Goal: Task Accomplishment & Management: Complete application form

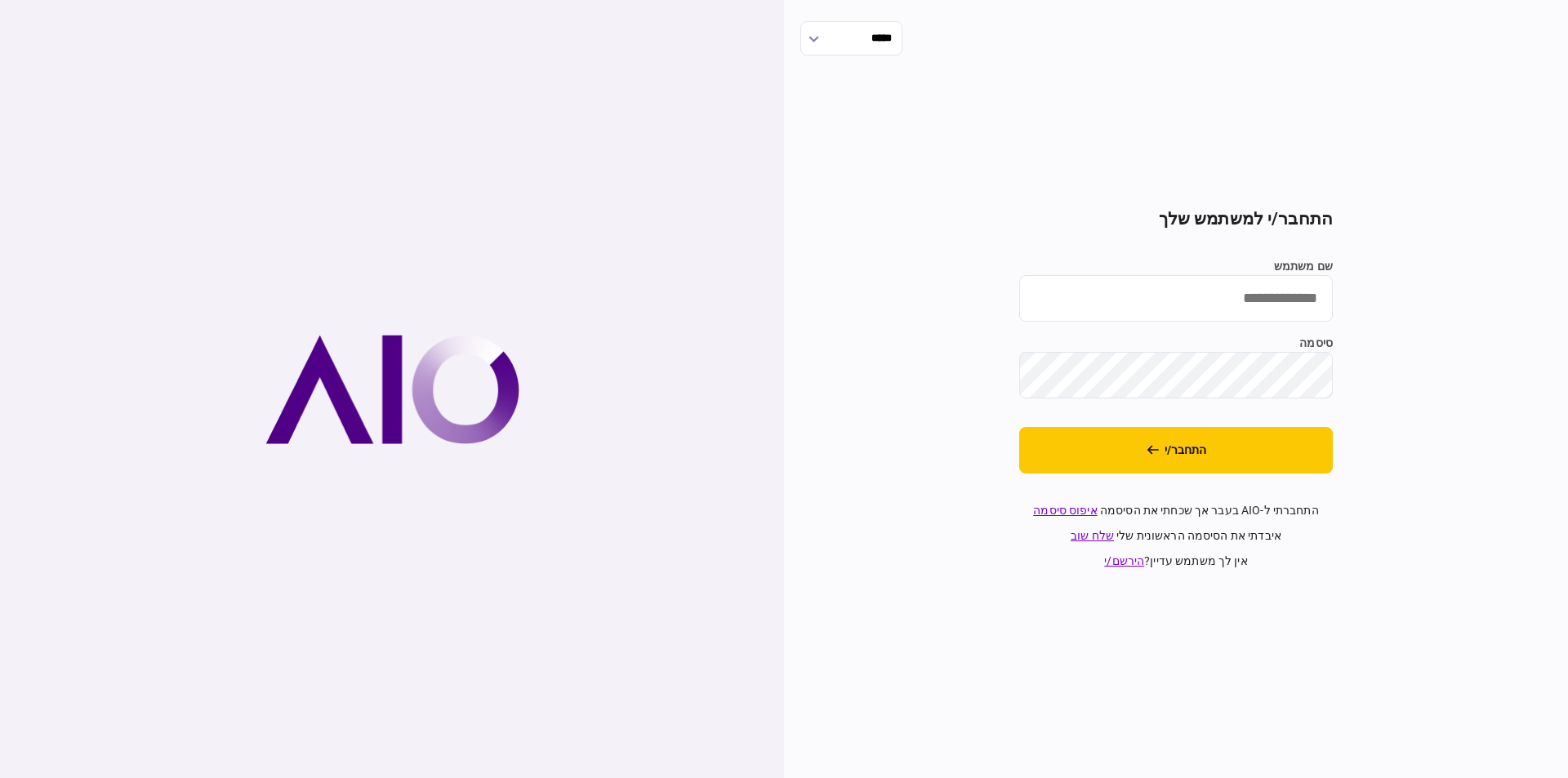
click at [1261, 285] on input "שם משתמש" at bounding box center [1176, 298] width 313 height 47
type input "*********"
click at [1019, 427] on button "התחבר/י" at bounding box center [1176, 450] width 313 height 47
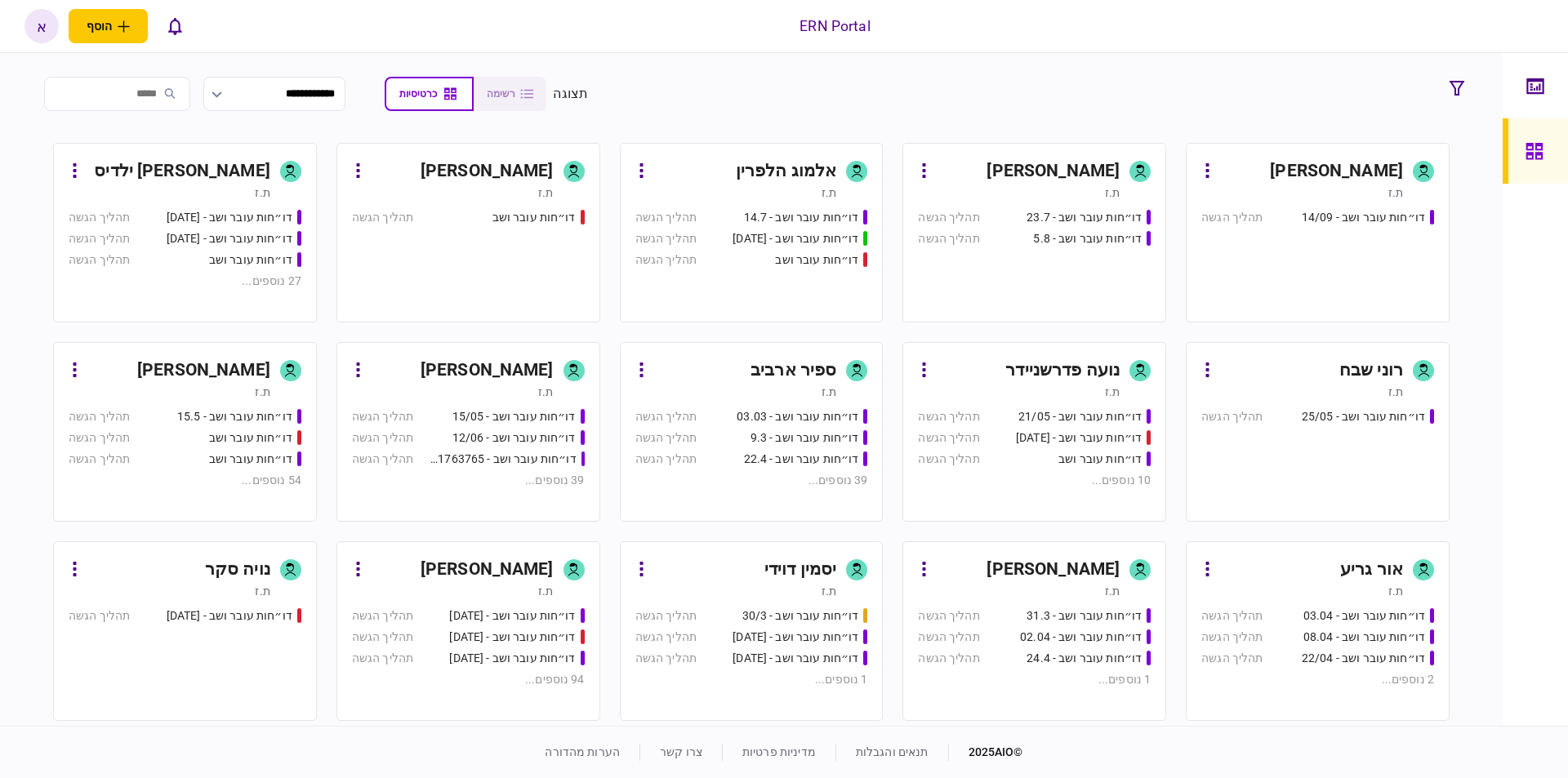
click at [484, 570] on div "[PERSON_NAME] [PERSON_NAME]" at bounding box center [487, 570] width 133 height 26
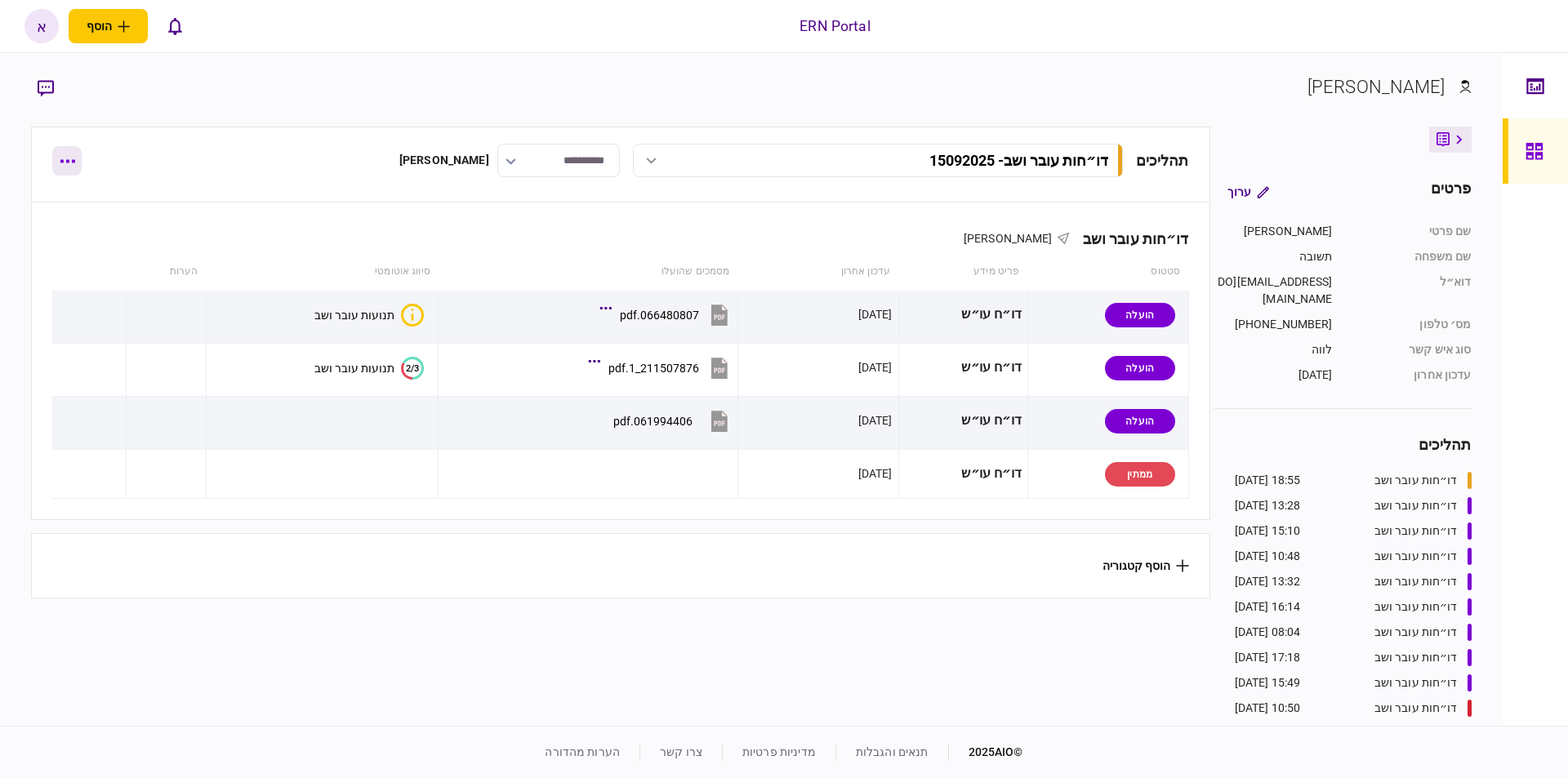
click at [70, 164] on button "button" at bounding box center [67, 161] width 30 height 30
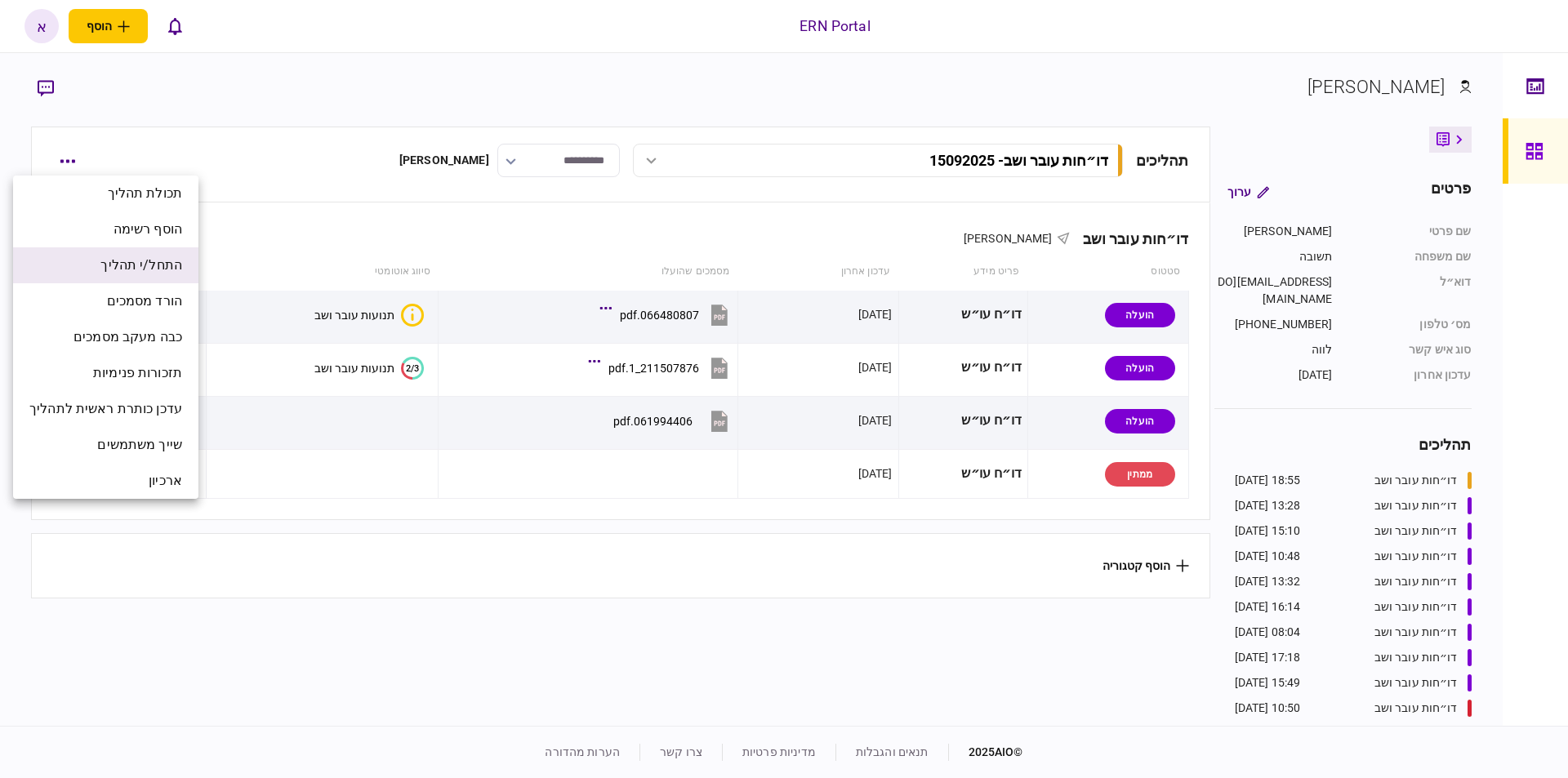
click at [164, 264] on span "התחל/י תהליך" at bounding box center [141, 265] width 82 height 20
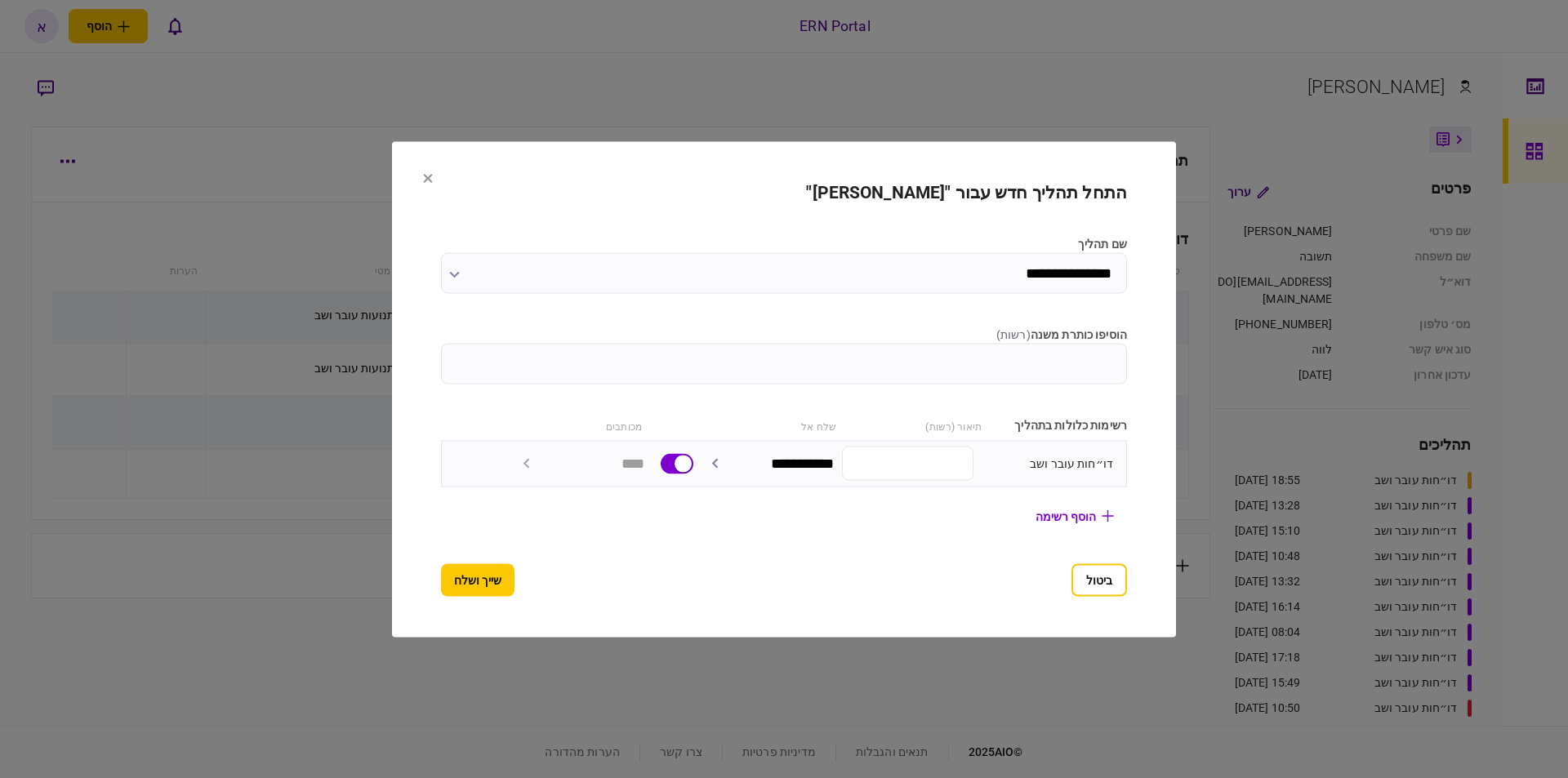
click at [943, 367] on input "הוסיפו כותרת משנה ( רשות )" at bounding box center [783, 364] width 685 height 41
type input "********"
click at [462, 572] on button "שייך ושלח" at bounding box center [477, 579] width 74 height 32
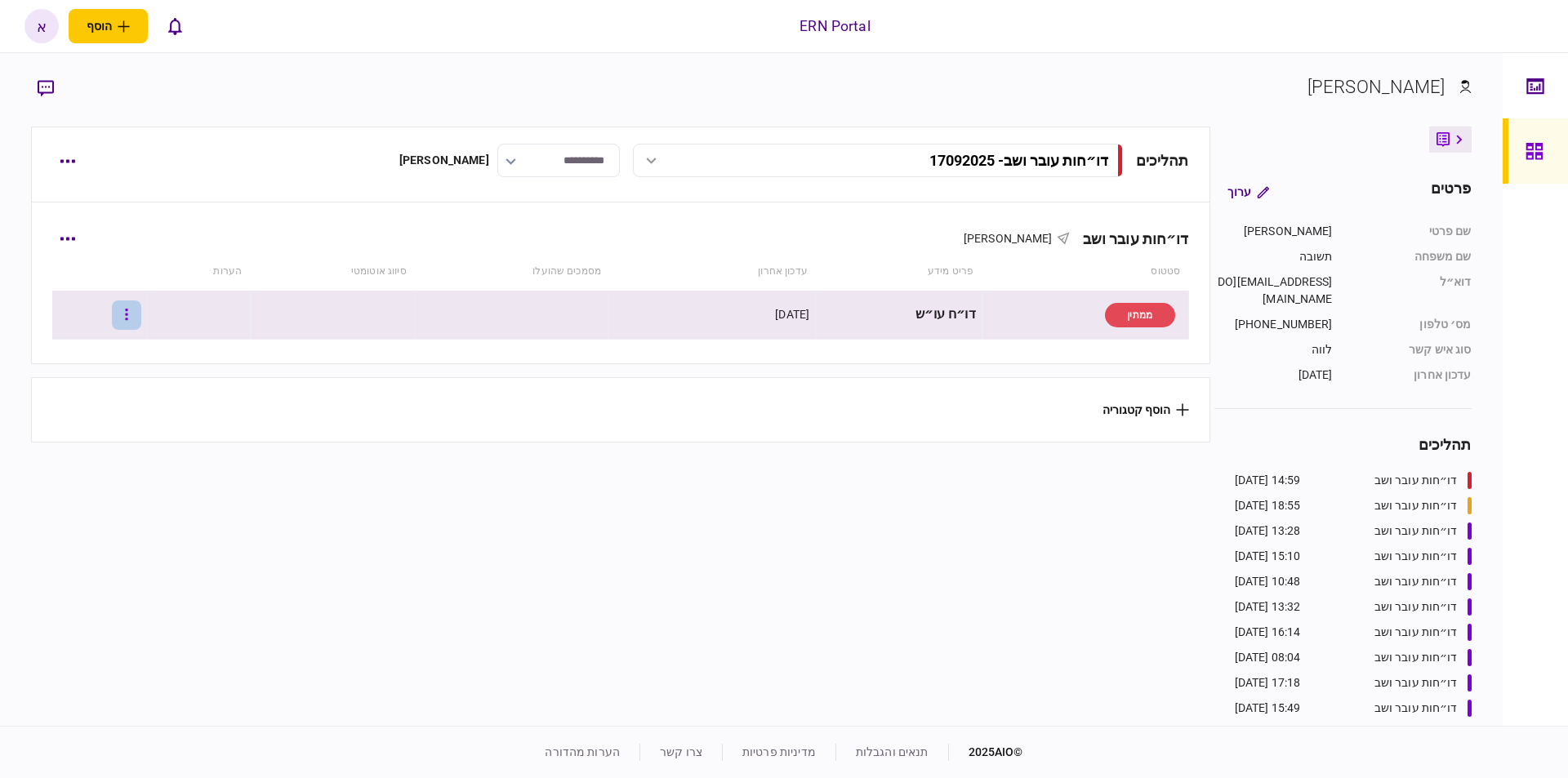
click at [141, 319] on button "button" at bounding box center [127, 315] width 30 height 30
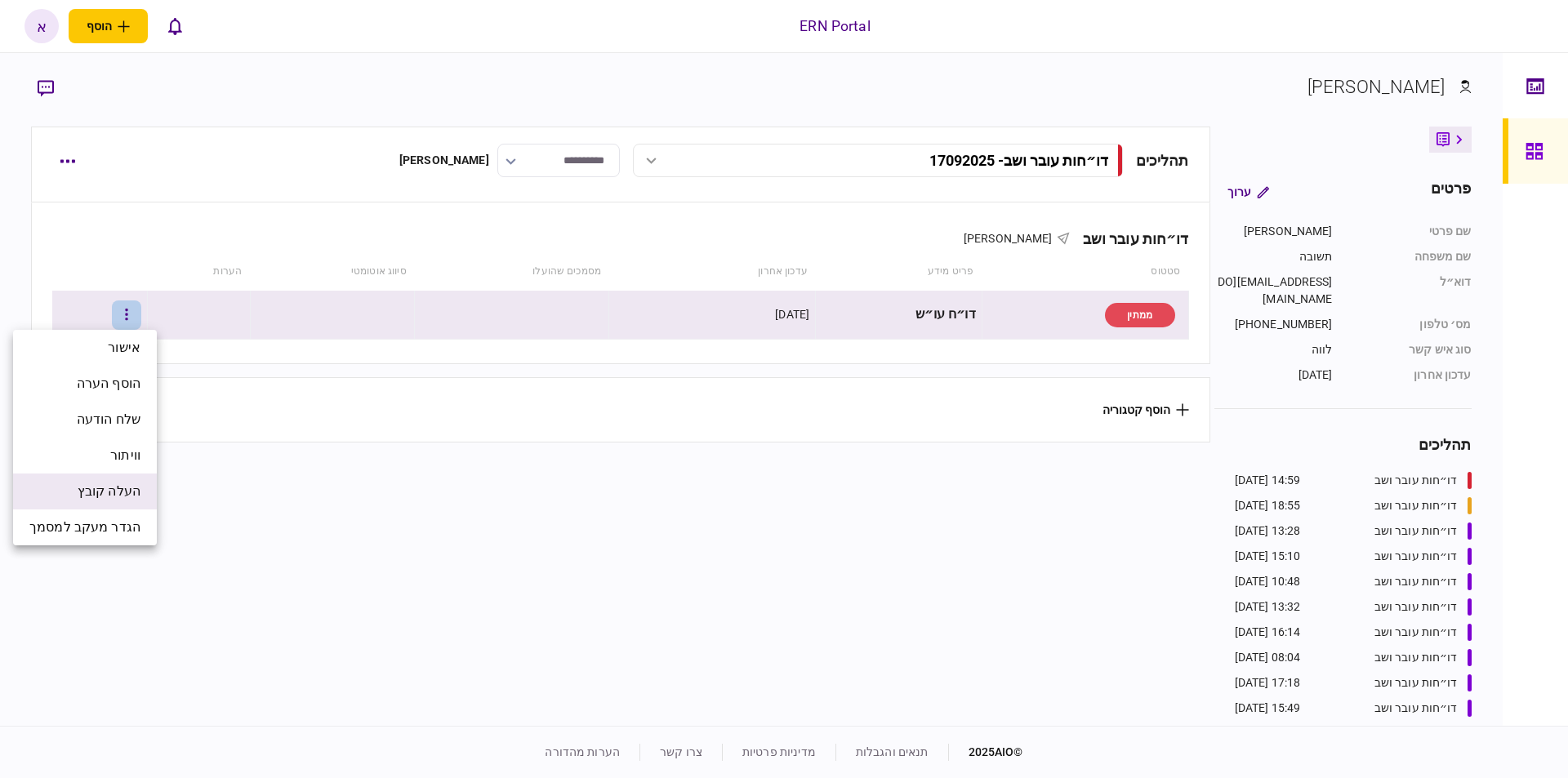
click at [131, 495] on span "העלה קובץ" at bounding box center [109, 491] width 63 height 20
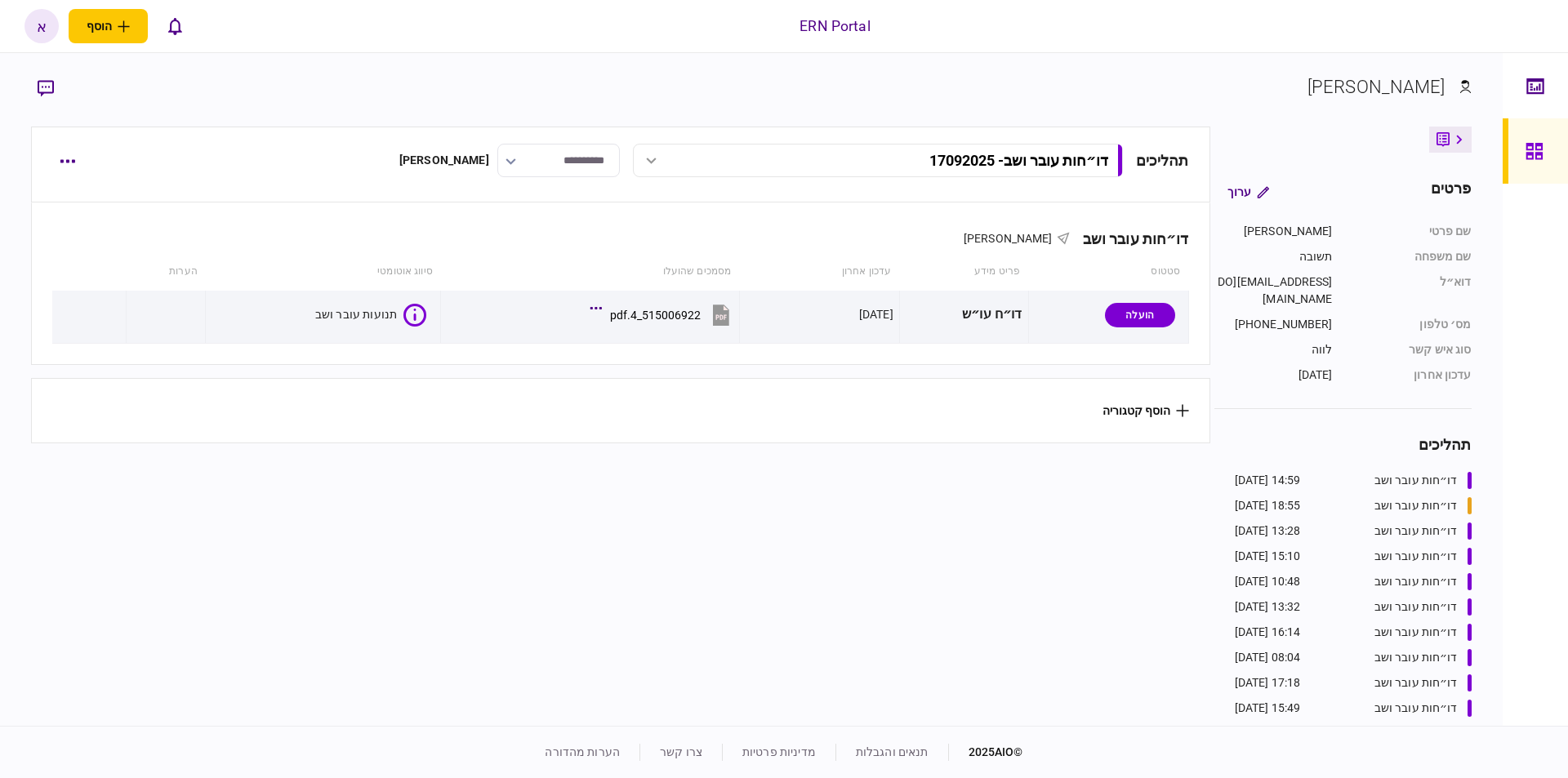
click at [567, 533] on section "תהליכים דו״חות עובר ושב - 17092025 דו״חות עובר ושב - 17092025 14:59 17/09/2025 …" at bounding box center [620, 424] width 1178 height 595
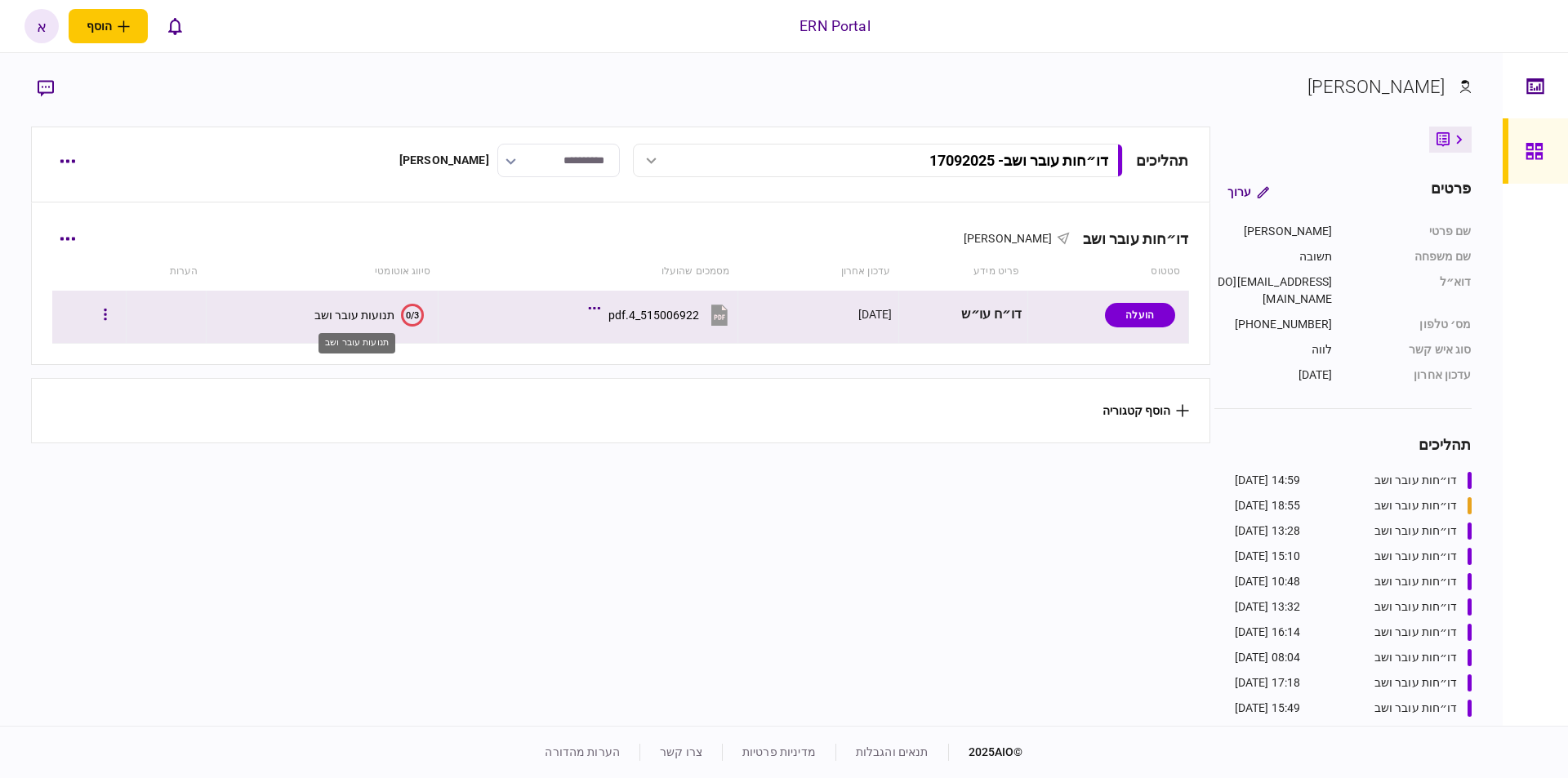
click at [350, 310] on div "תנועות עובר ושב" at bounding box center [354, 314] width 80 height 13
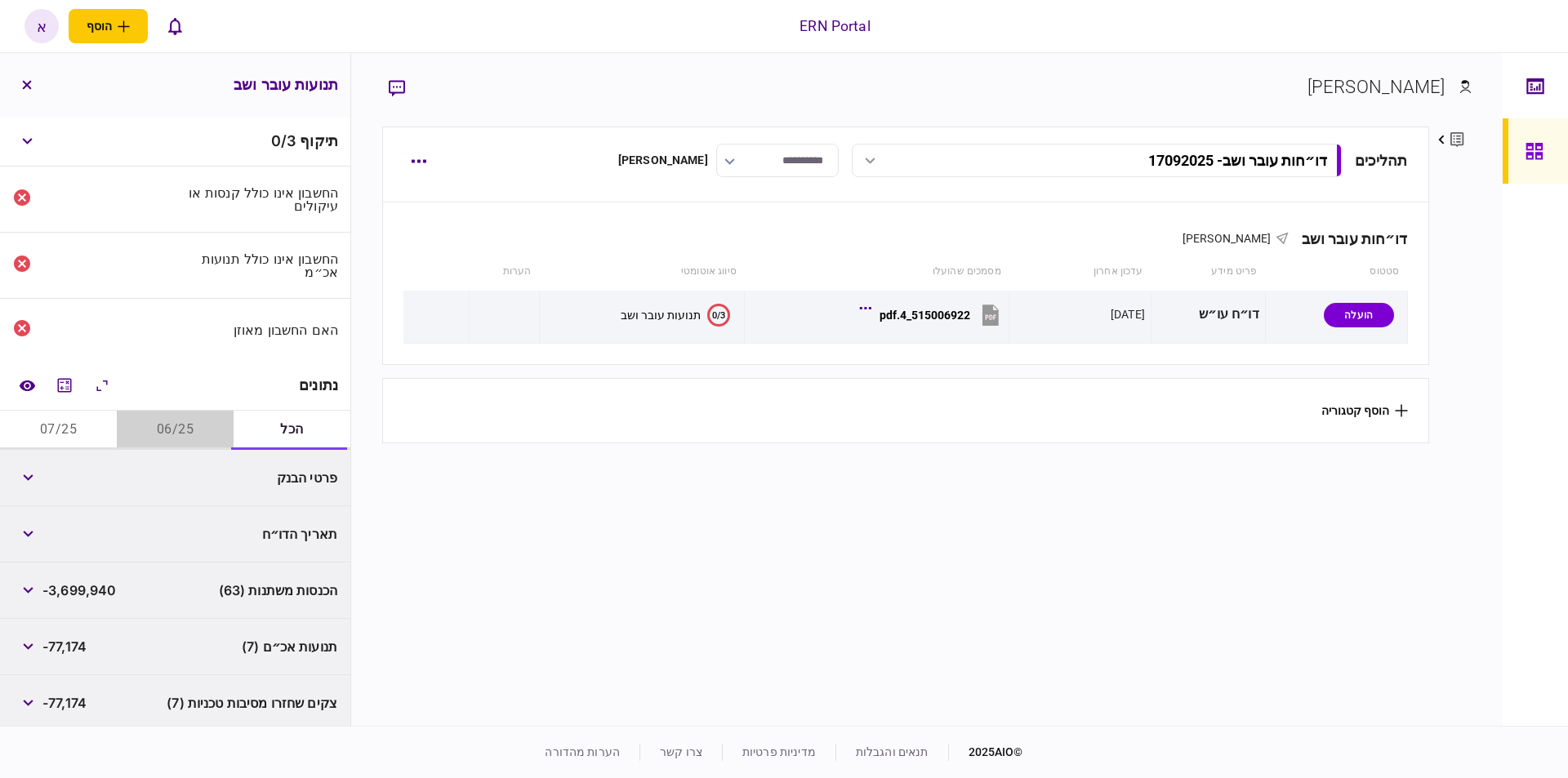
click at [185, 426] on button "06/25" at bounding box center [174, 431] width 116 height 39
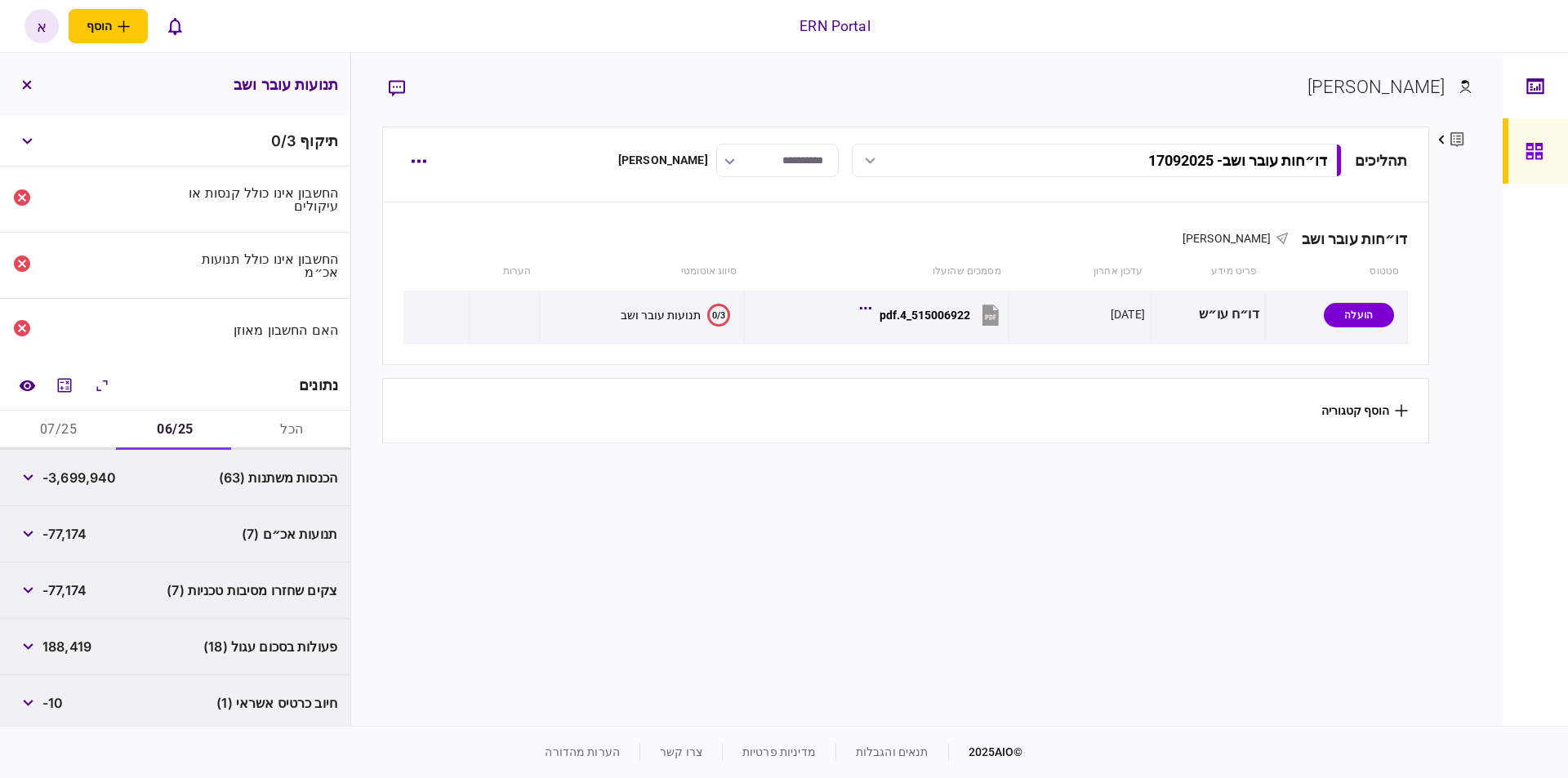
click at [80, 425] on button "07/25" at bounding box center [58, 431] width 116 height 39
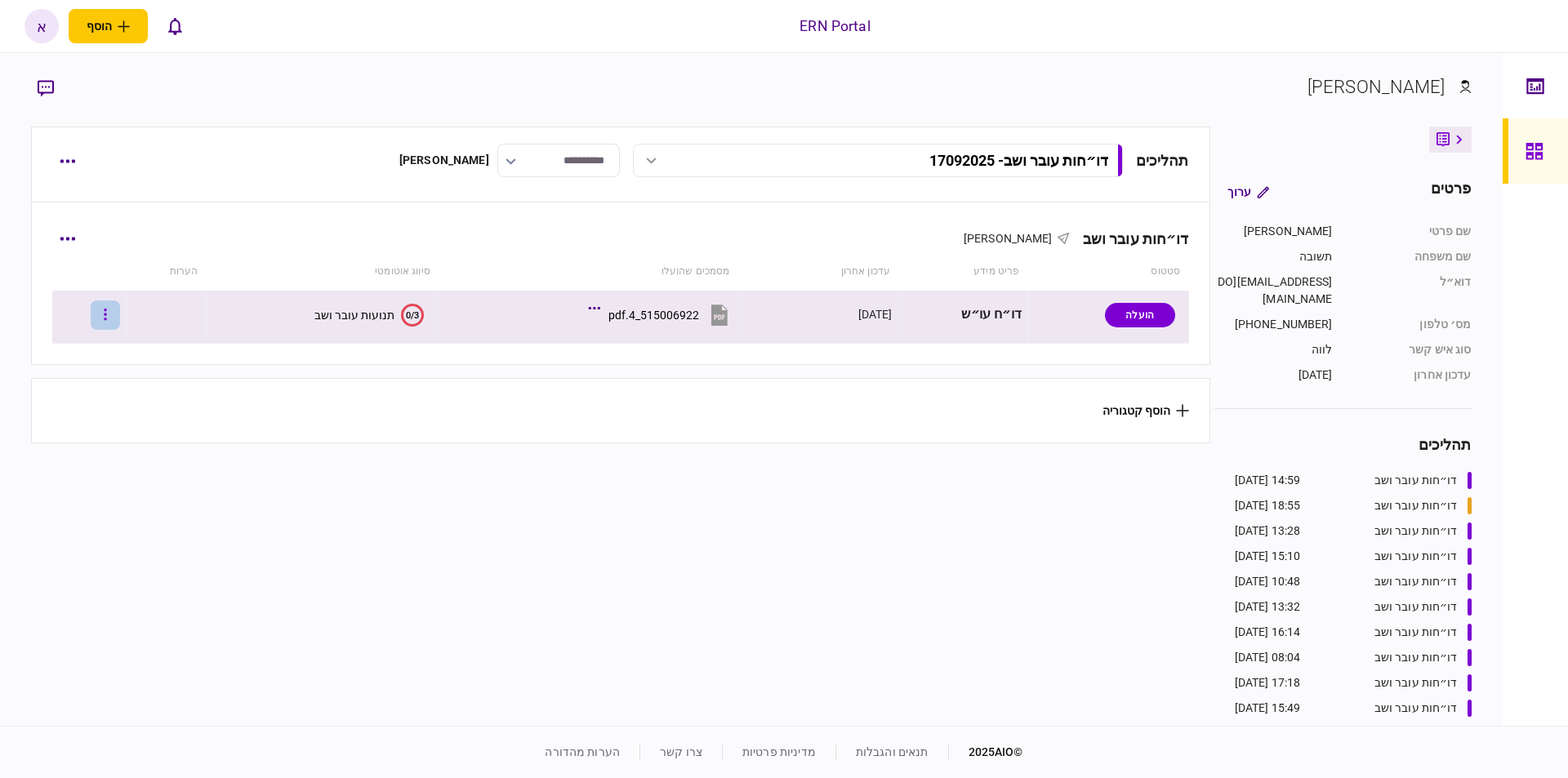
click at [107, 318] on icon "button" at bounding box center [105, 314] width 3 height 15
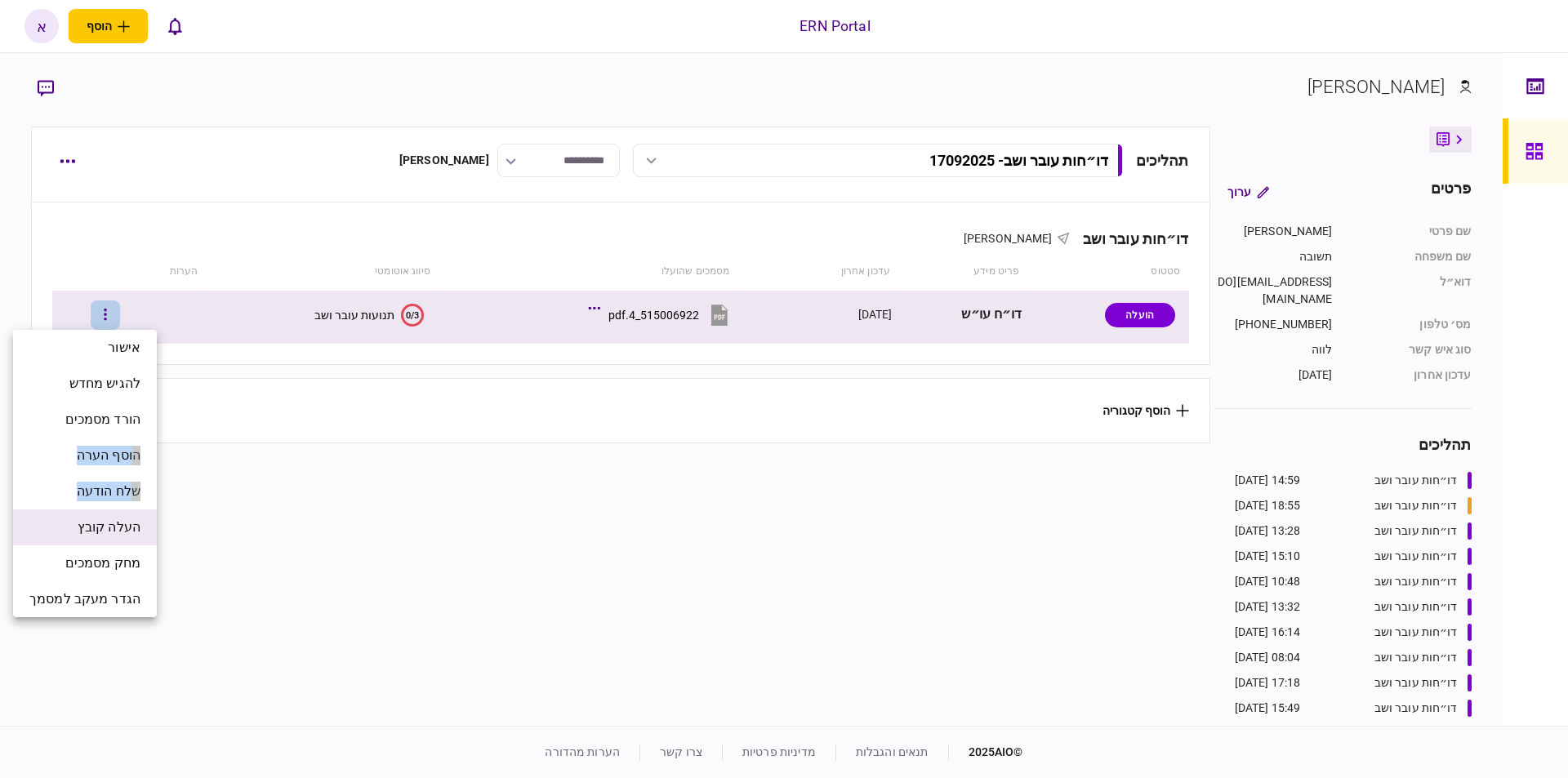
drag, startPoint x: 136, startPoint y: 449, endPoint x: 137, endPoint y: 521, distance: 72.0
click at [137, 521] on ul "אישור להגיש מחדש הורד מסמכים הוסף הערה שלח הודעה העלה קובץ מחק מסמכים הגדר מעקב…" at bounding box center [84, 473] width 144 height 287
click at [134, 521] on span "העלה קובץ" at bounding box center [109, 527] width 63 height 20
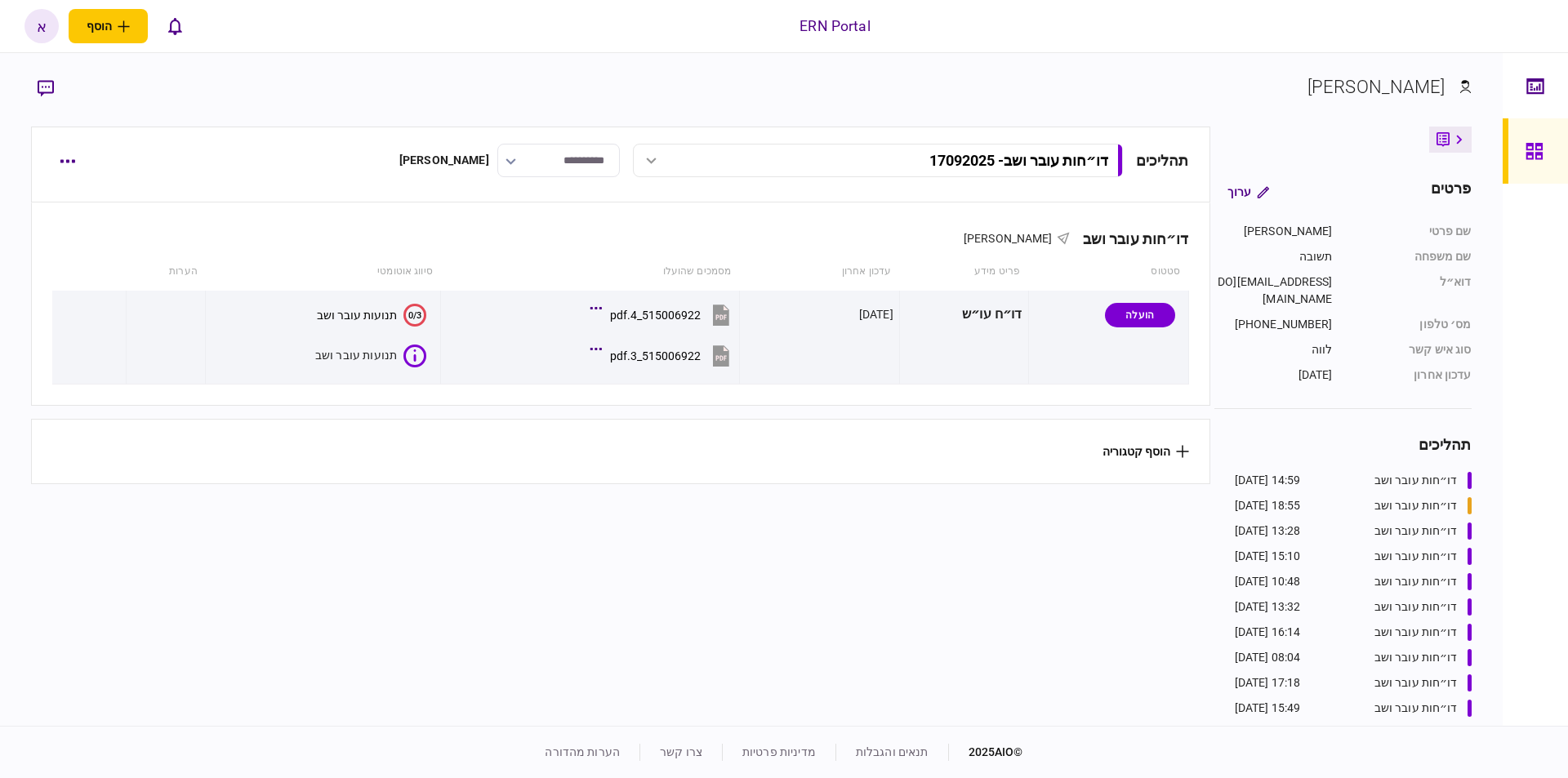
click at [408, 451] on section "הוסף קטגוריה" at bounding box center [620, 451] width 1178 height 65
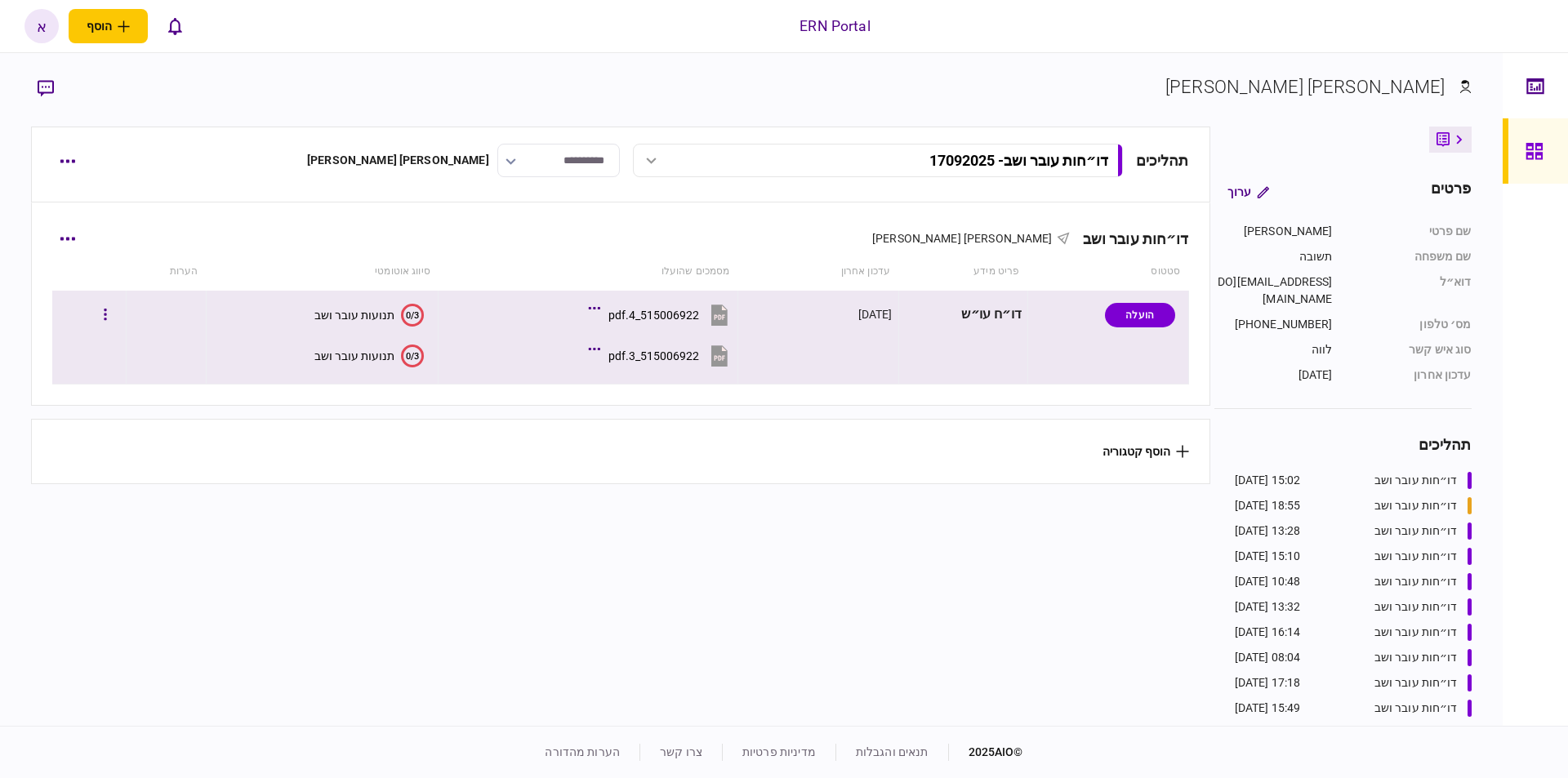
click at [347, 335] on td "0/3 תנועות עובר ושב 0/3 תנועות עובר ושב" at bounding box center [321, 337] width 232 height 94
click at [341, 350] on div "תנועות עובר ושב" at bounding box center [354, 355] width 80 height 13
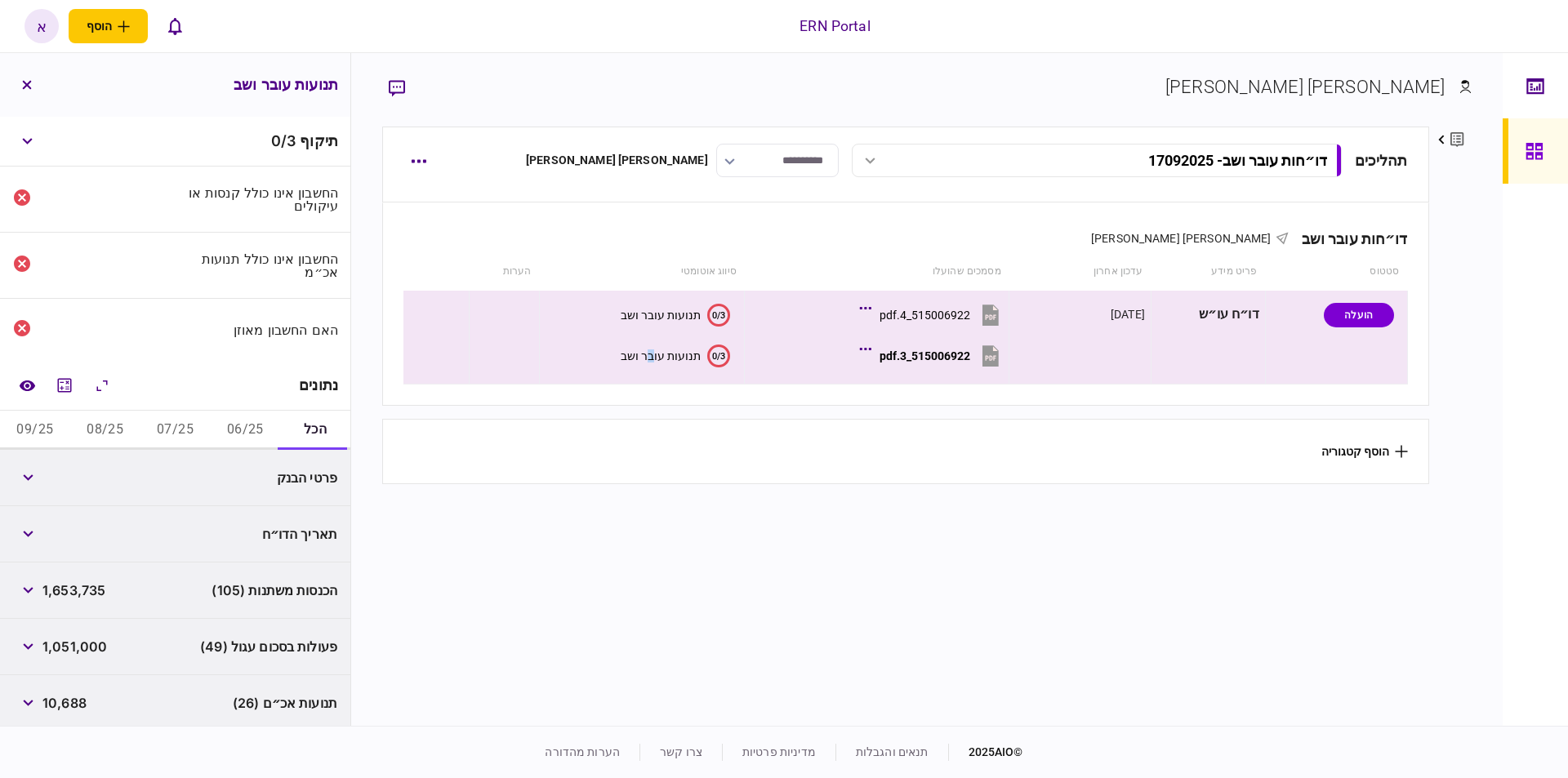
click at [234, 427] on button "06/25" at bounding box center [245, 431] width 71 height 39
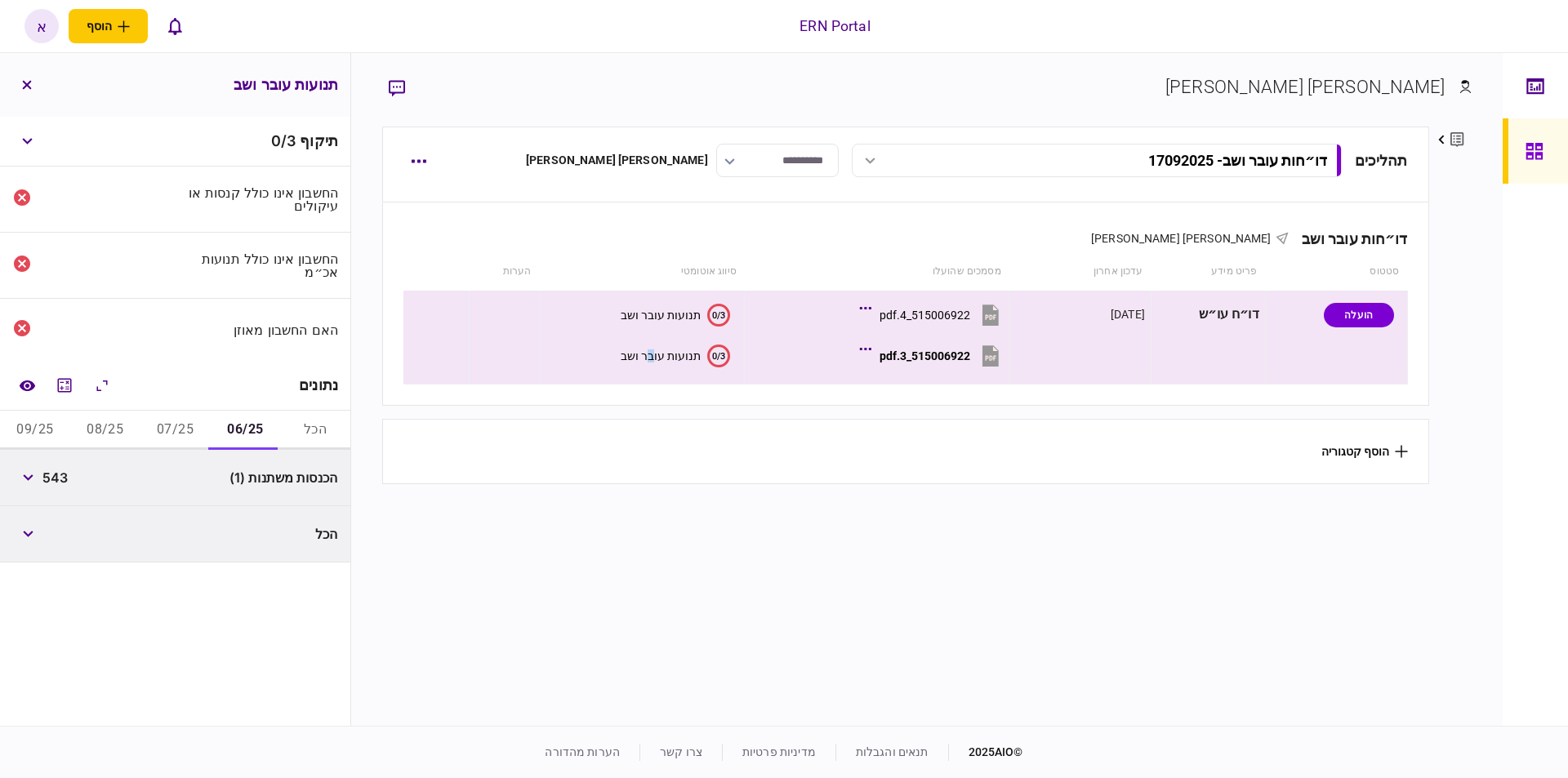
click at [162, 429] on button "07/25" at bounding box center [175, 431] width 71 height 39
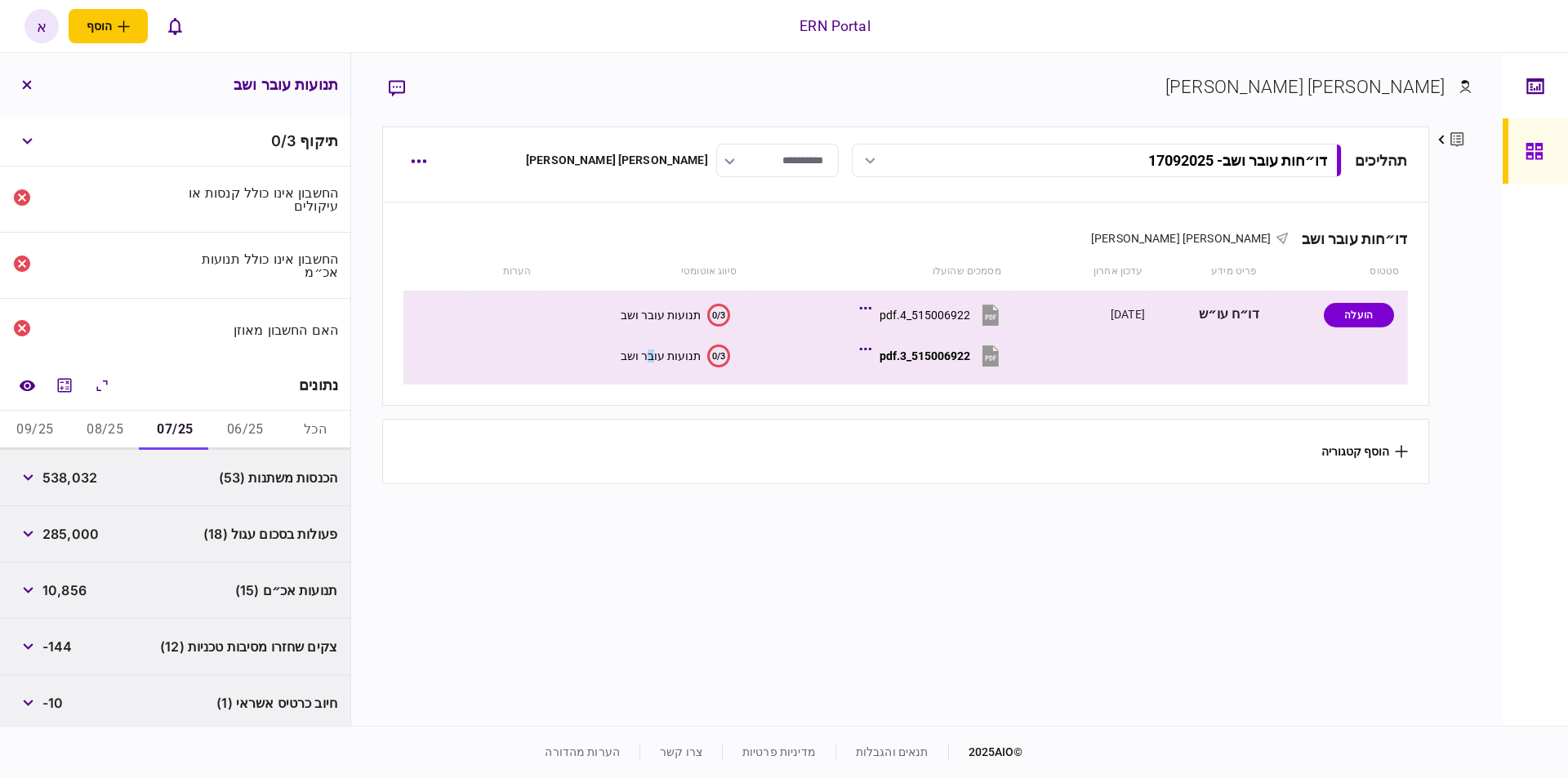
click at [111, 433] on button "08/25" at bounding box center [105, 431] width 71 height 39
click at [35, 441] on button "09/25" at bounding box center [35, 431] width 71 height 39
click at [239, 431] on button "06/25" at bounding box center [245, 431] width 71 height 39
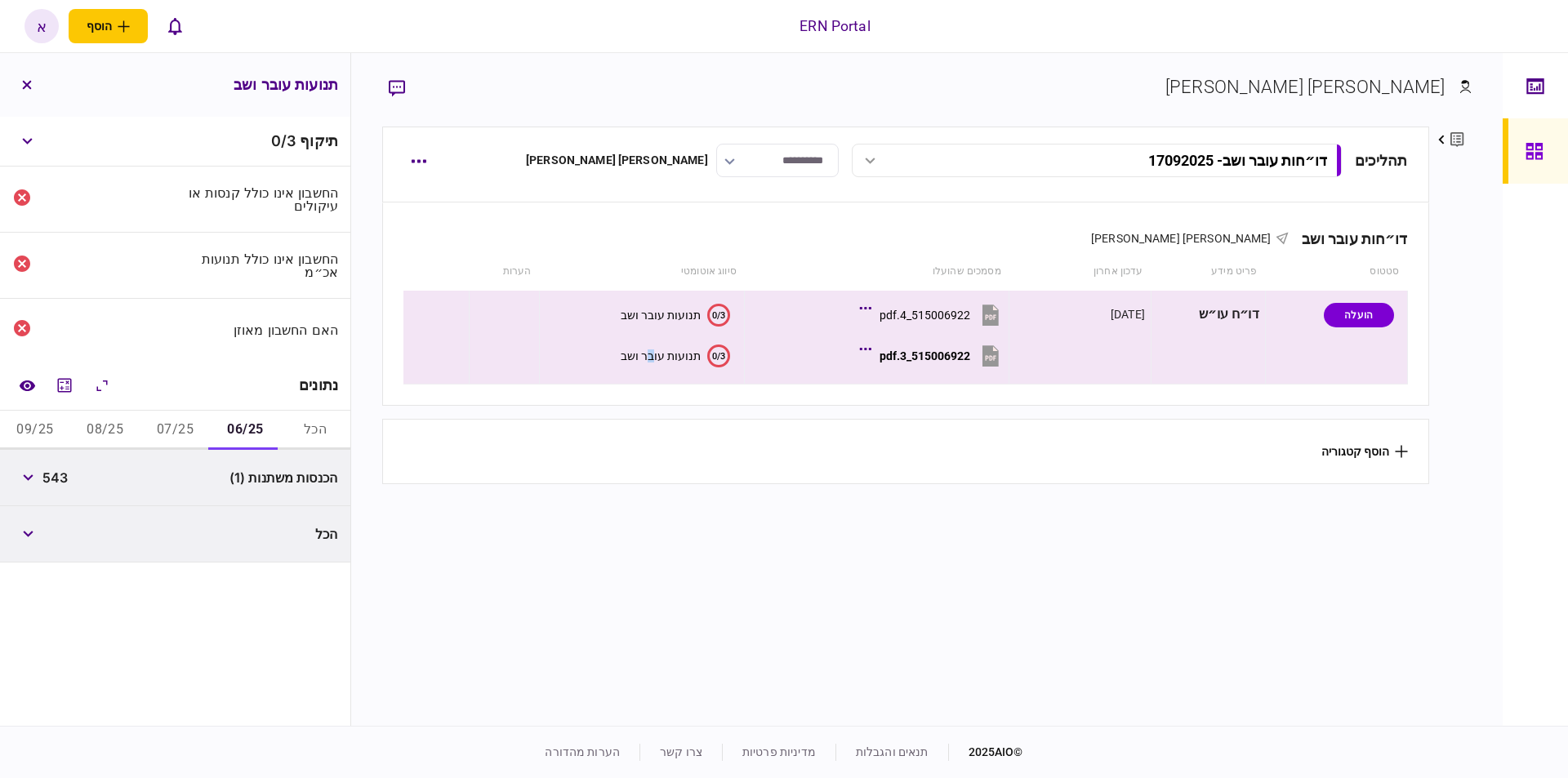
click at [166, 437] on button "07/25" at bounding box center [175, 431] width 71 height 39
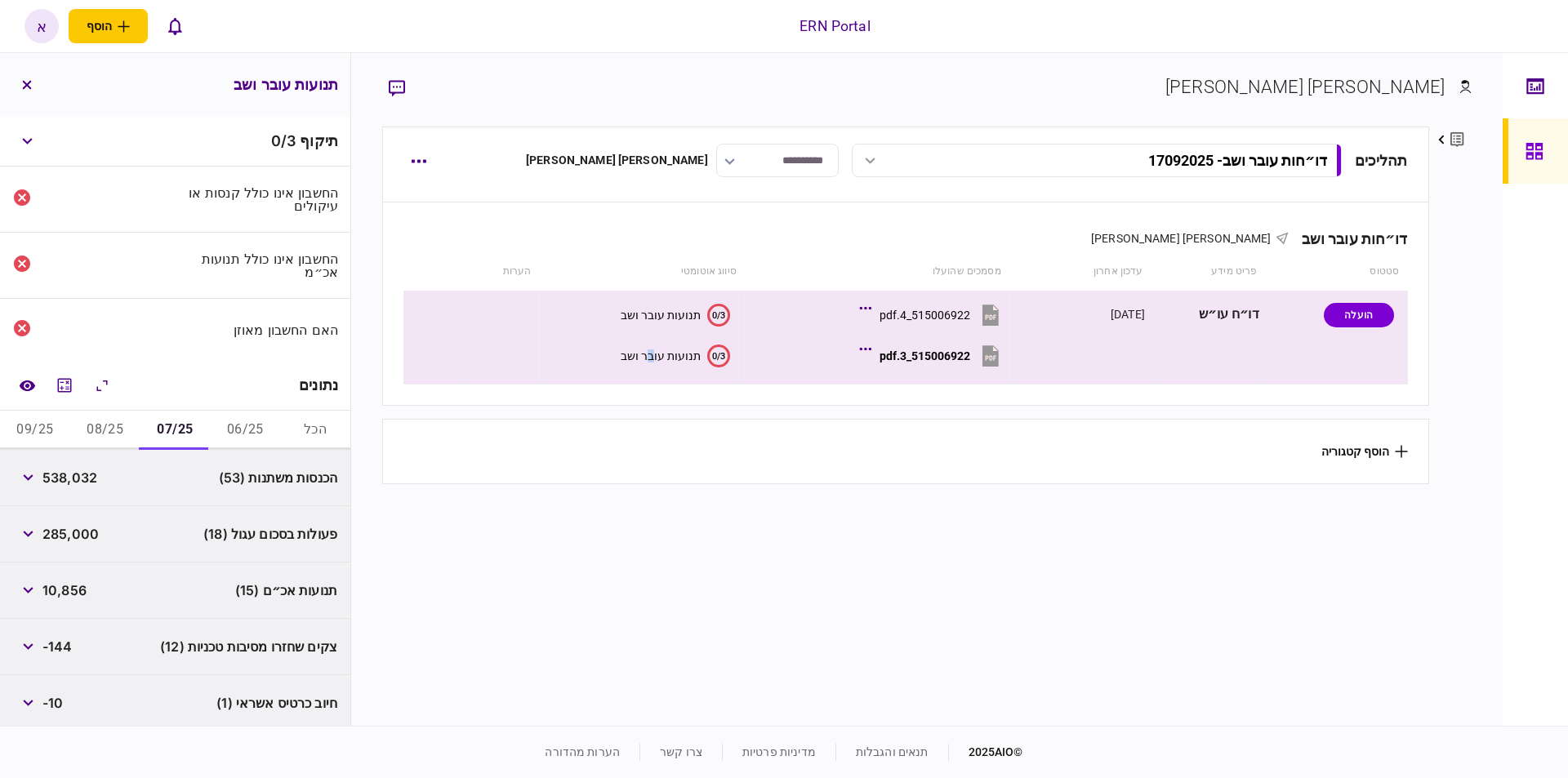
click at [95, 435] on button "08/25" at bounding box center [105, 431] width 71 height 39
click at [30, 437] on button "09/25" at bounding box center [35, 431] width 71 height 39
click at [188, 437] on button "07/25" at bounding box center [175, 431] width 71 height 39
click at [66, 381] on icon "מחשבון" at bounding box center [64, 385] width 20 height 20
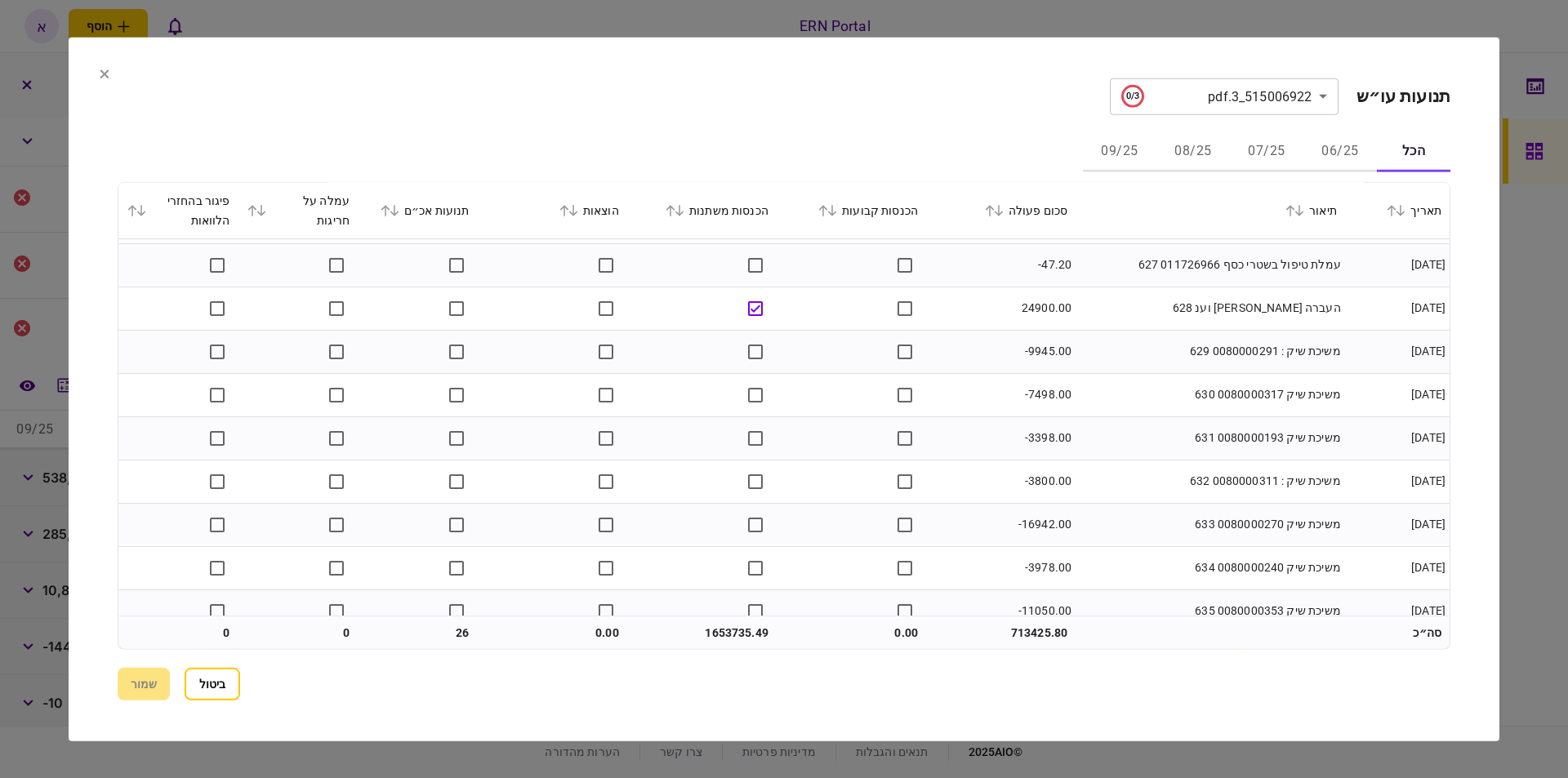
scroll to position [93, 0]
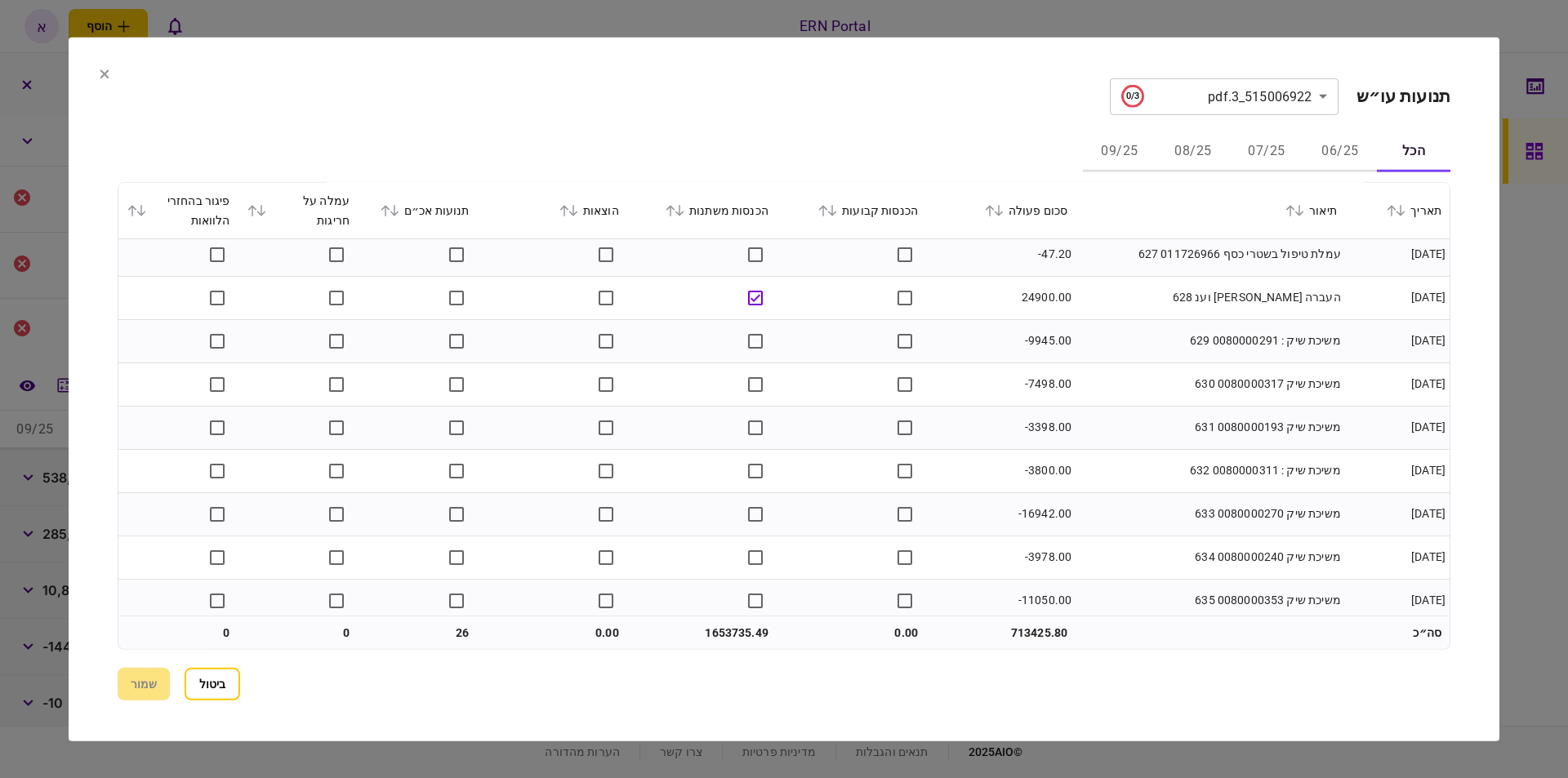
click at [1263, 160] on button "07/25" at bounding box center [1266, 152] width 74 height 39
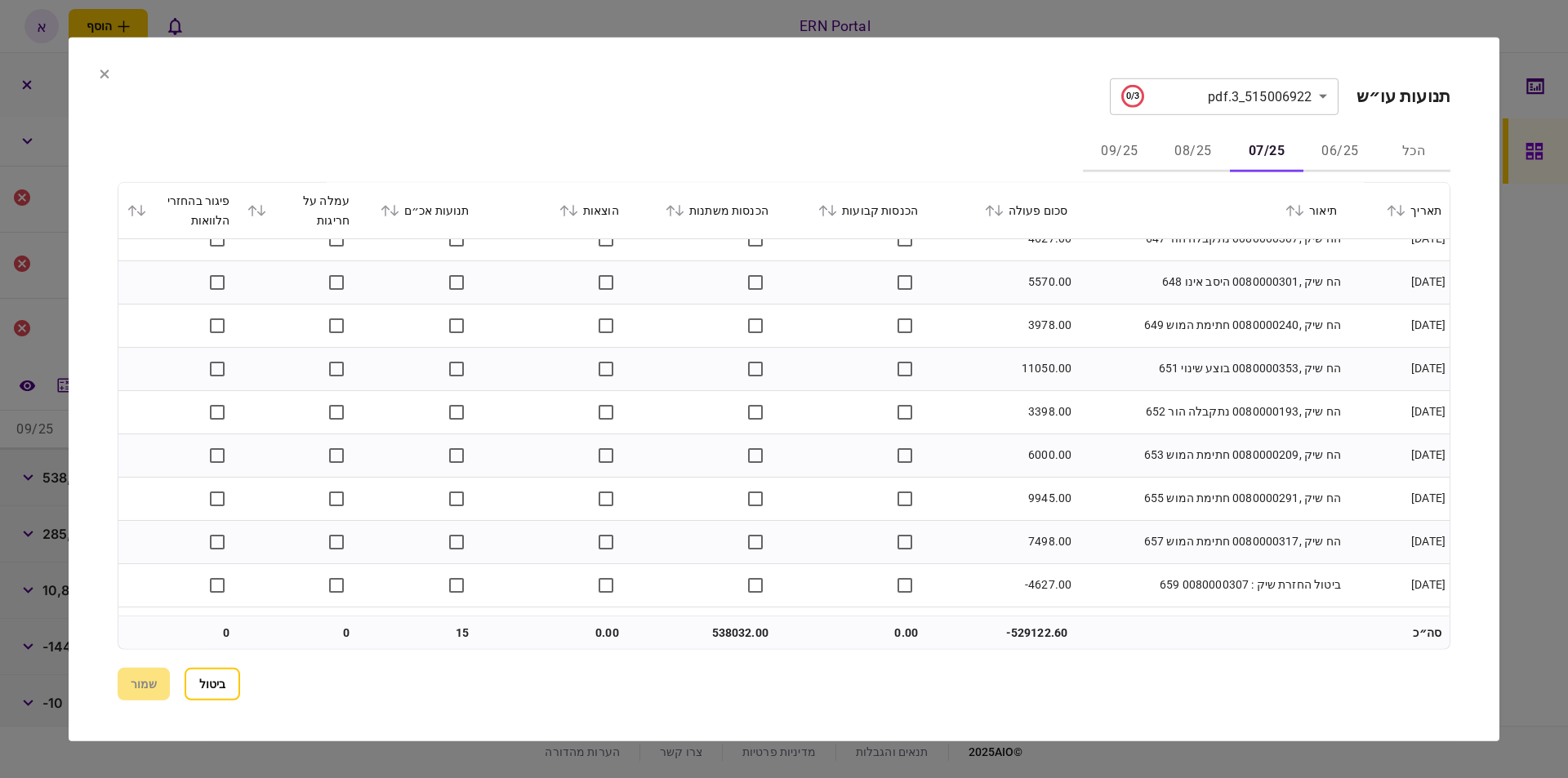
scroll to position [762, 0]
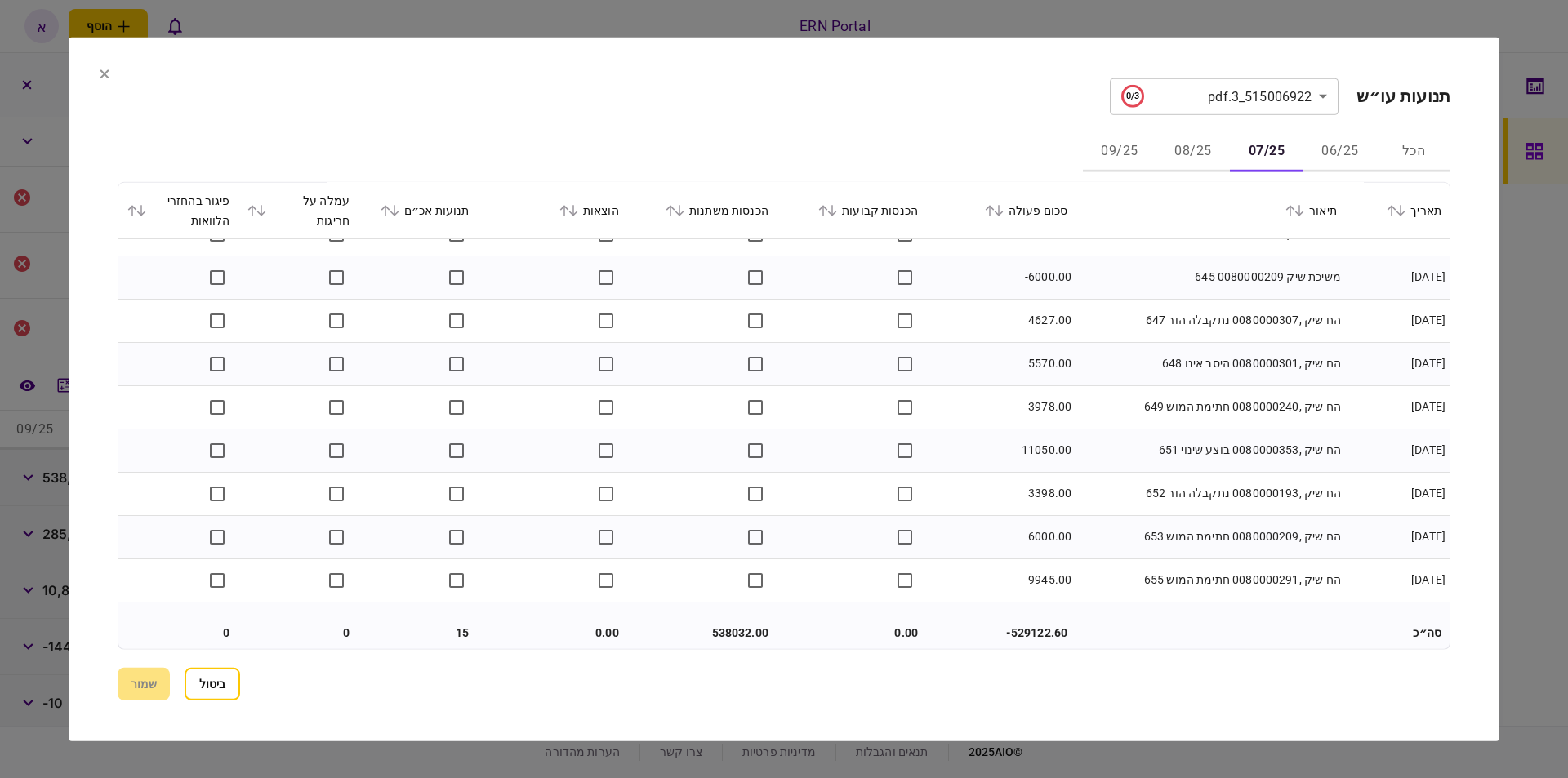
drag, startPoint x: 1345, startPoint y: 319, endPoint x: 1276, endPoint y: 328, distance: 69.6
click at [1276, 328] on tr "01/07/2025 הח שיק ,0080000307 נתקבלה הור 647 4627.00" at bounding box center [783, 320] width 1331 height 43
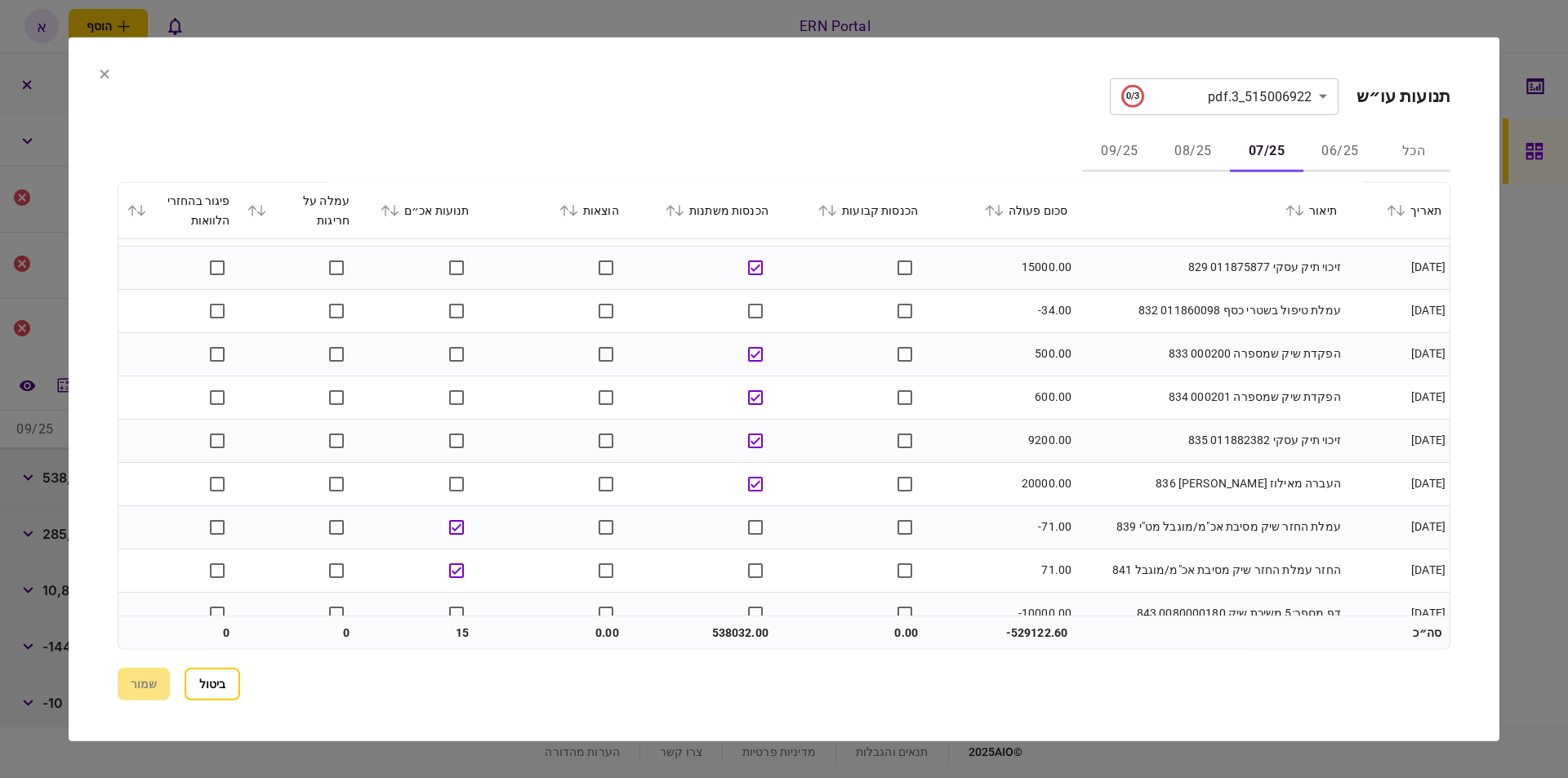
scroll to position [6591, 0]
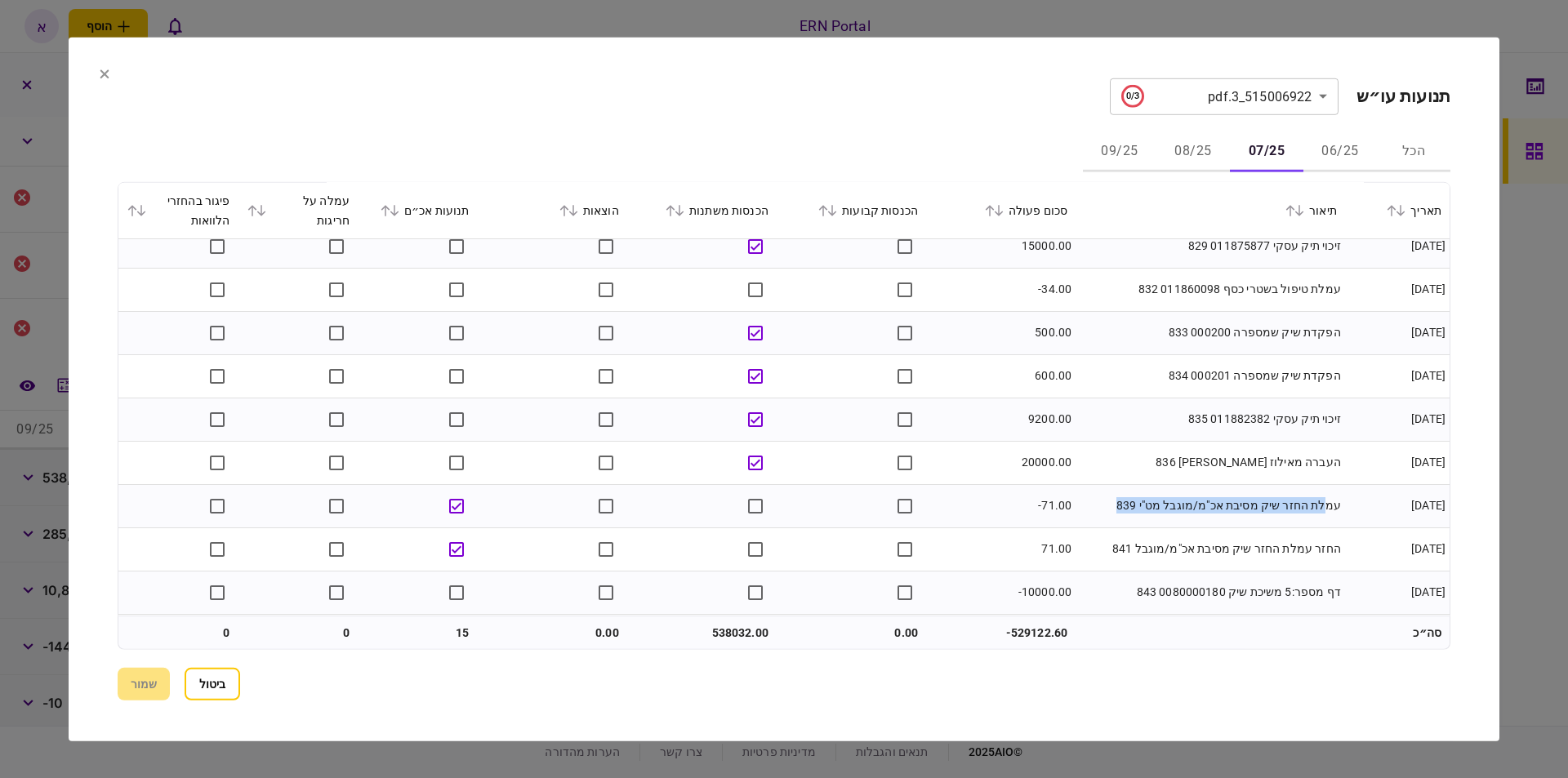
drag, startPoint x: 1217, startPoint y: 509, endPoint x: 853, endPoint y: 511, distance: 364.0
click at [933, 511] on tr "28/07/2025 עמלת החזר שיק מסיבת אכ"מ/מוגבל מט"י 839 -71.00" at bounding box center [783, 505] width 1331 height 43
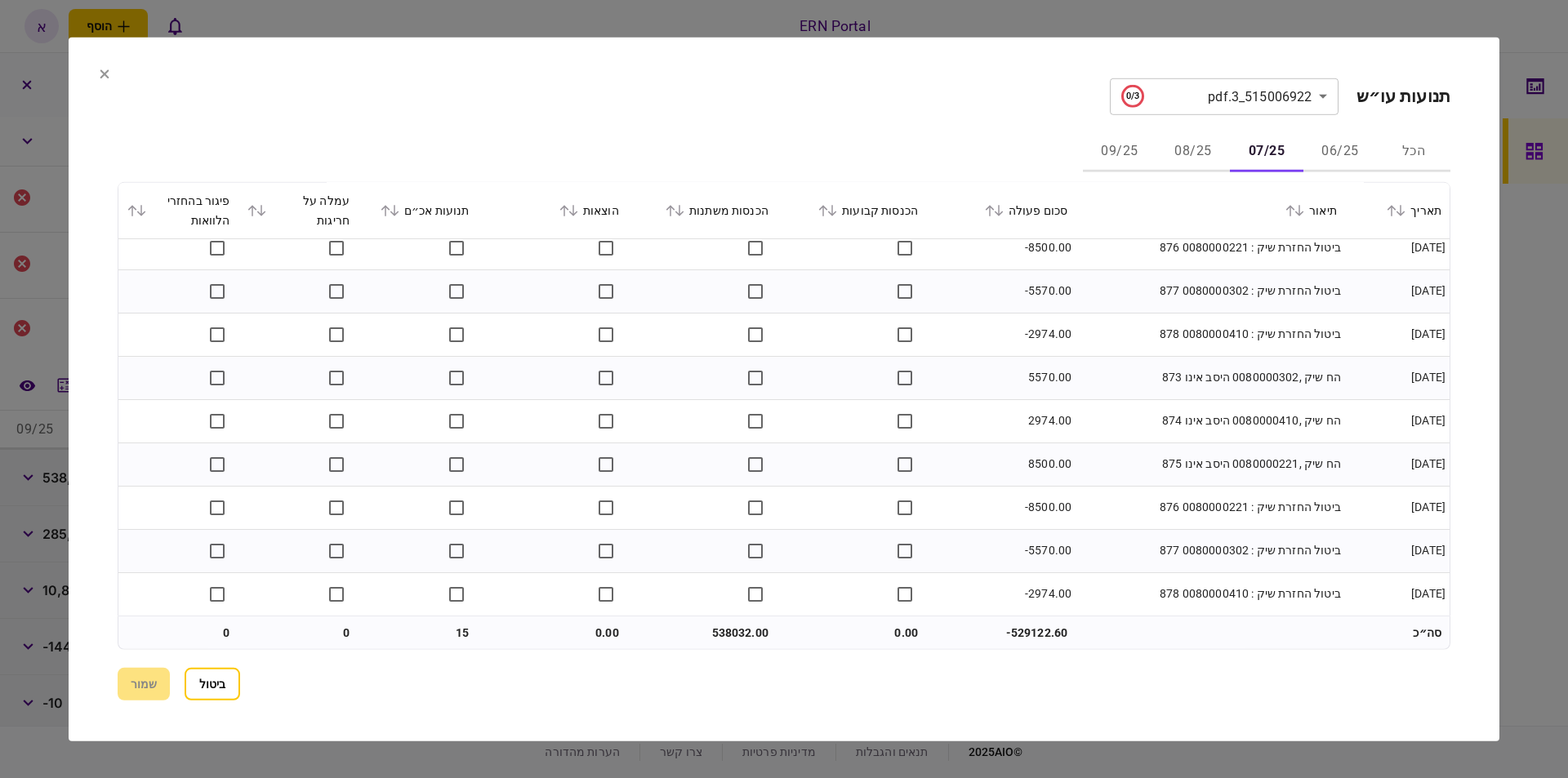
scroll to position [8279, 0]
click at [568, 207] on icon at bounding box center [564, 210] width 9 height 11
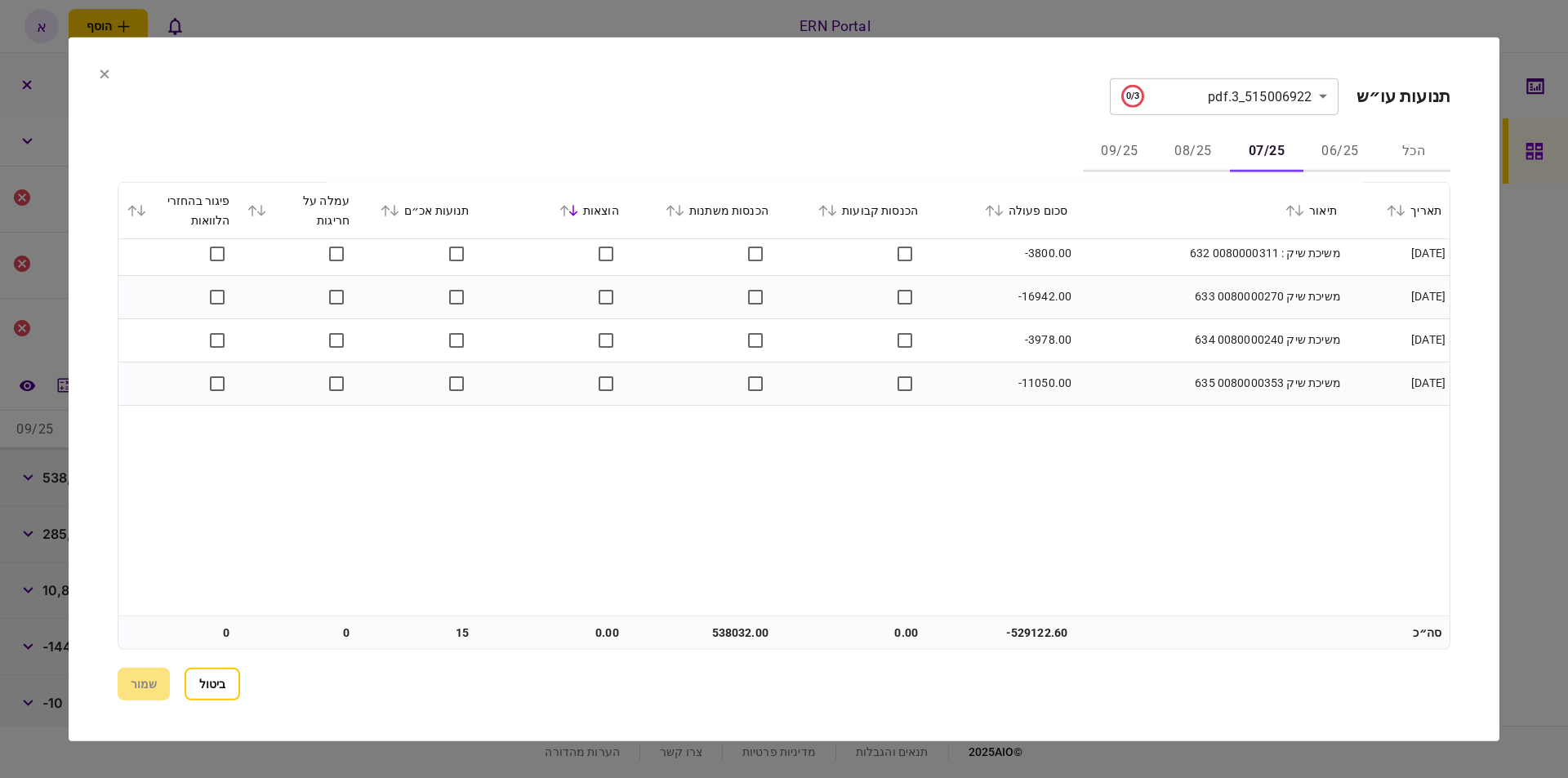
scroll to position [0, 0]
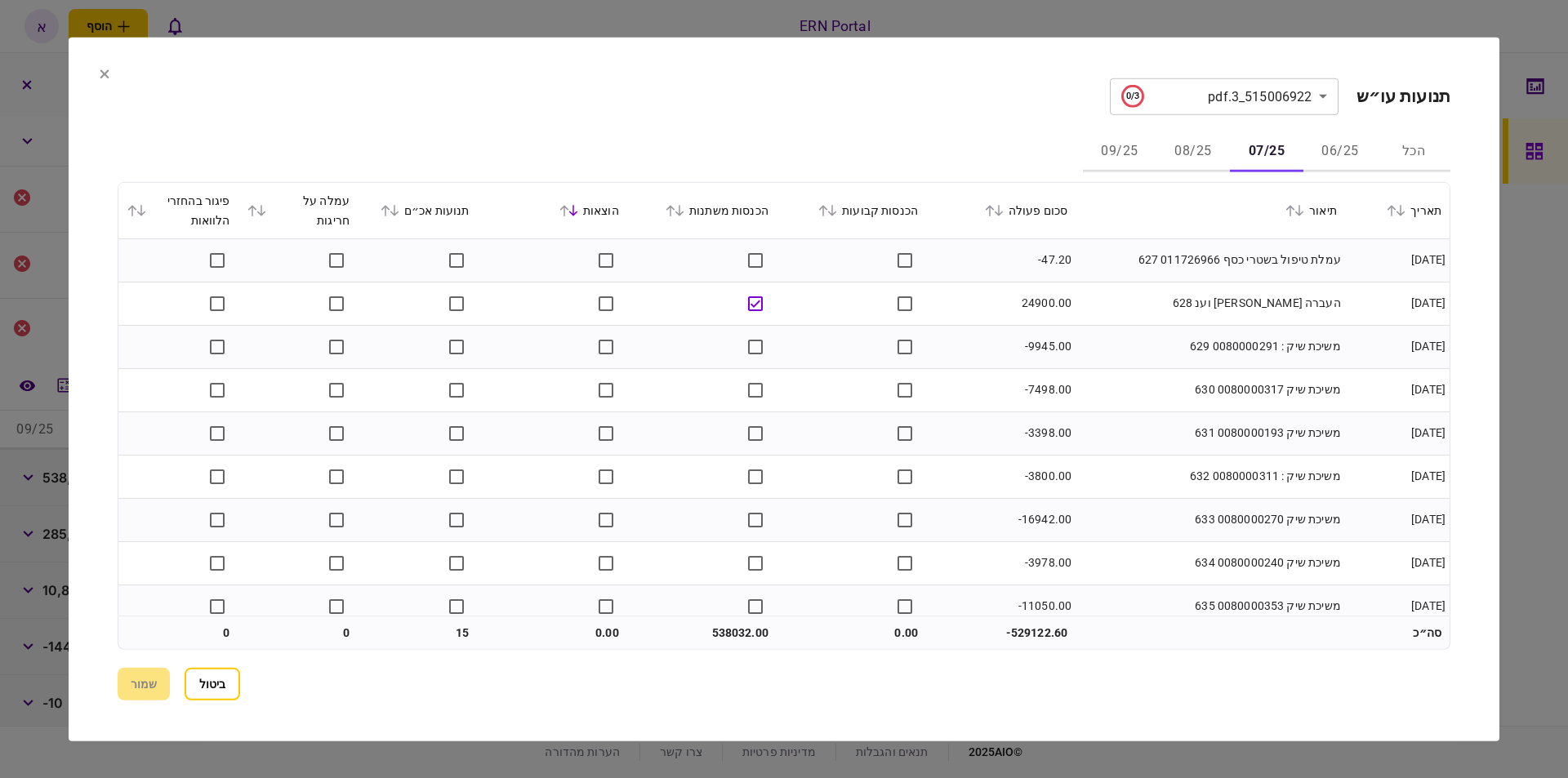
click at [584, 217] on div "הוצאות" at bounding box center [552, 210] width 133 height 20
click at [575, 212] on icon at bounding box center [573, 210] width 9 height 11
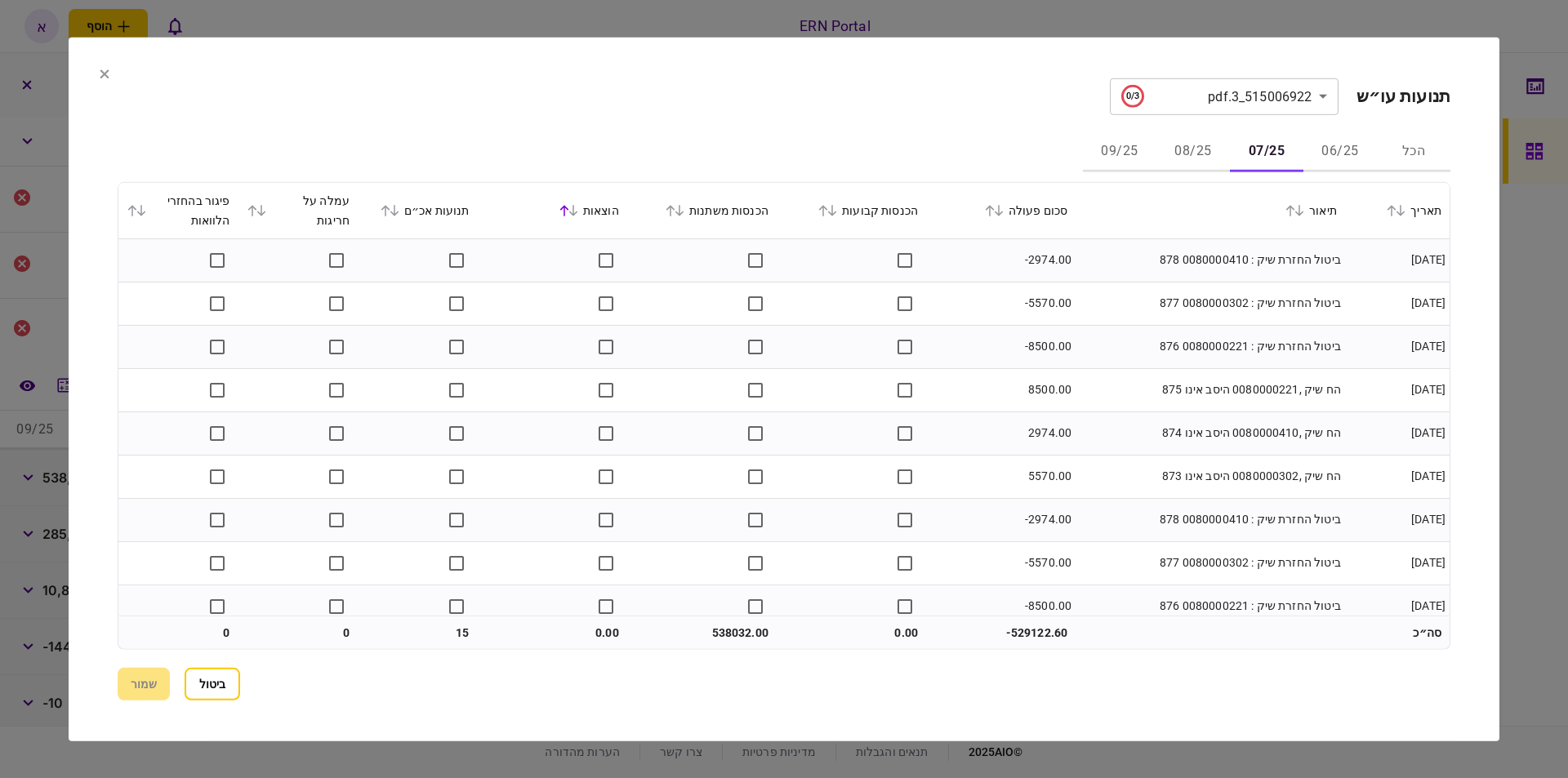
click at [575, 212] on icon at bounding box center [573, 210] width 9 height 11
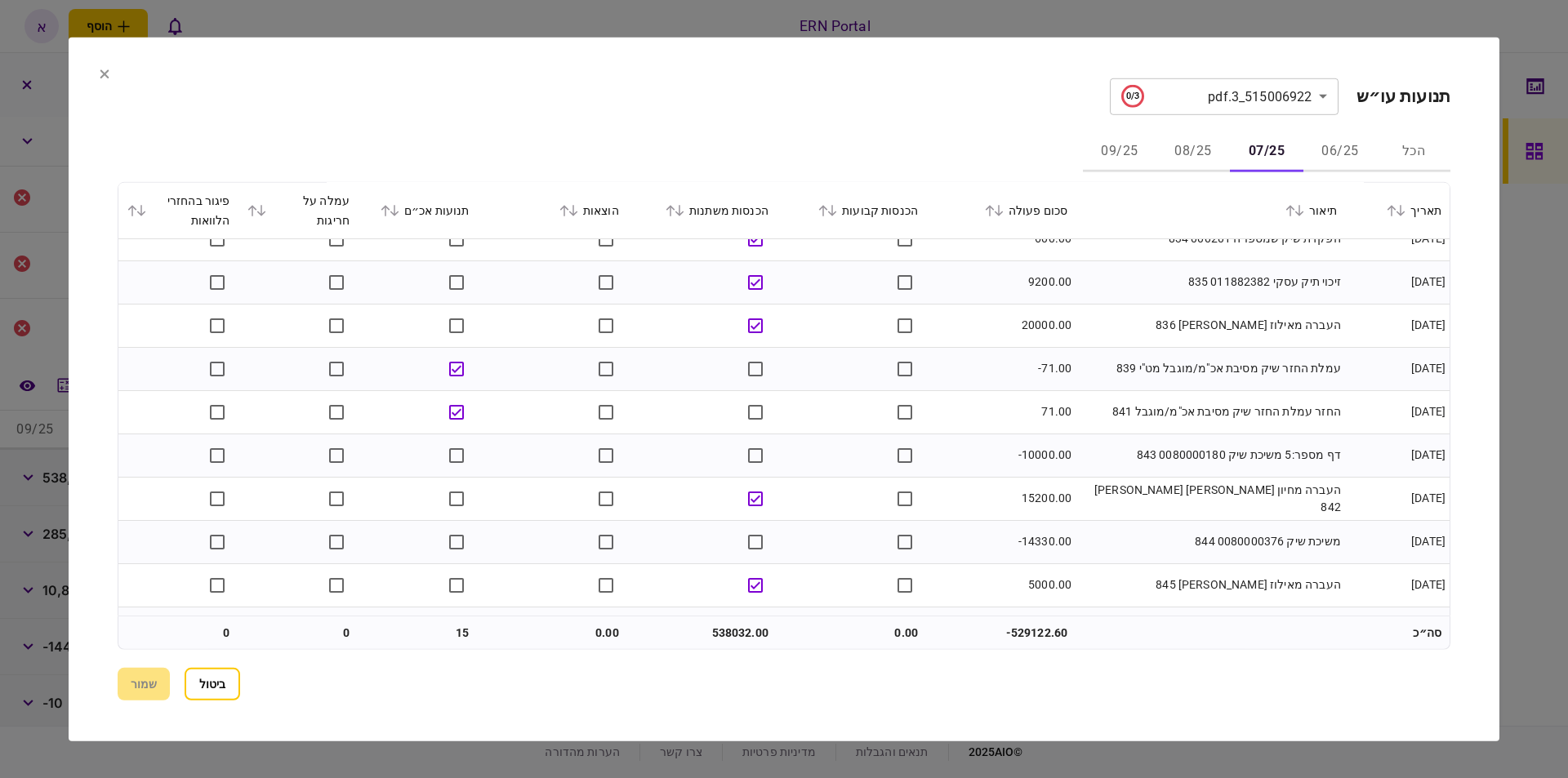
scroll to position [6402, 0]
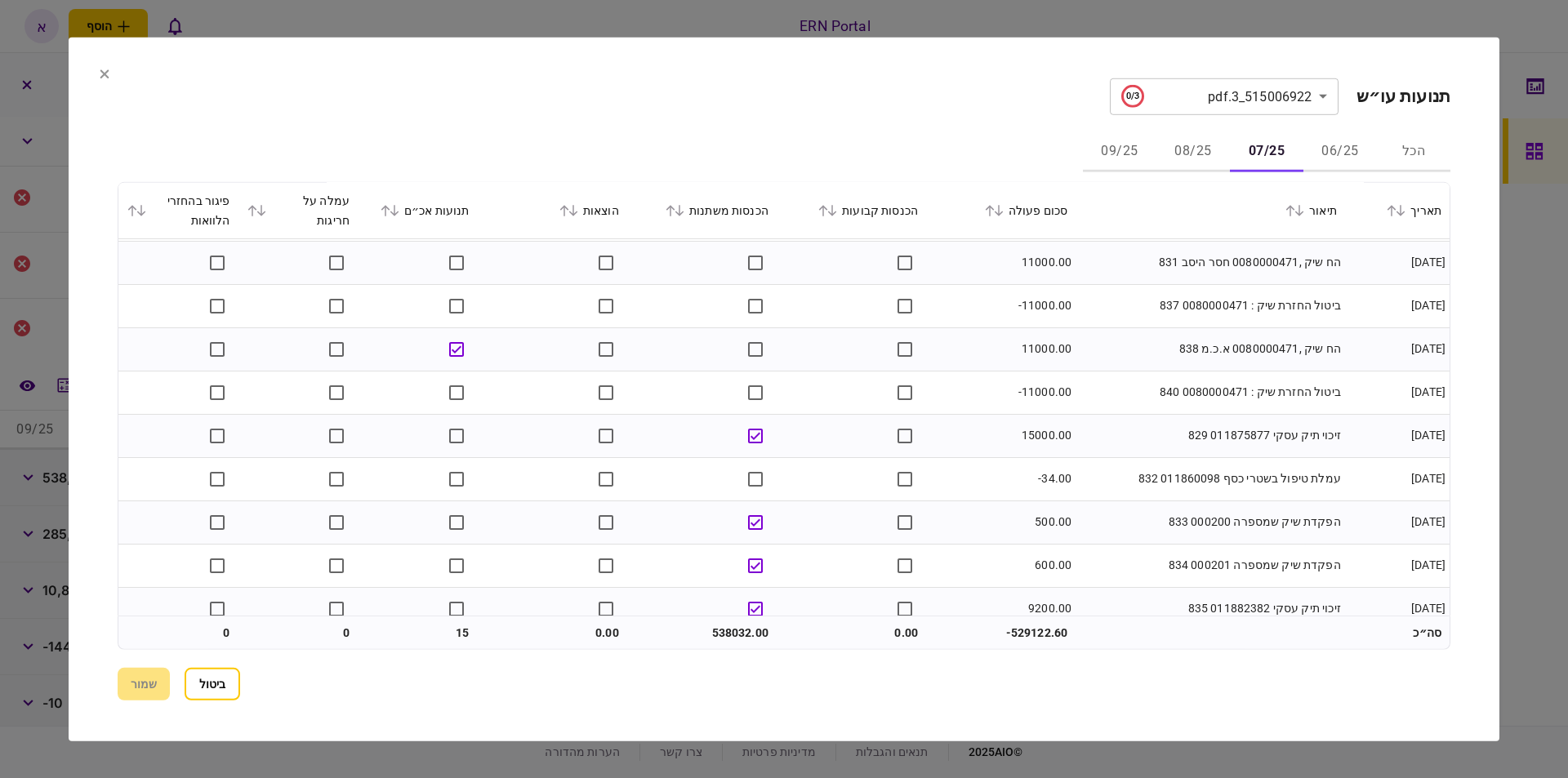
click at [1475, 60] on section "**********" at bounding box center [784, 388] width 1430 height 704
click at [1520, 41] on div at bounding box center [784, 389] width 1568 height 778
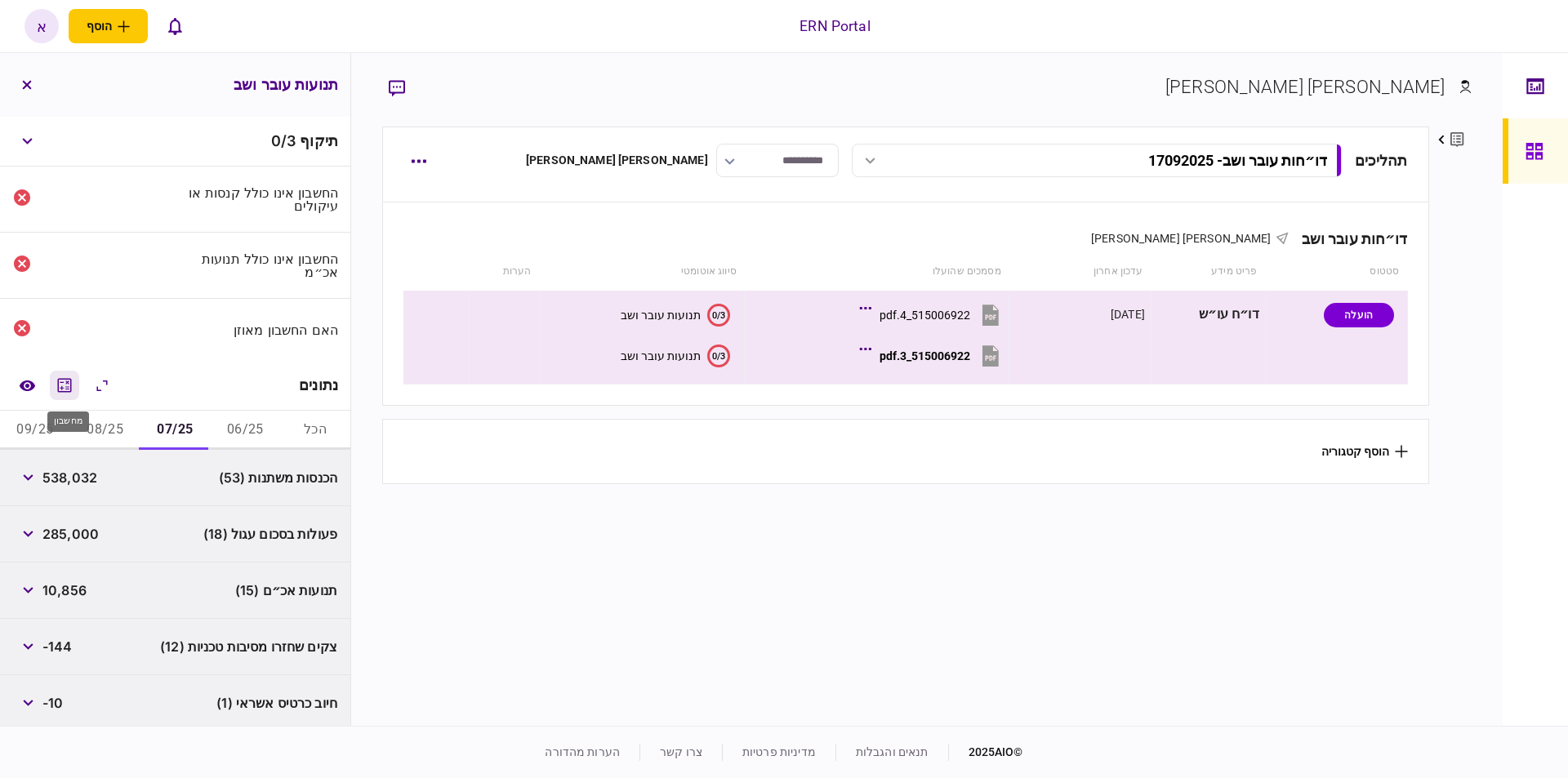
click at [59, 382] on icon "מחשבון" at bounding box center [64, 385] width 20 height 20
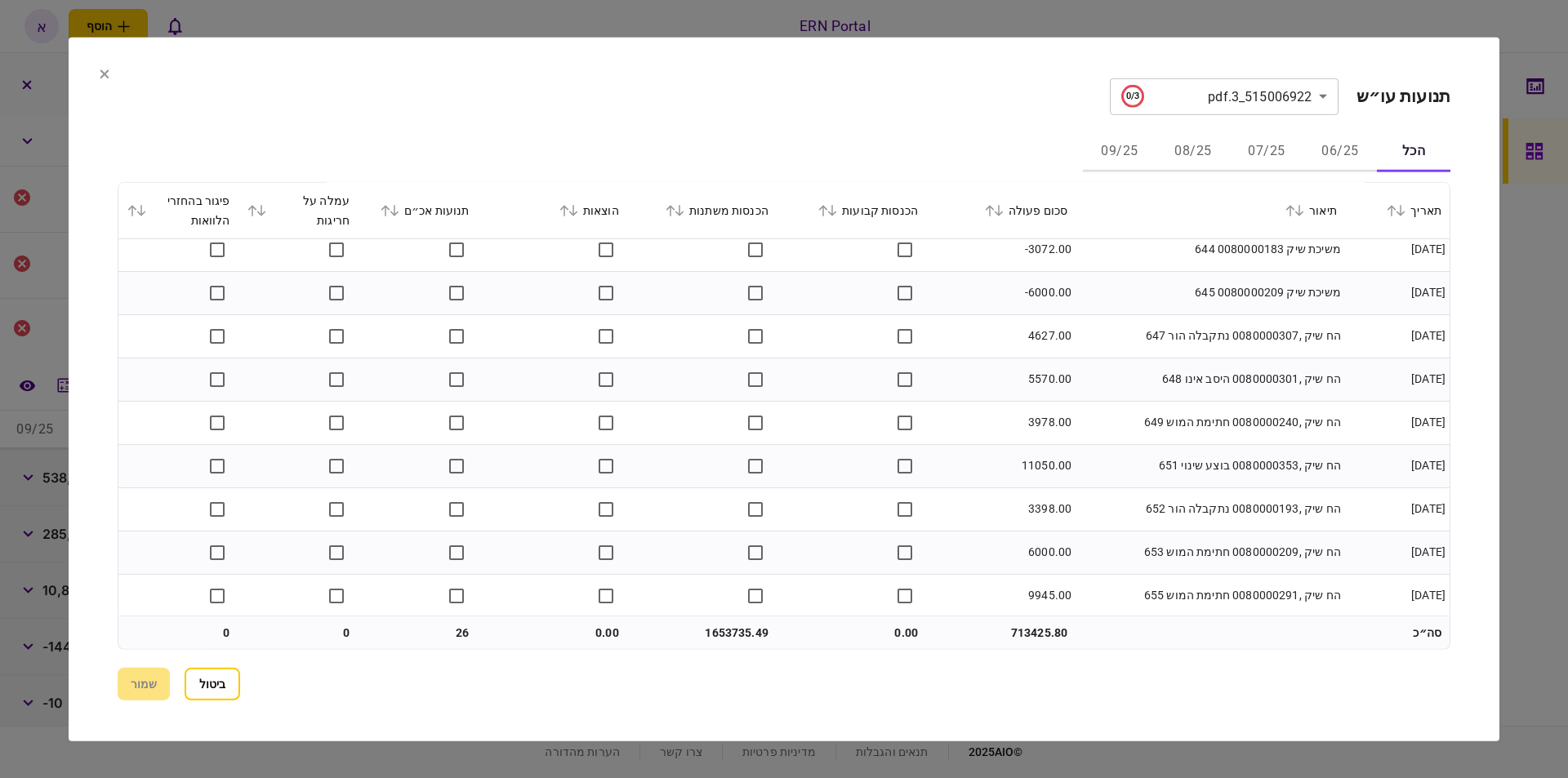
scroll to position [1480, 0]
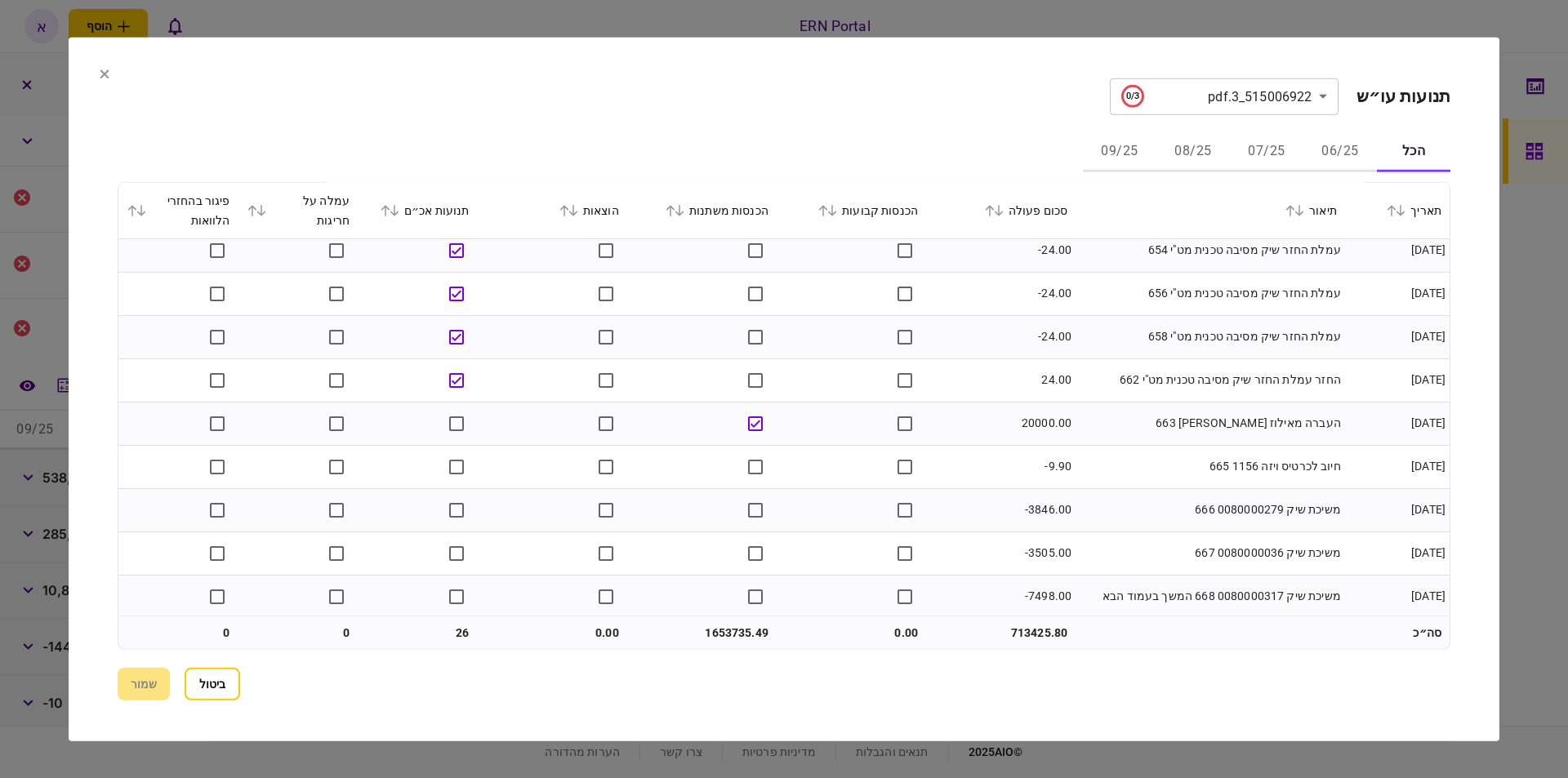
click at [1272, 157] on button "07/25" at bounding box center [1266, 152] width 74 height 39
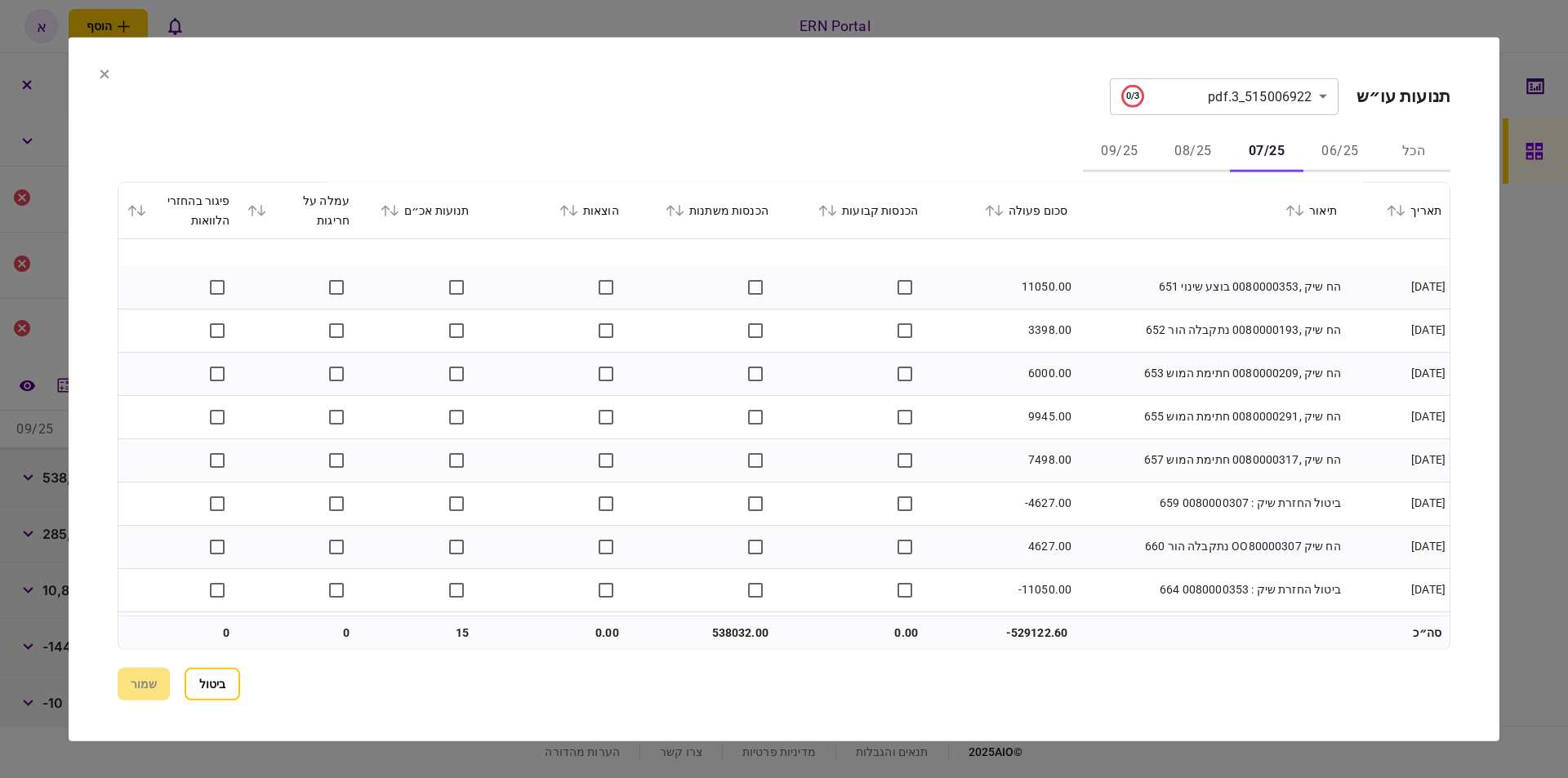
scroll to position [1203, 0]
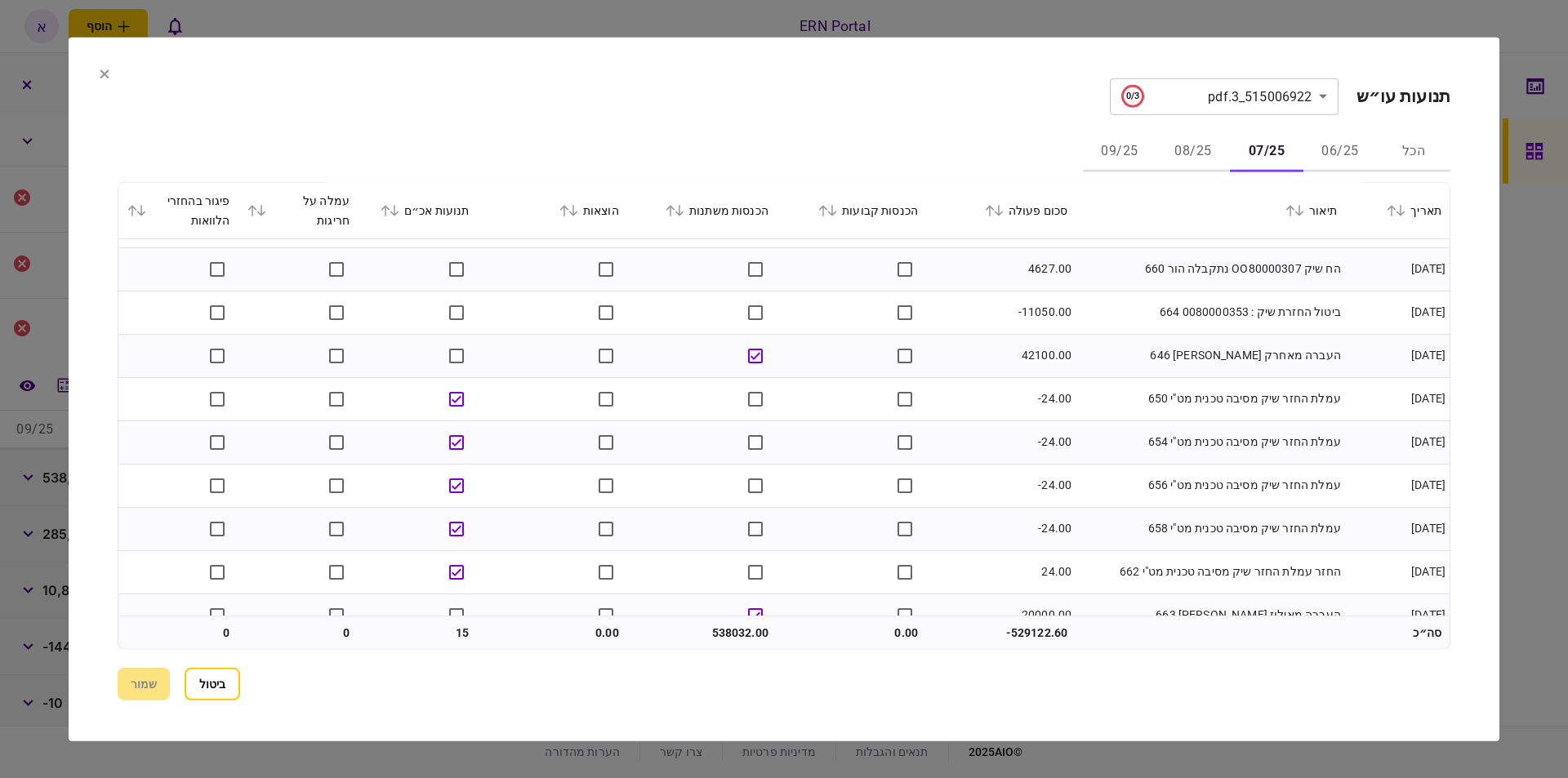
click at [399, 212] on icon at bounding box center [395, 209] width 10 height 11
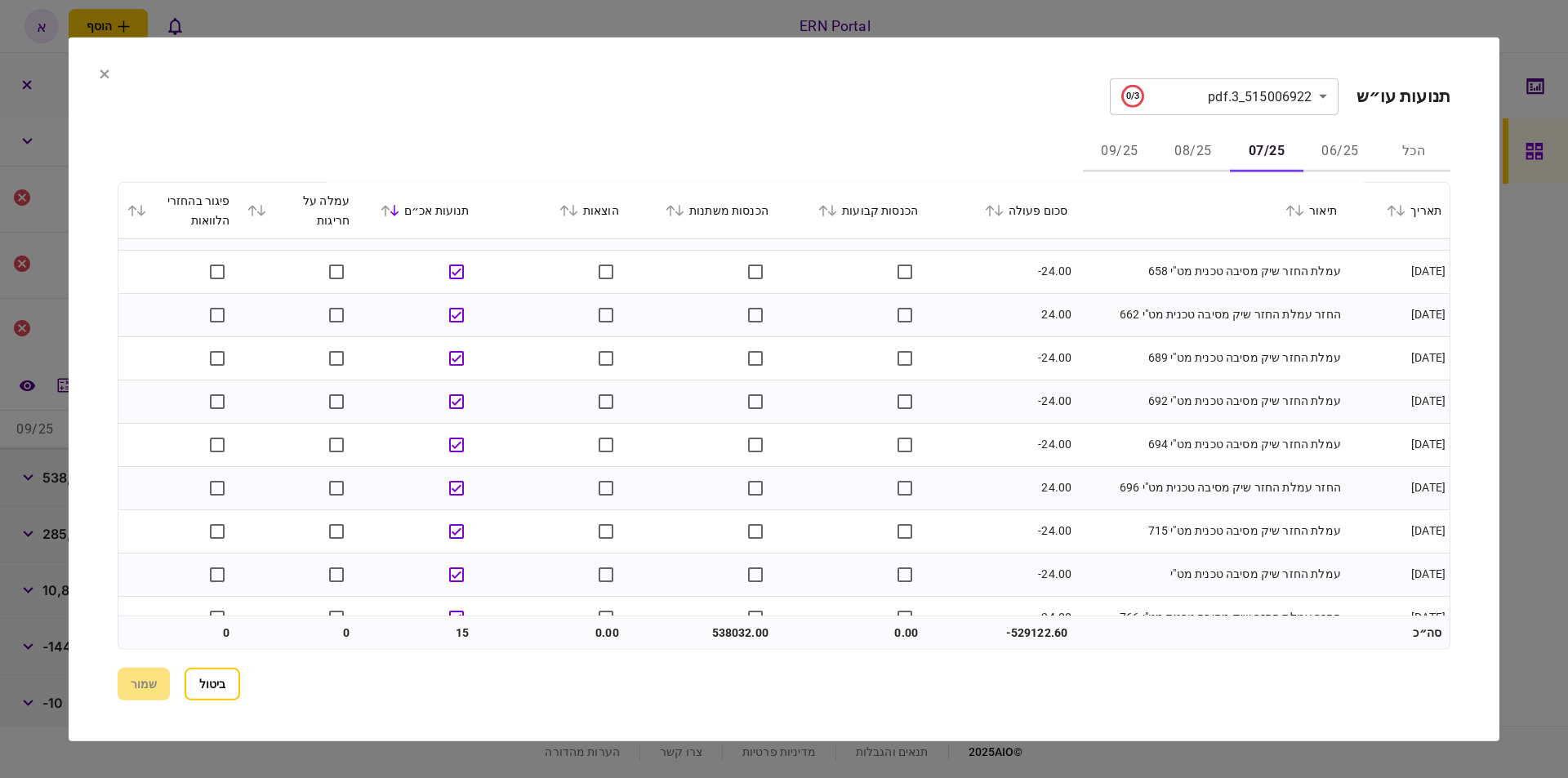
scroll to position [0, 0]
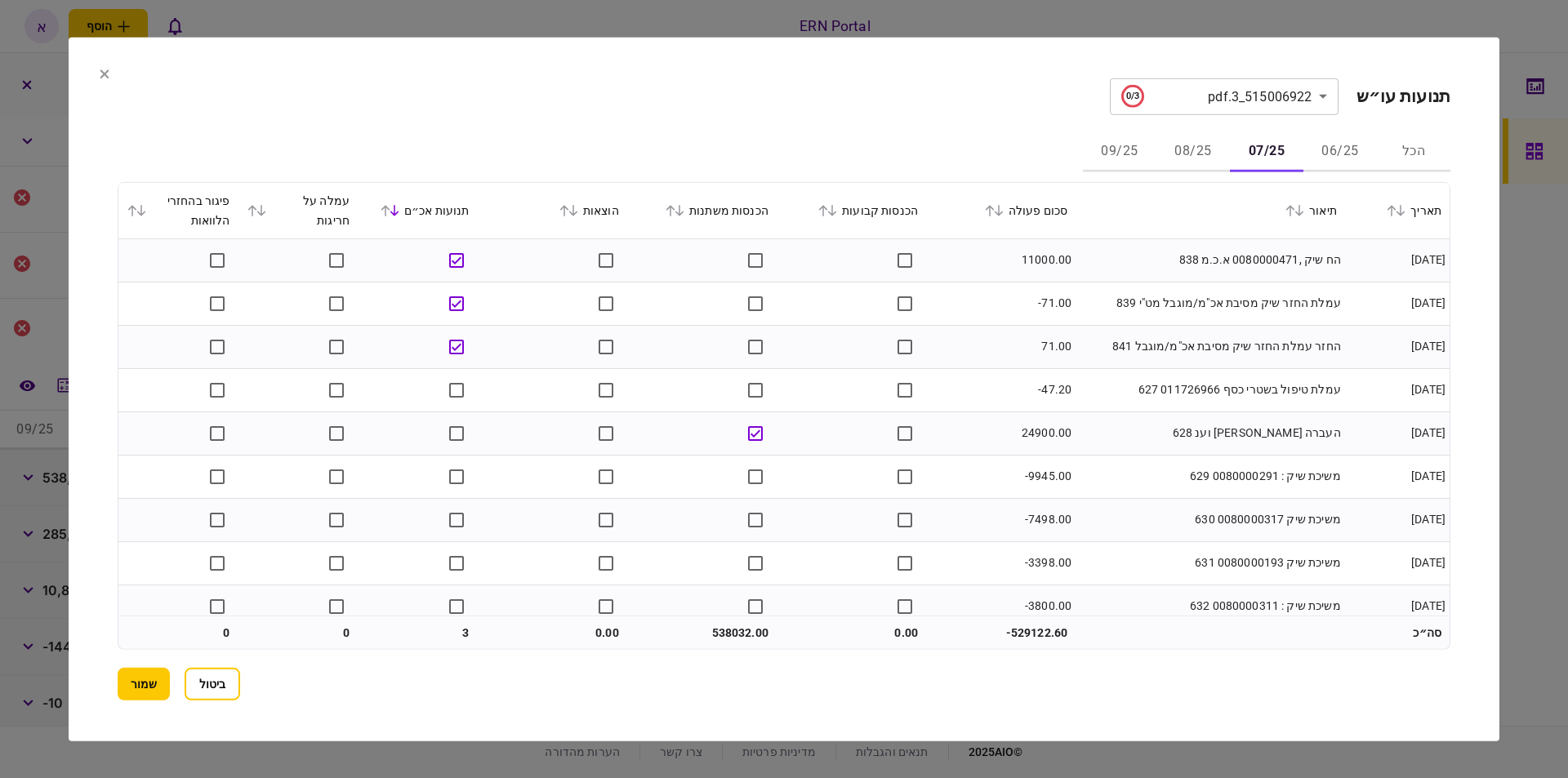
click at [399, 210] on icon at bounding box center [395, 209] width 10 height 11
click at [1199, 147] on button "08/25" at bounding box center [1193, 152] width 74 height 39
click at [390, 212] on icon at bounding box center [386, 209] width 10 height 11
click at [399, 210] on icon at bounding box center [395, 209] width 10 height 11
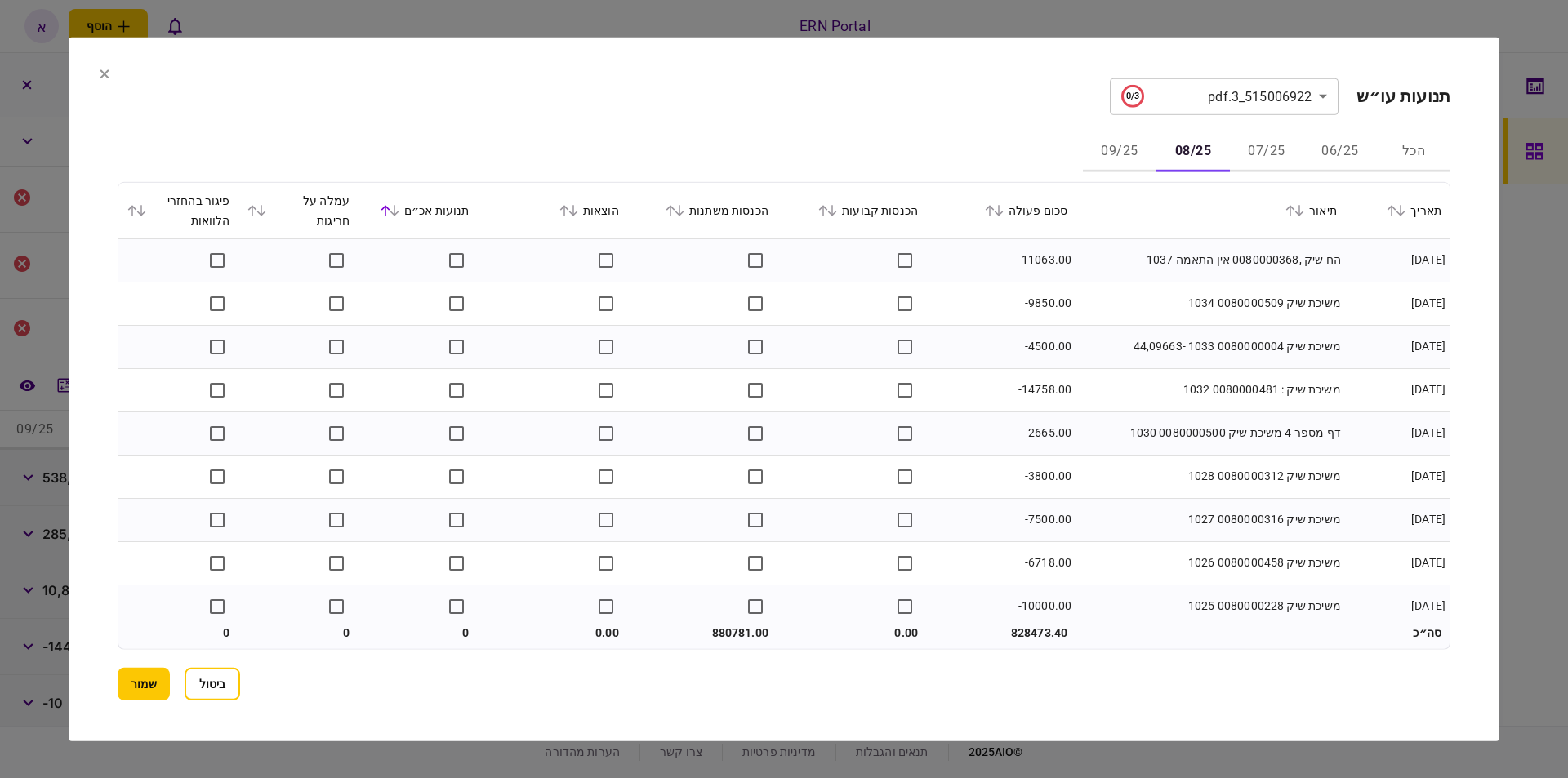
click at [399, 210] on icon at bounding box center [395, 209] width 10 height 11
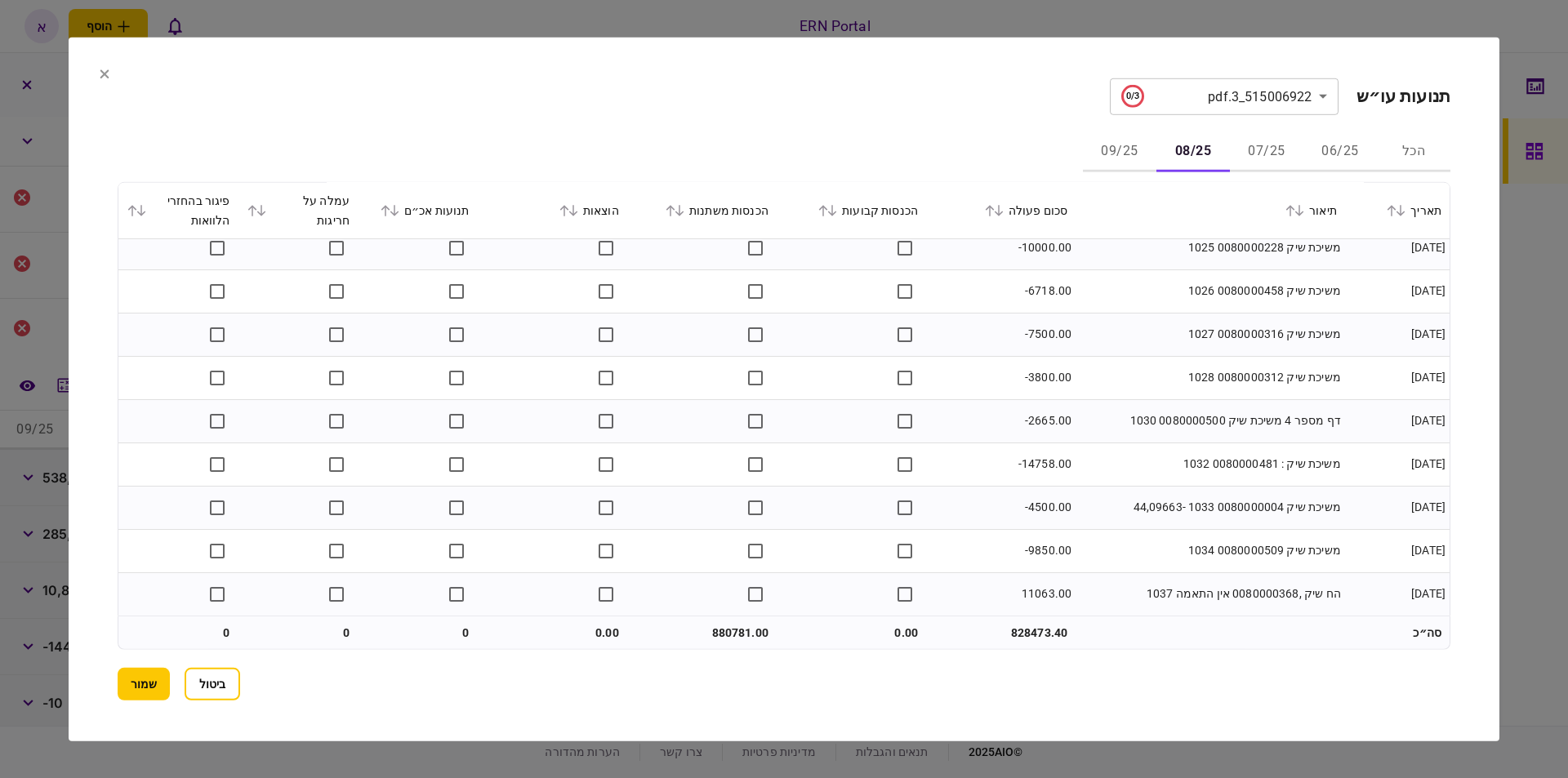
click at [1133, 145] on button "09/25" at bounding box center [1120, 152] width 74 height 39
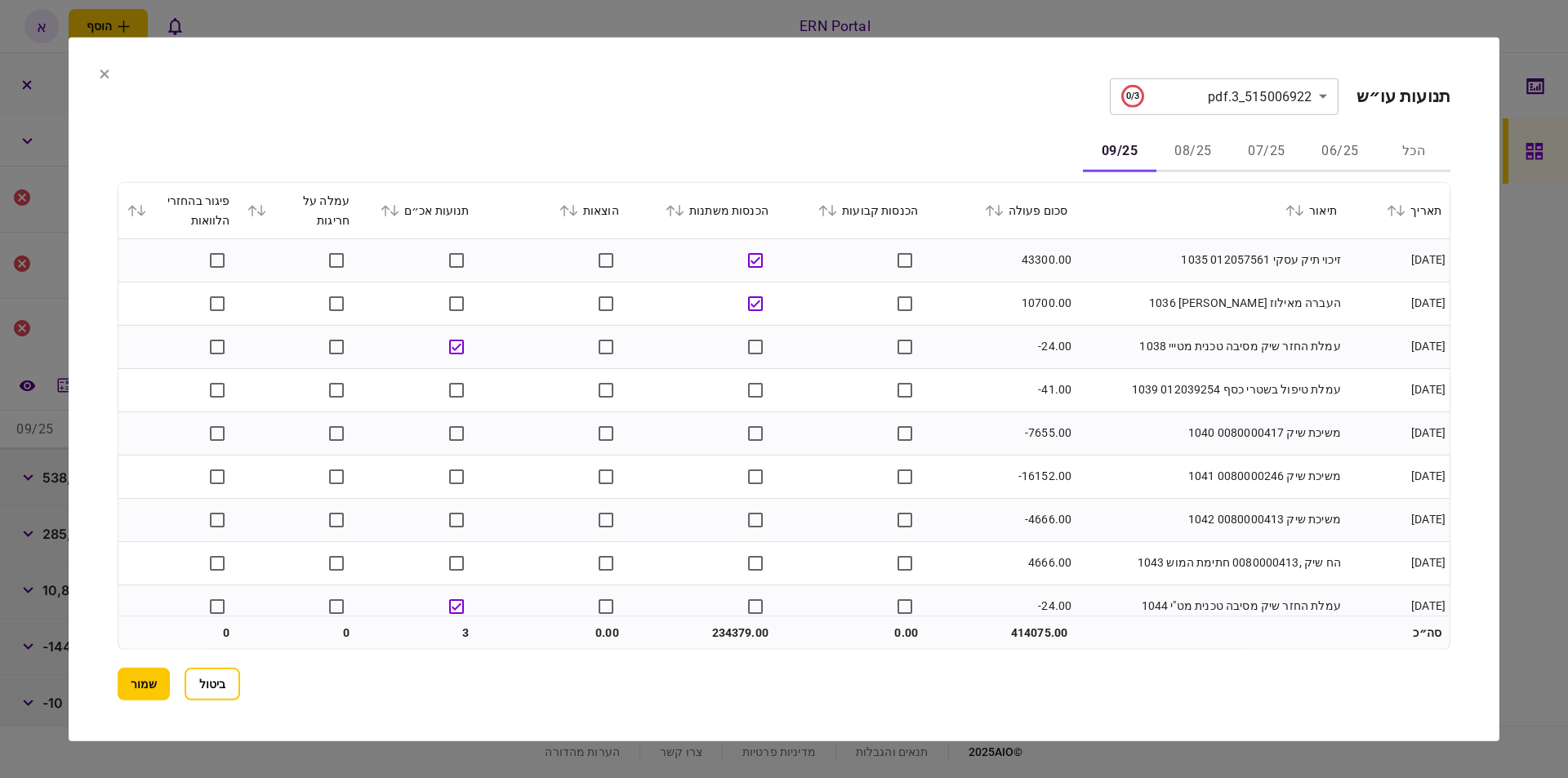
click at [399, 207] on icon at bounding box center [395, 209] width 10 height 11
click at [399, 208] on icon at bounding box center [395, 209] width 10 height 11
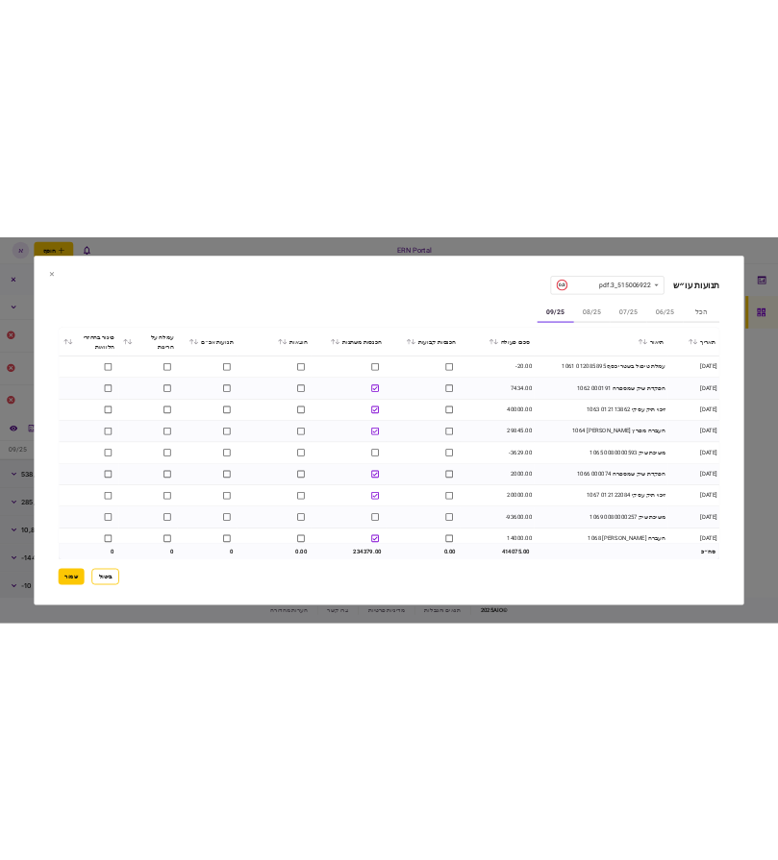
scroll to position [1291, 0]
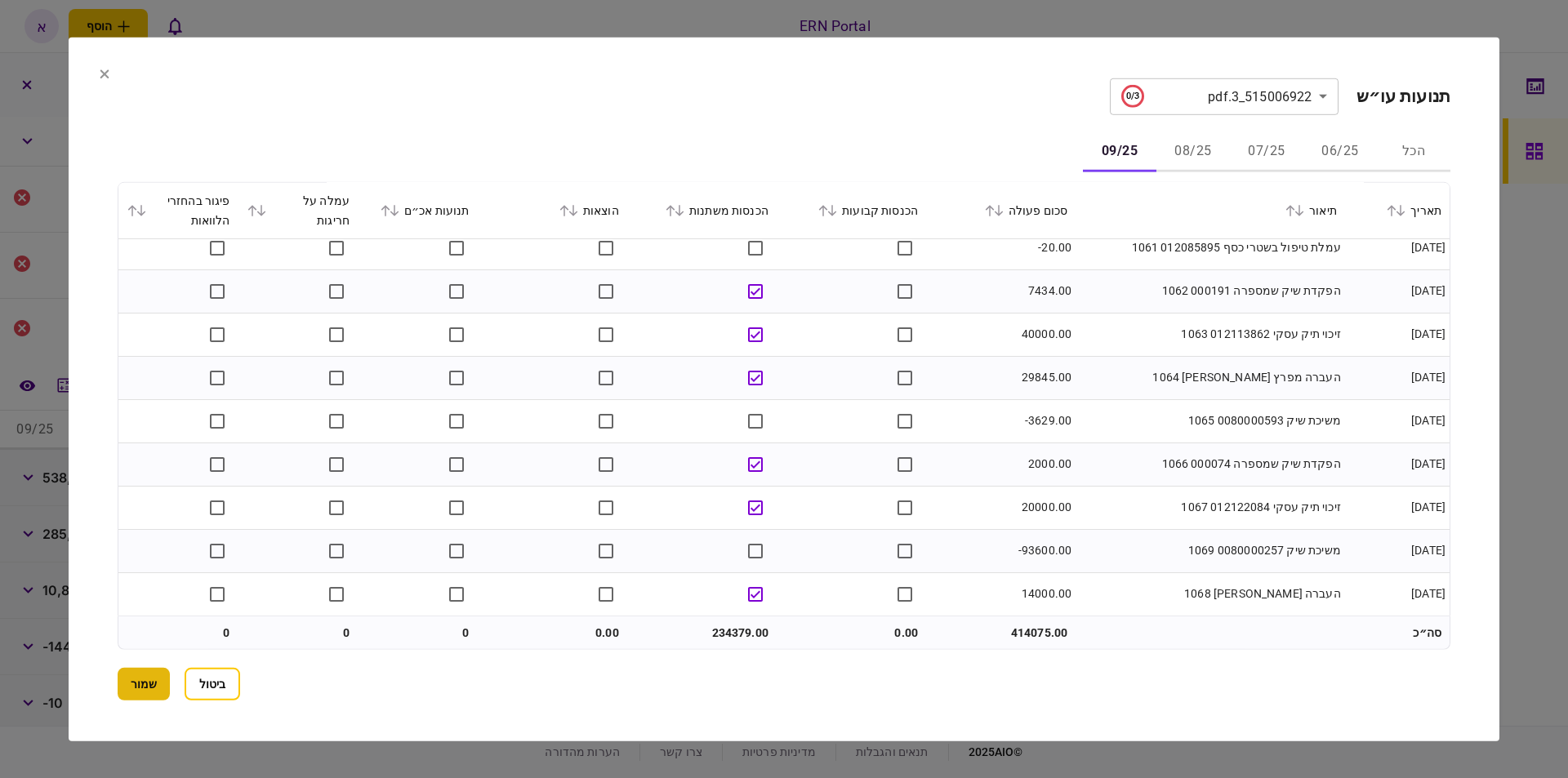
click at [154, 685] on button "שמור" at bounding box center [144, 684] width 53 height 32
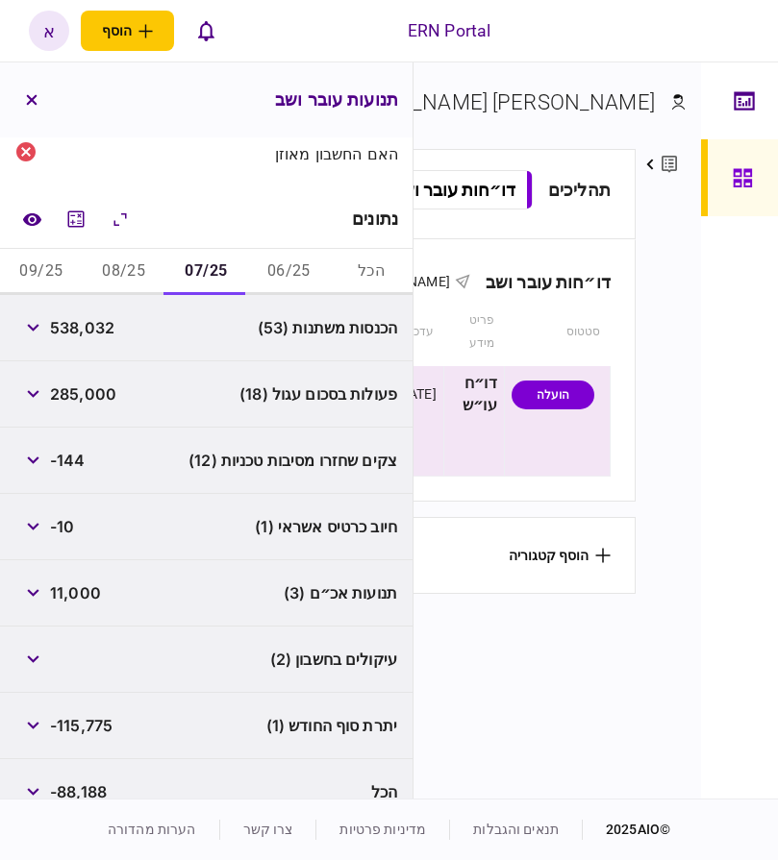
scroll to position [261, 0]
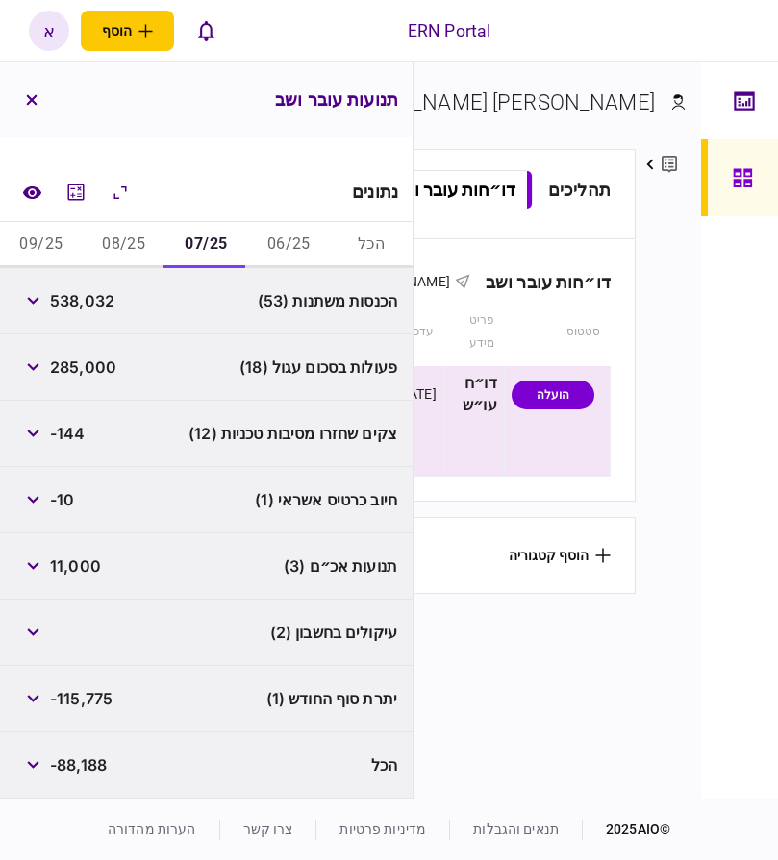
click at [82, 304] on span "538,032" at bounding box center [82, 300] width 64 height 23
copy span "538,032"
click at [96, 700] on span "-115,775" at bounding box center [81, 698] width 62 height 23
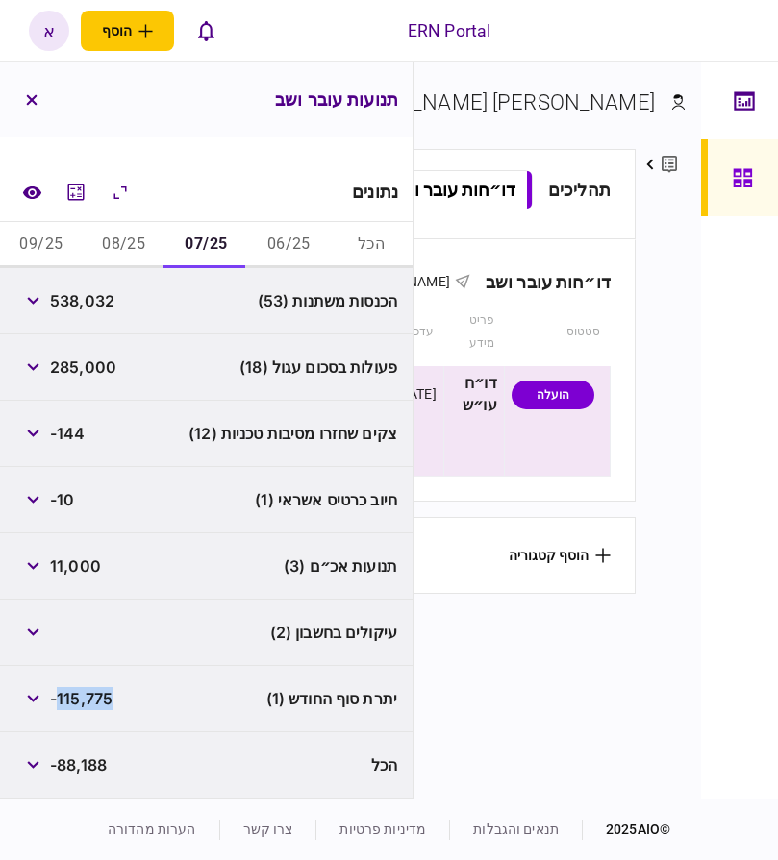
copy span "115,775"
click at [286, 240] on button "06/25" at bounding box center [288, 245] width 83 height 46
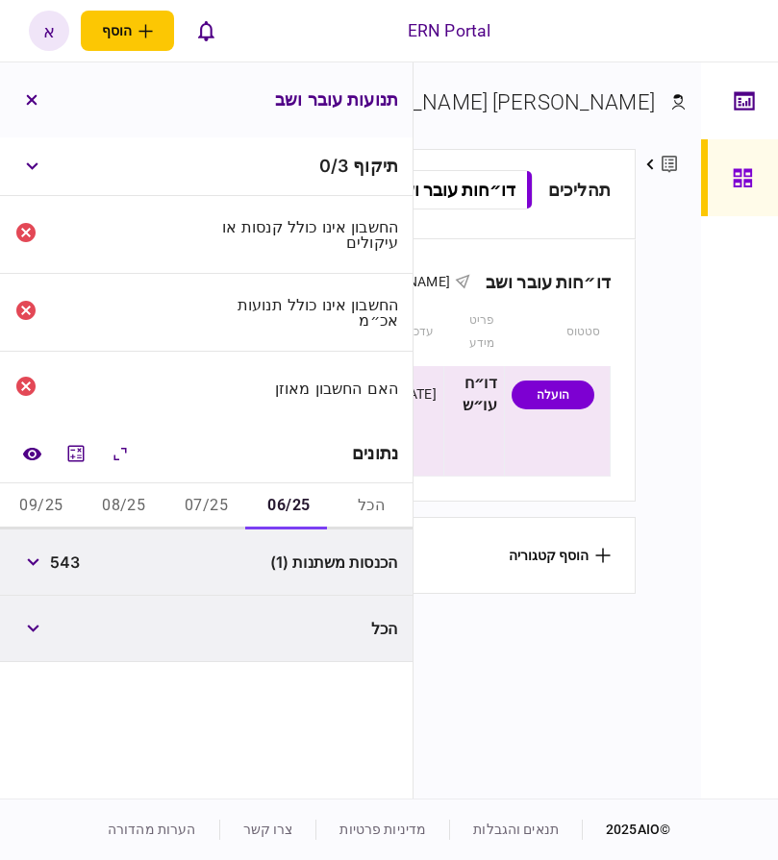
scroll to position [0, 0]
click at [148, 502] on button "08/25" at bounding box center [124, 507] width 83 height 46
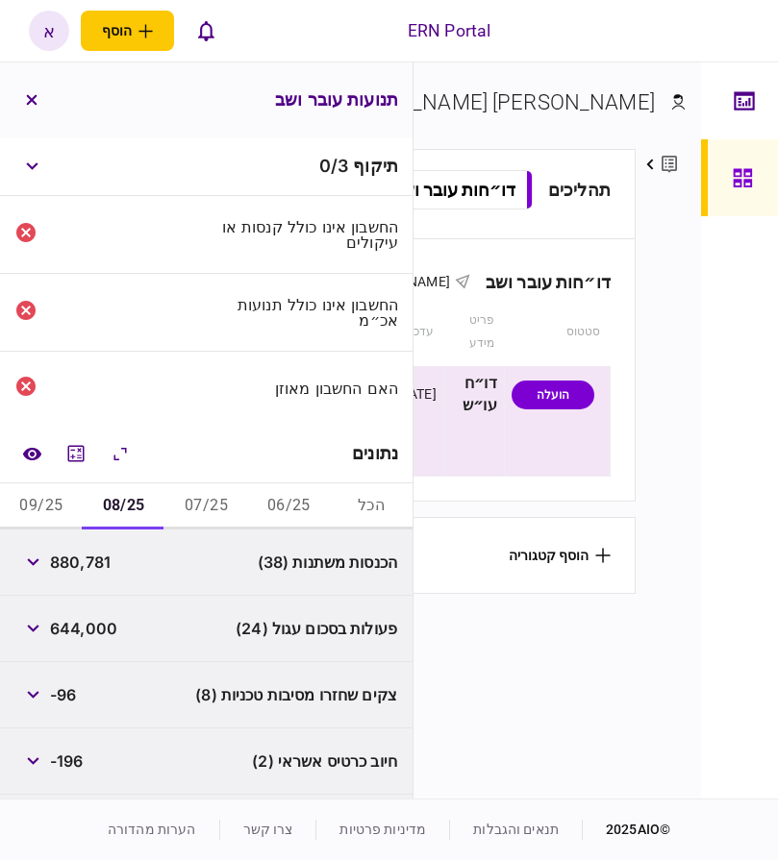
click at [81, 556] on span "880,781" at bounding box center [80, 562] width 61 height 23
copy span "880,781"
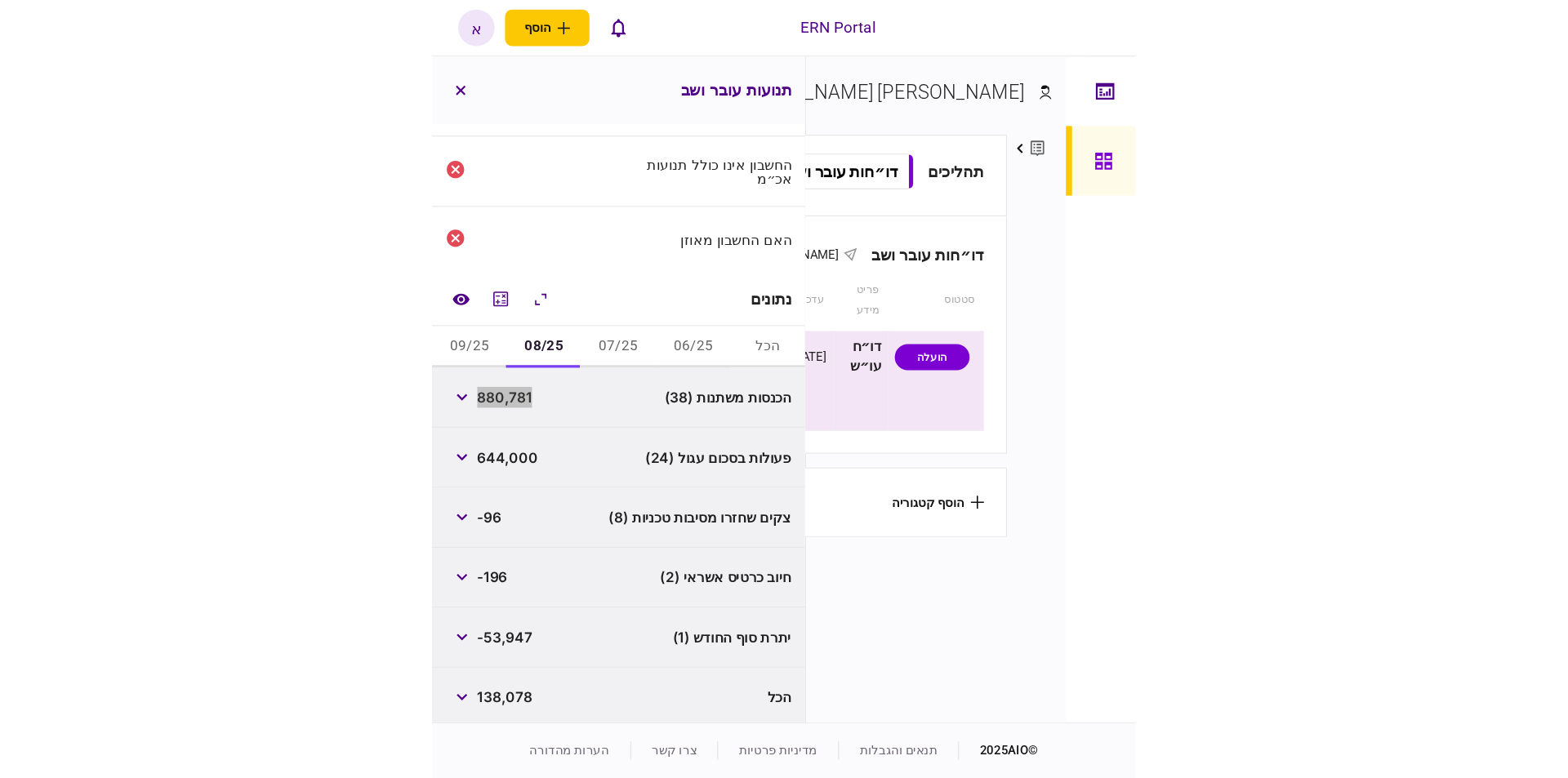
scroll to position [110, 0]
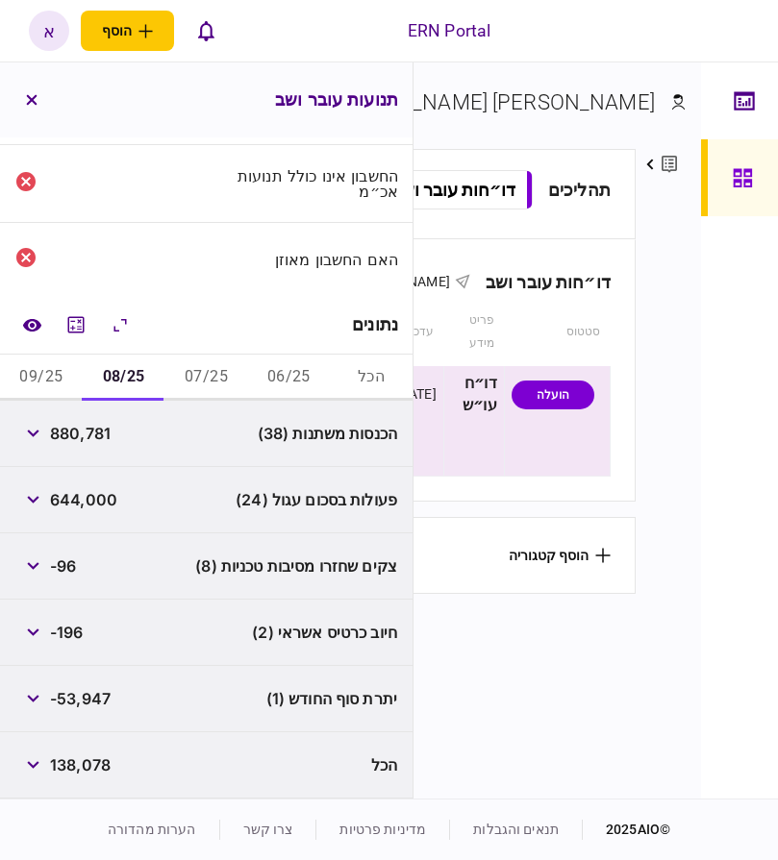
click at [89, 703] on span "-53,947" at bounding box center [80, 698] width 61 height 23
copy span "53,947"
click at [60, 386] on button "09/25" at bounding box center [41, 378] width 83 height 46
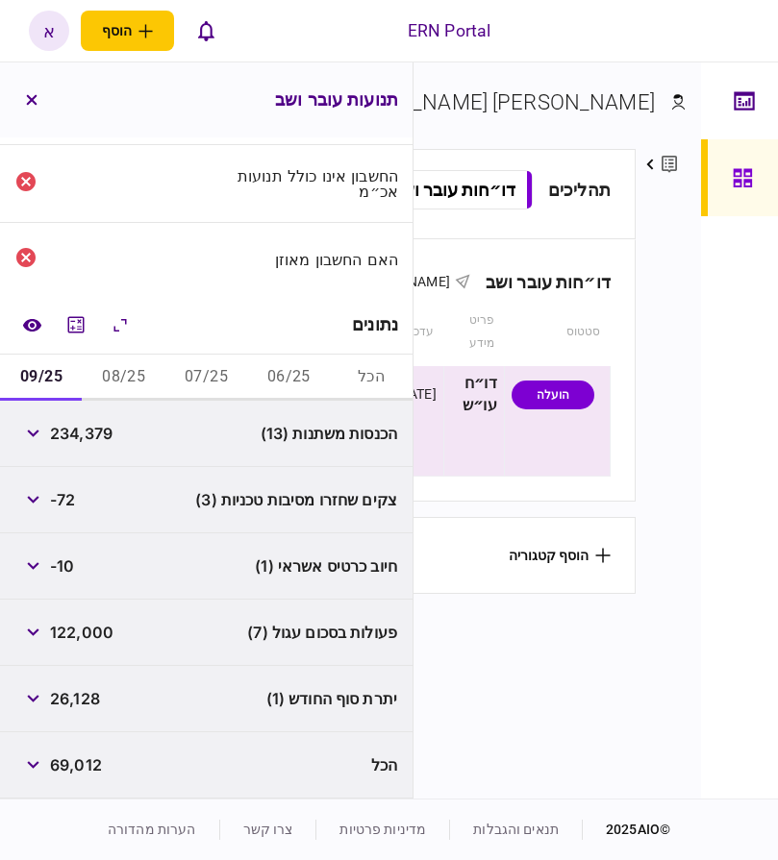
click at [77, 436] on span "234,379" at bounding box center [81, 433] width 62 height 23
copy span "234,379"
click at [81, 699] on span "26,128" at bounding box center [75, 698] width 50 height 23
click at [81, 698] on span "26,128" at bounding box center [75, 698] width 50 height 23
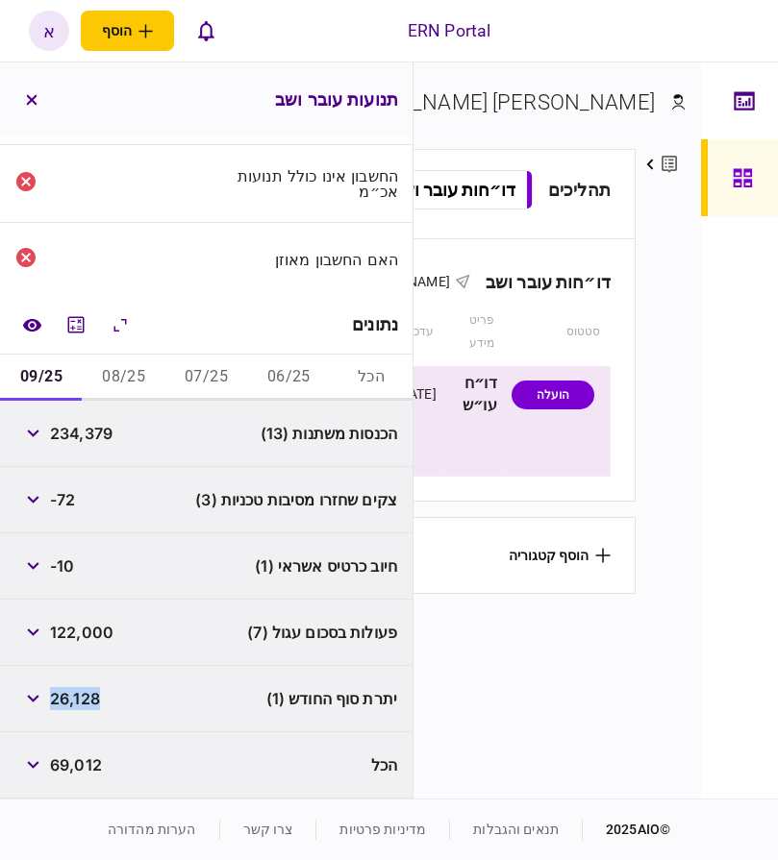
copy span "26,128"
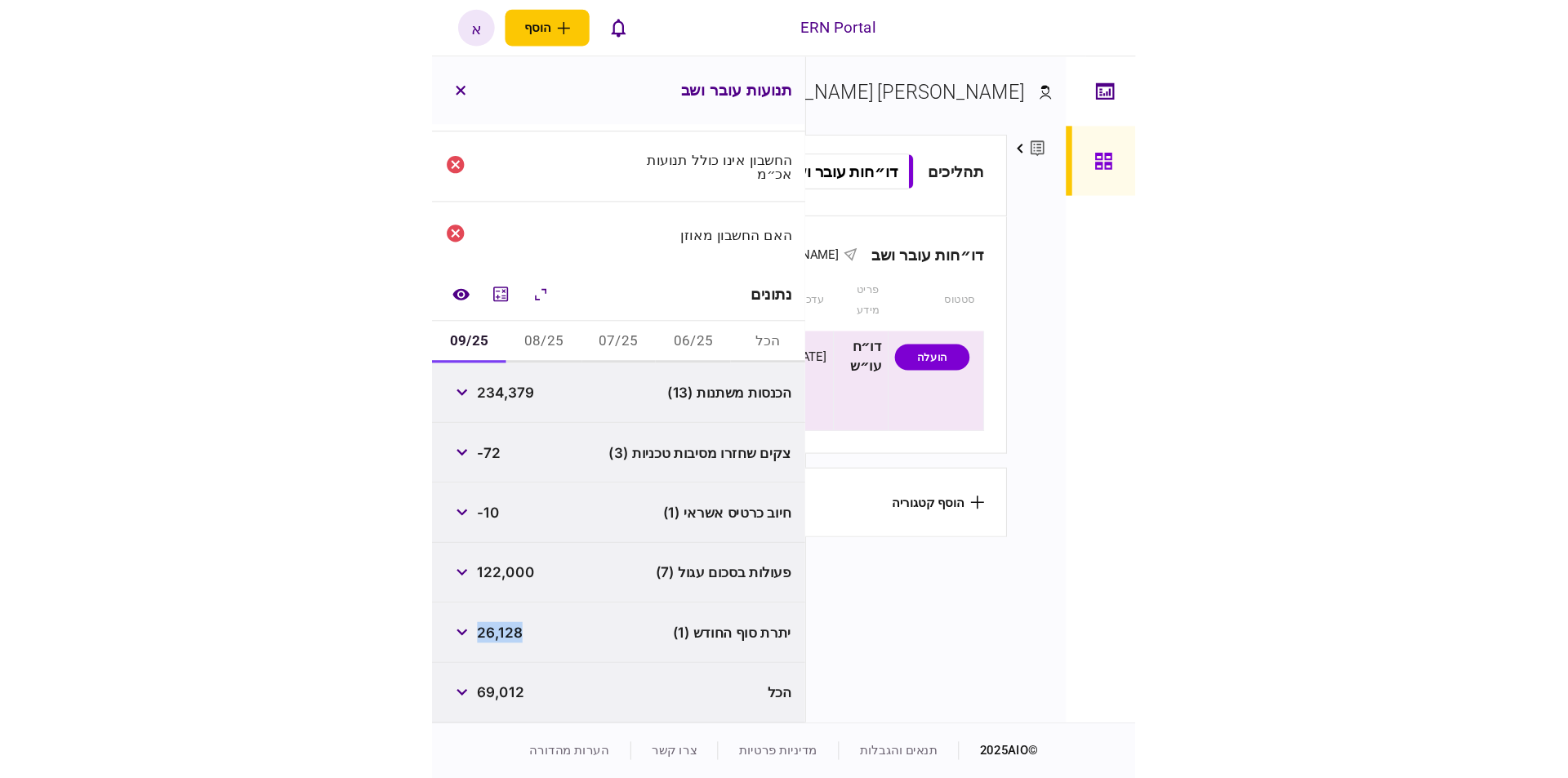
scroll to position [62, 0]
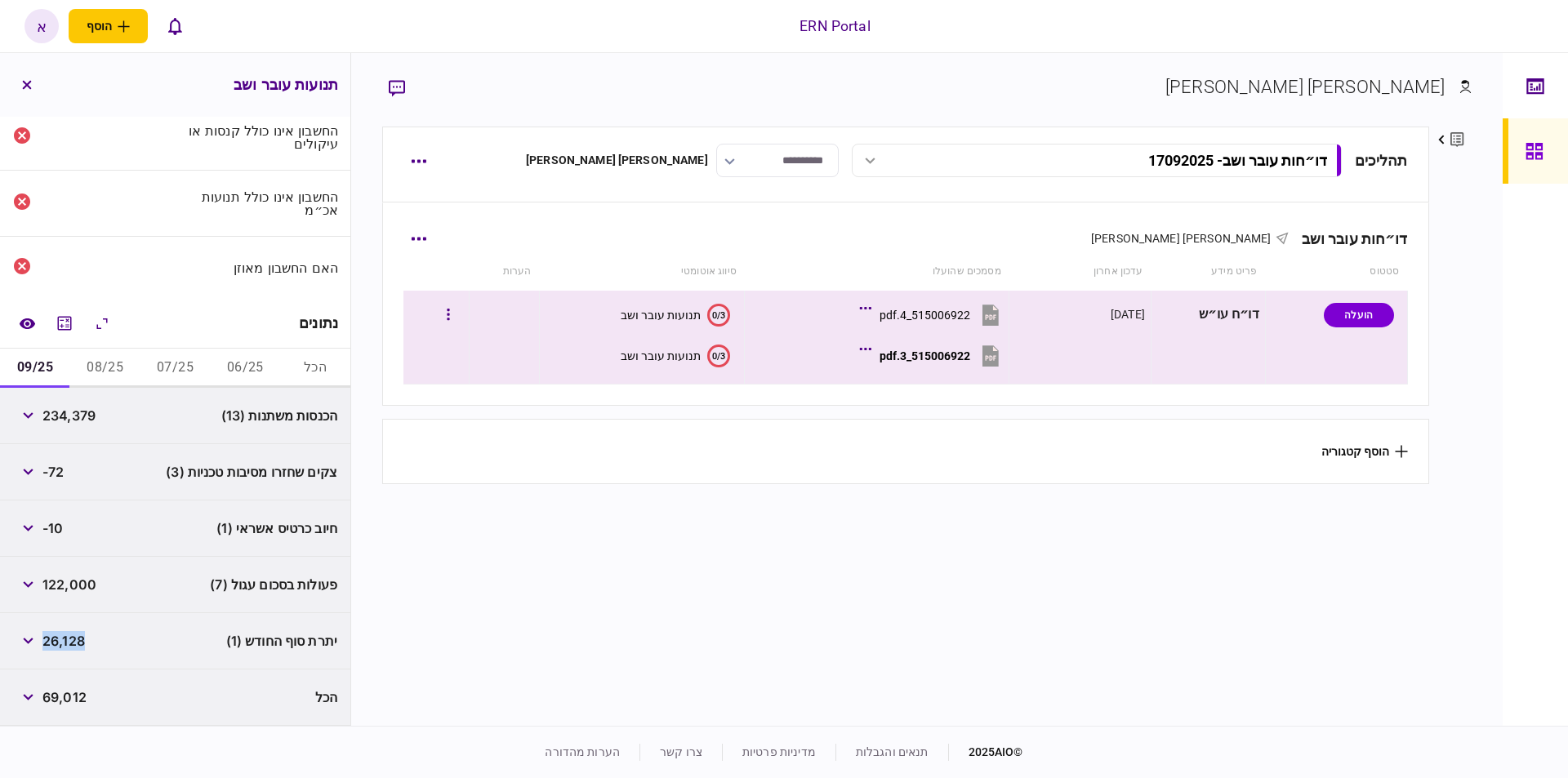
click at [922, 308] on div "515006922_4.pdf" at bounding box center [924, 314] width 91 height 13
click at [645, 315] on div "תנועות עובר ושב" at bounding box center [661, 314] width 80 height 13
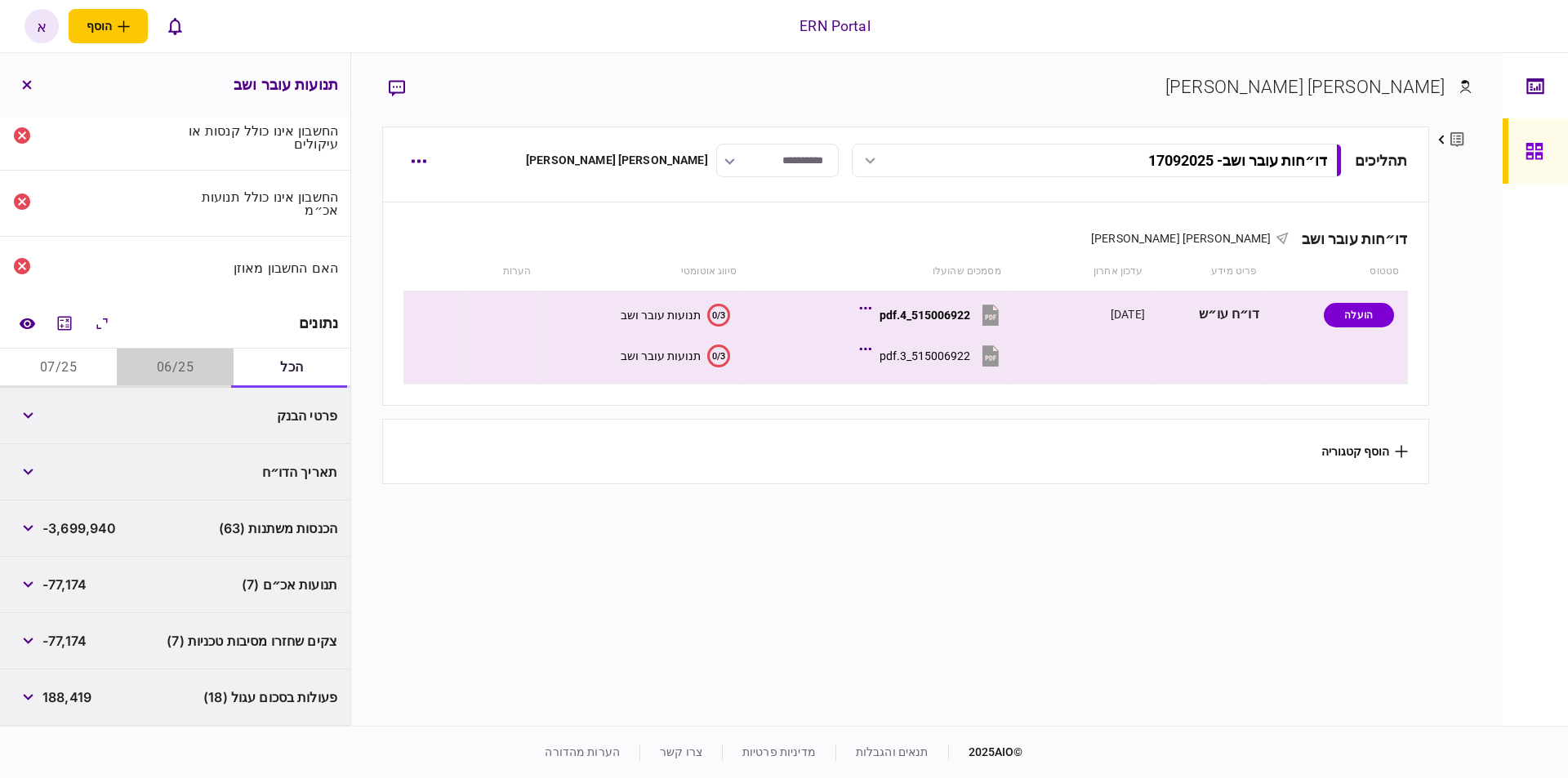
click at [166, 364] on button "06/25" at bounding box center [174, 368] width 116 height 39
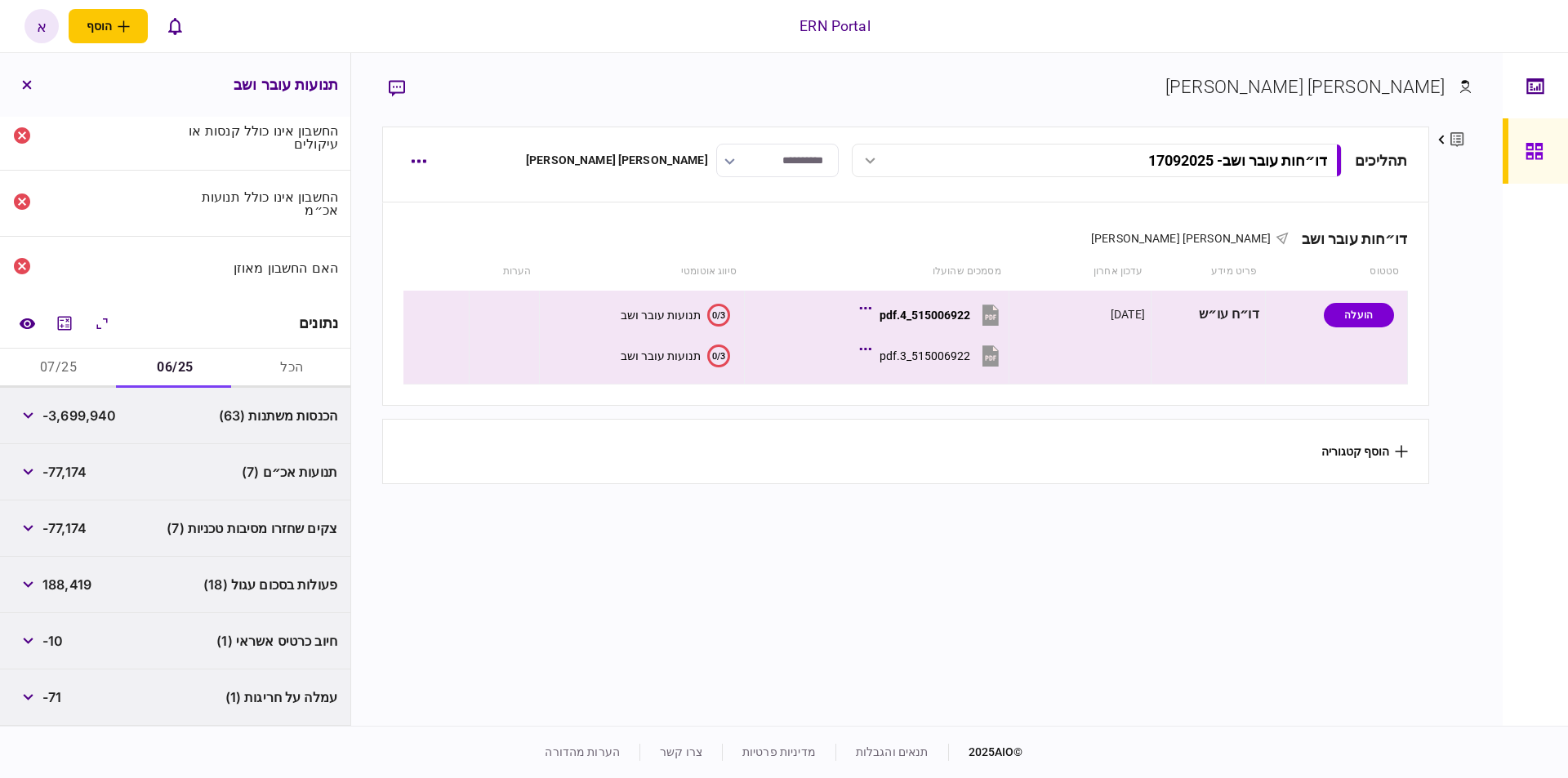
click at [87, 367] on button "07/25" at bounding box center [58, 368] width 116 height 39
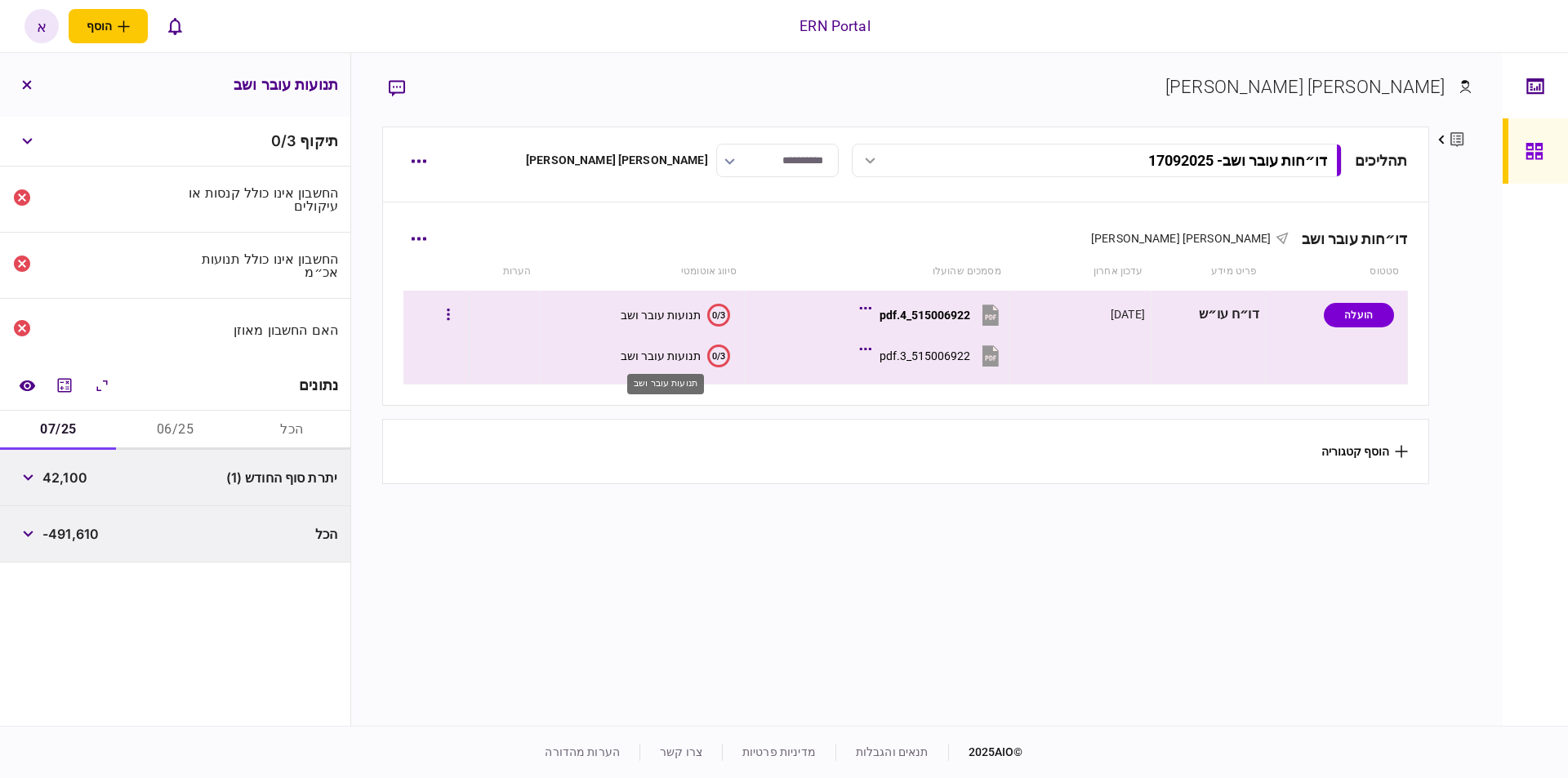
click at [684, 360] on div "תנועות עובר ושב" at bounding box center [661, 355] width 80 height 13
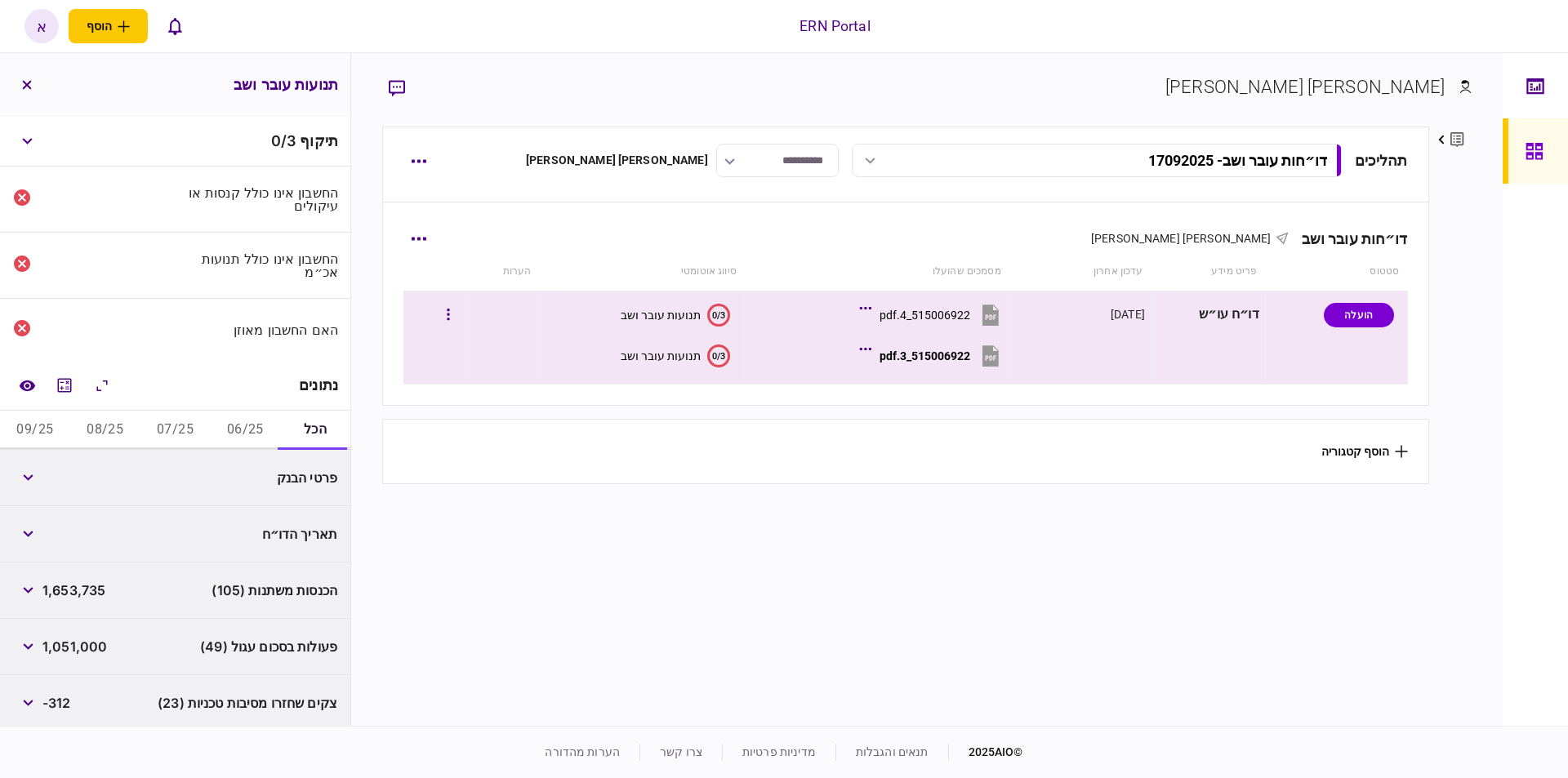
click at [663, 319] on div "תנועות עובר ושב" at bounding box center [661, 314] width 80 height 13
click at [186, 423] on button "06/25" at bounding box center [174, 431] width 116 height 39
click at [23, 473] on button "button" at bounding box center [27, 477] width 30 height 30
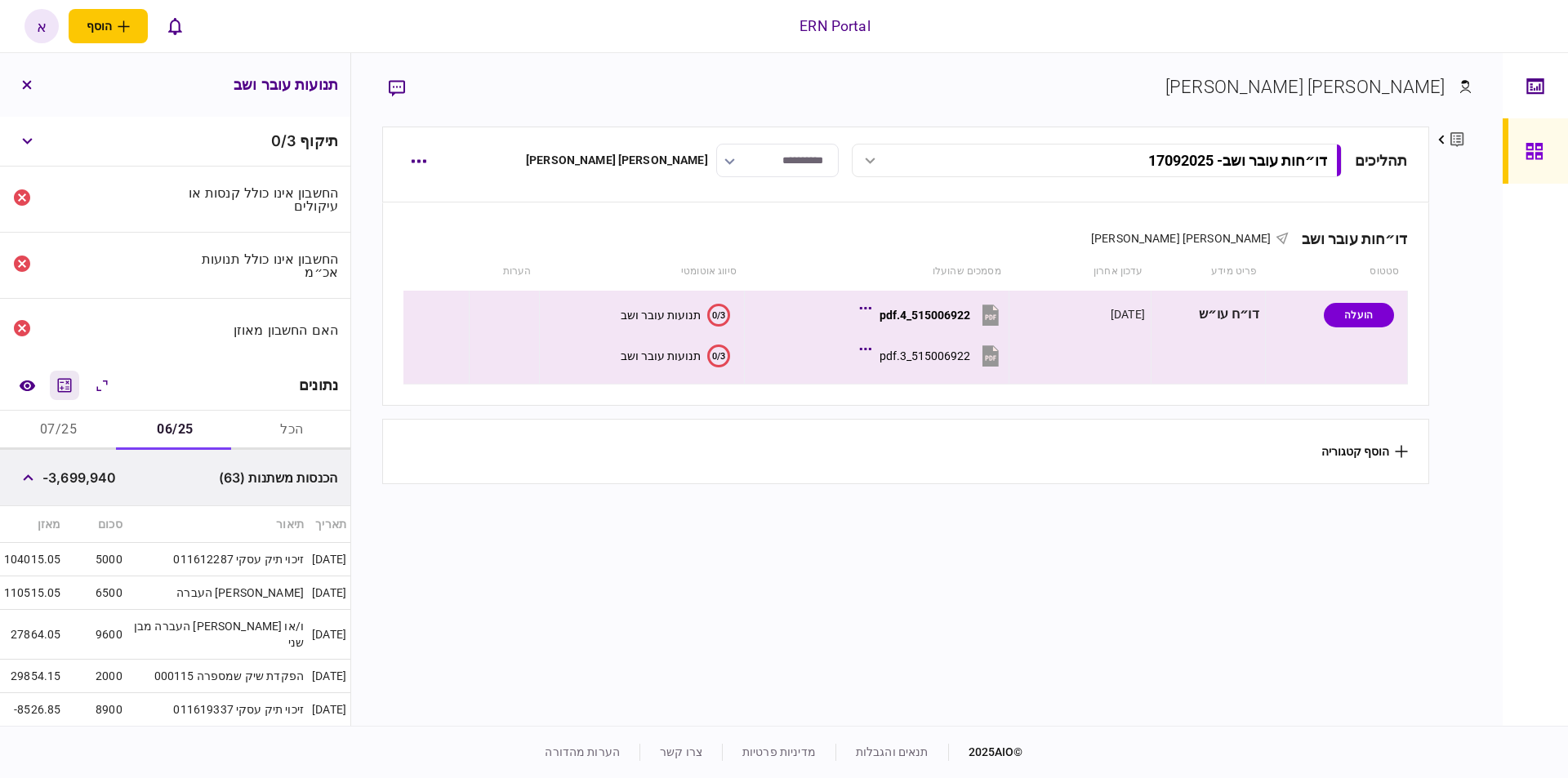
click at [81, 386] on div at bounding box center [64, 385] width 104 height 30
click at [79, 386] on button "מחשבון" at bounding box center [65, 385] width 30 height 30
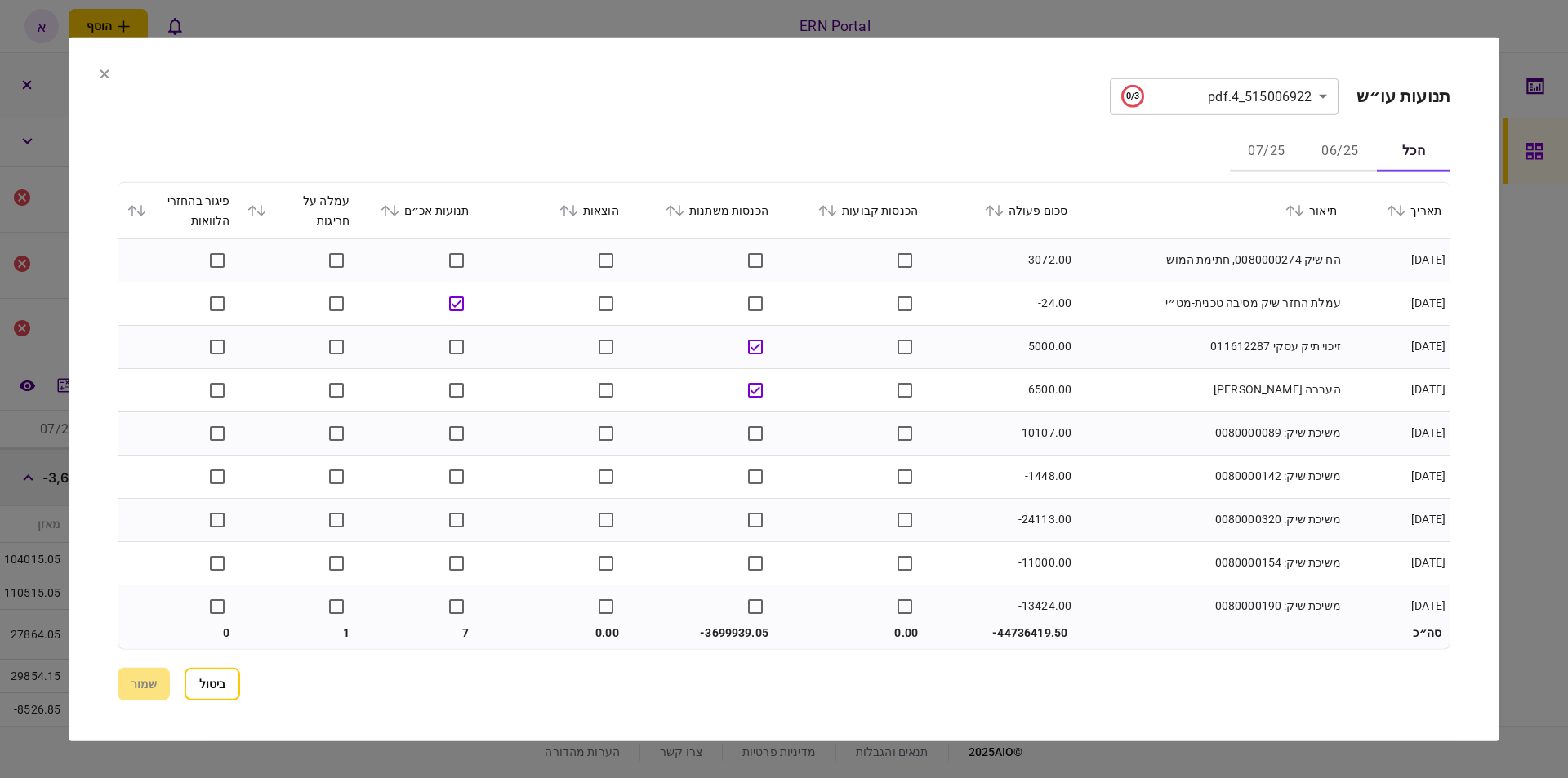
click at [1337, 154] on button "06/25" at bounding box center [1340, 152] width 74 height 39
click at [378, 211] on div "תנועות אכ״ם" at bounding box center [418, 210] width 104 height 20
click at [390, 208] on icon at bounding box center [386, 209] width 10 height 11
click at [399, 213] on icon at bounding box center [395, 209] width 10 height 11
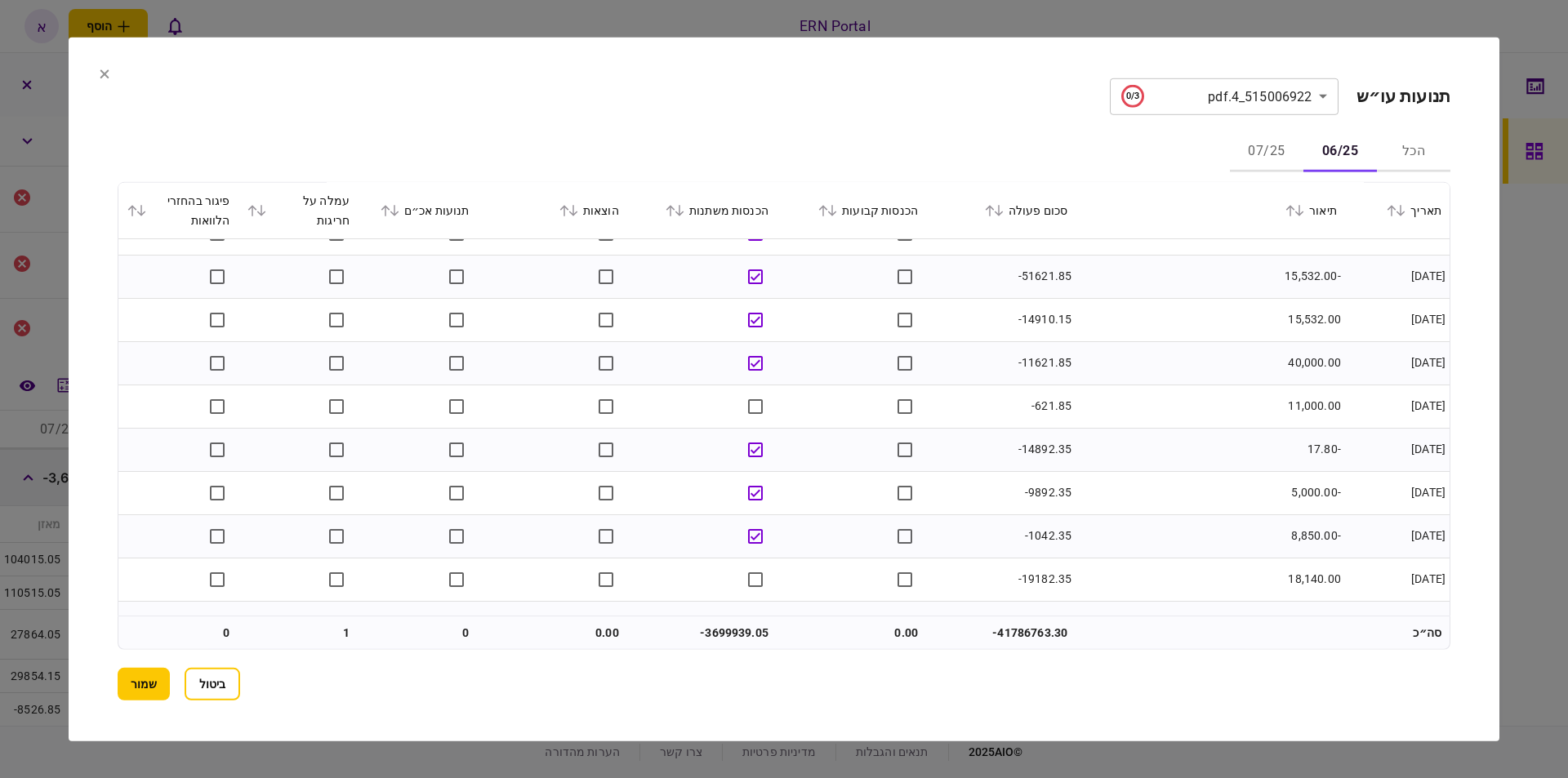
scroll to position [2068, 0]
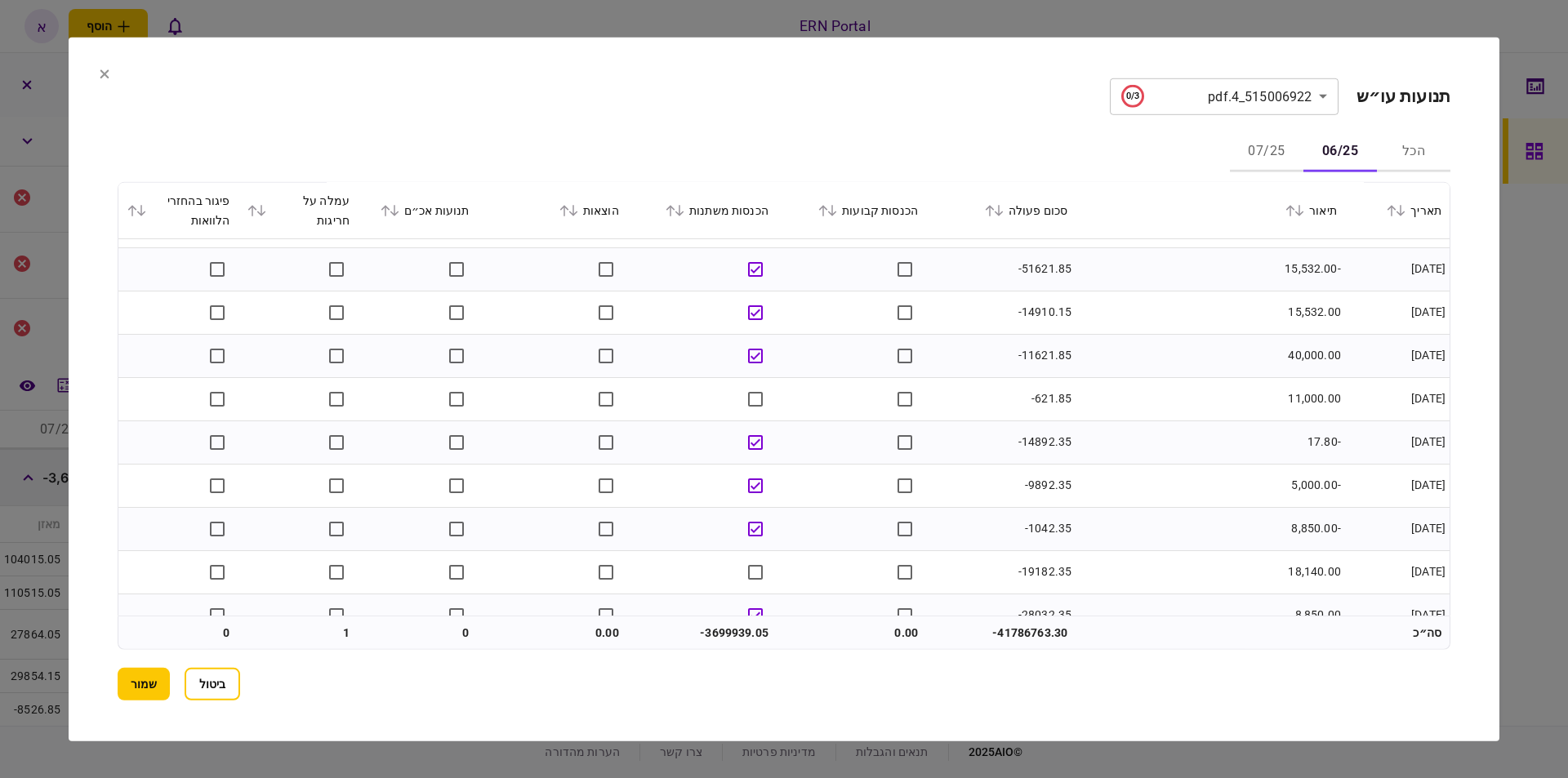
click at [1554, 265] on div at bounding box center [784, 389] width 1568 height 778
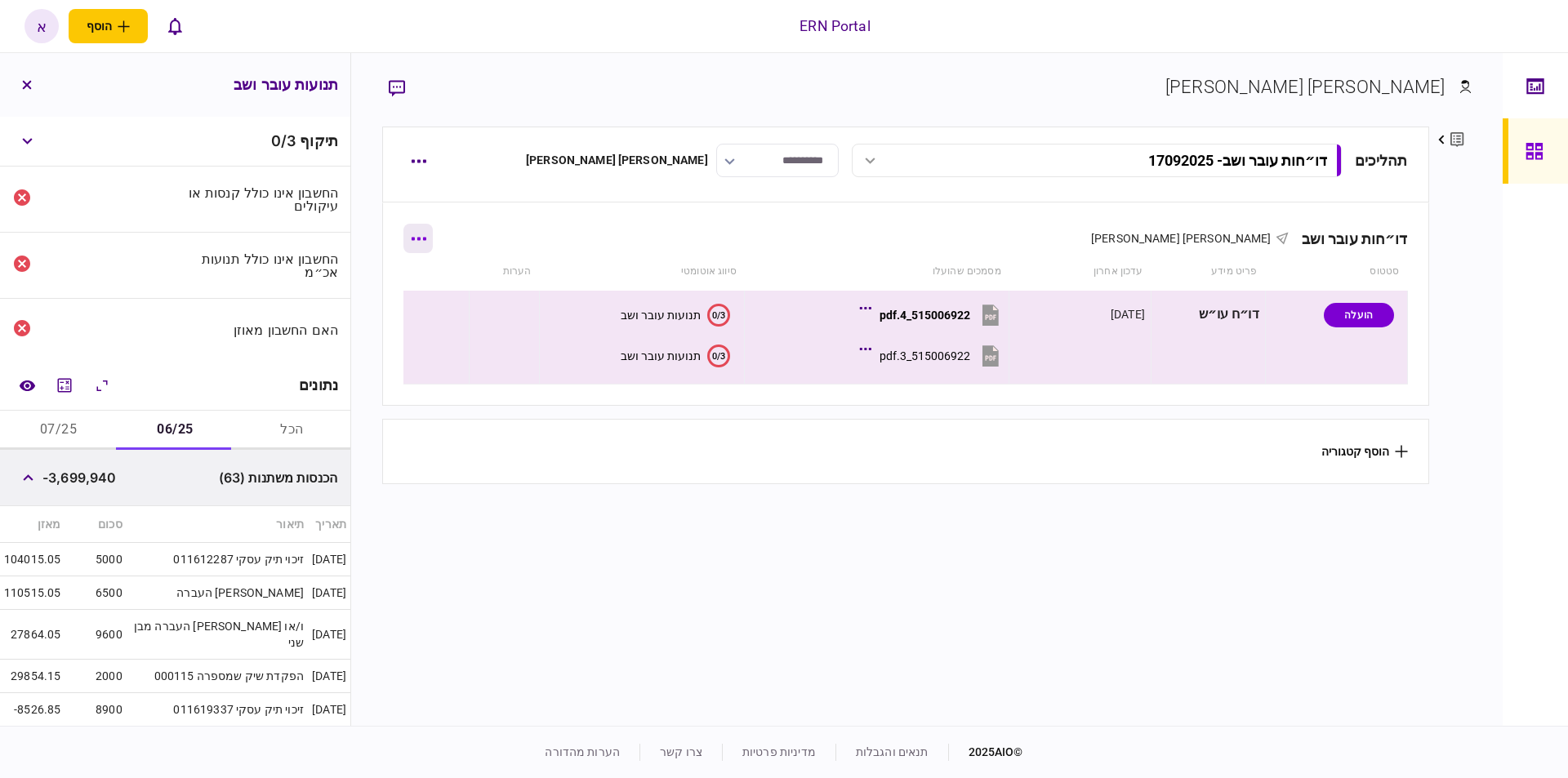
click at [432, 241] on button "button" at bounding box center [418, 238] width 30 height 30
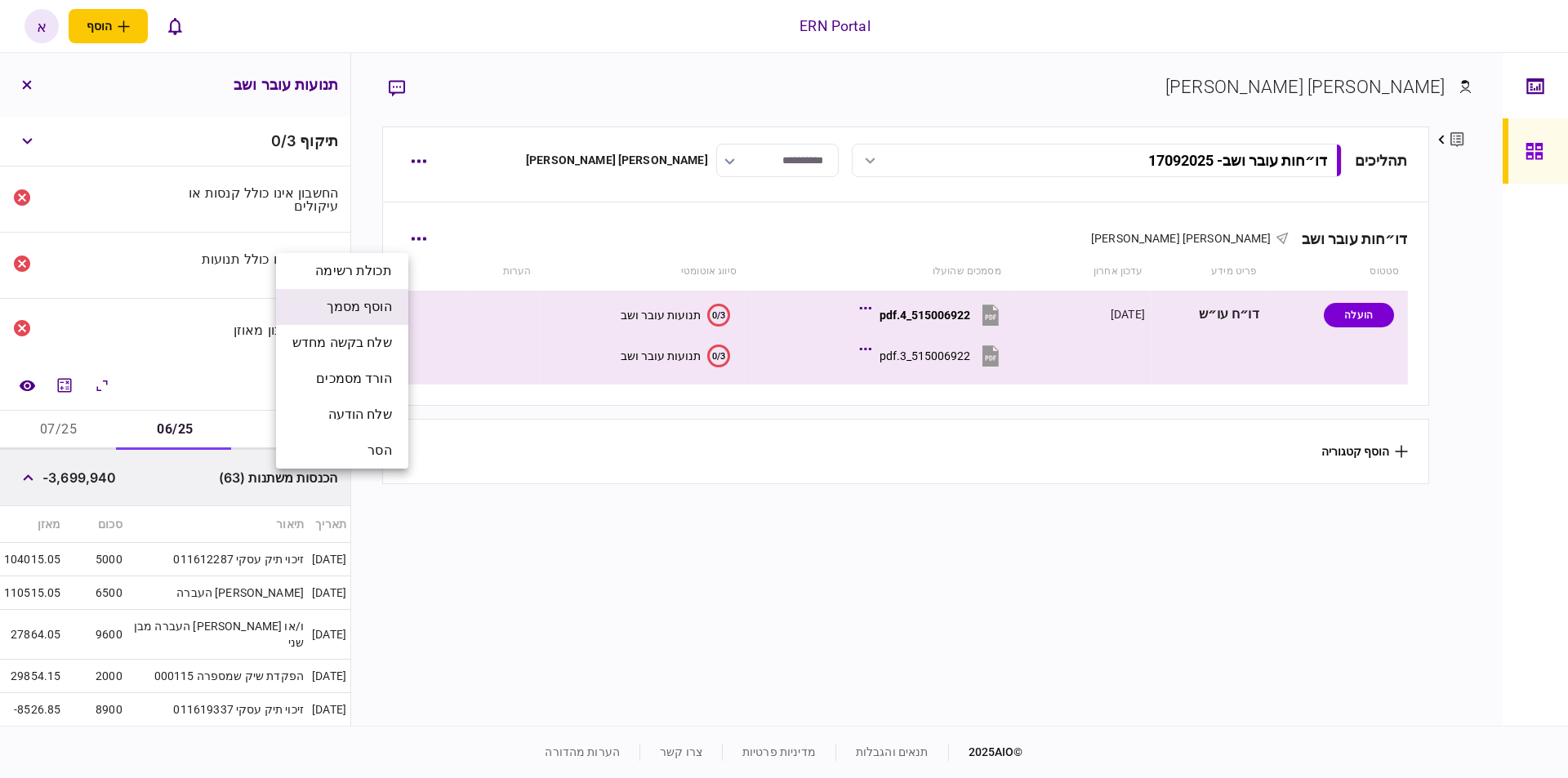
click at [369, 306] on span "הוסף מסמך" at bounding box center [358, 307] width 65 height 20
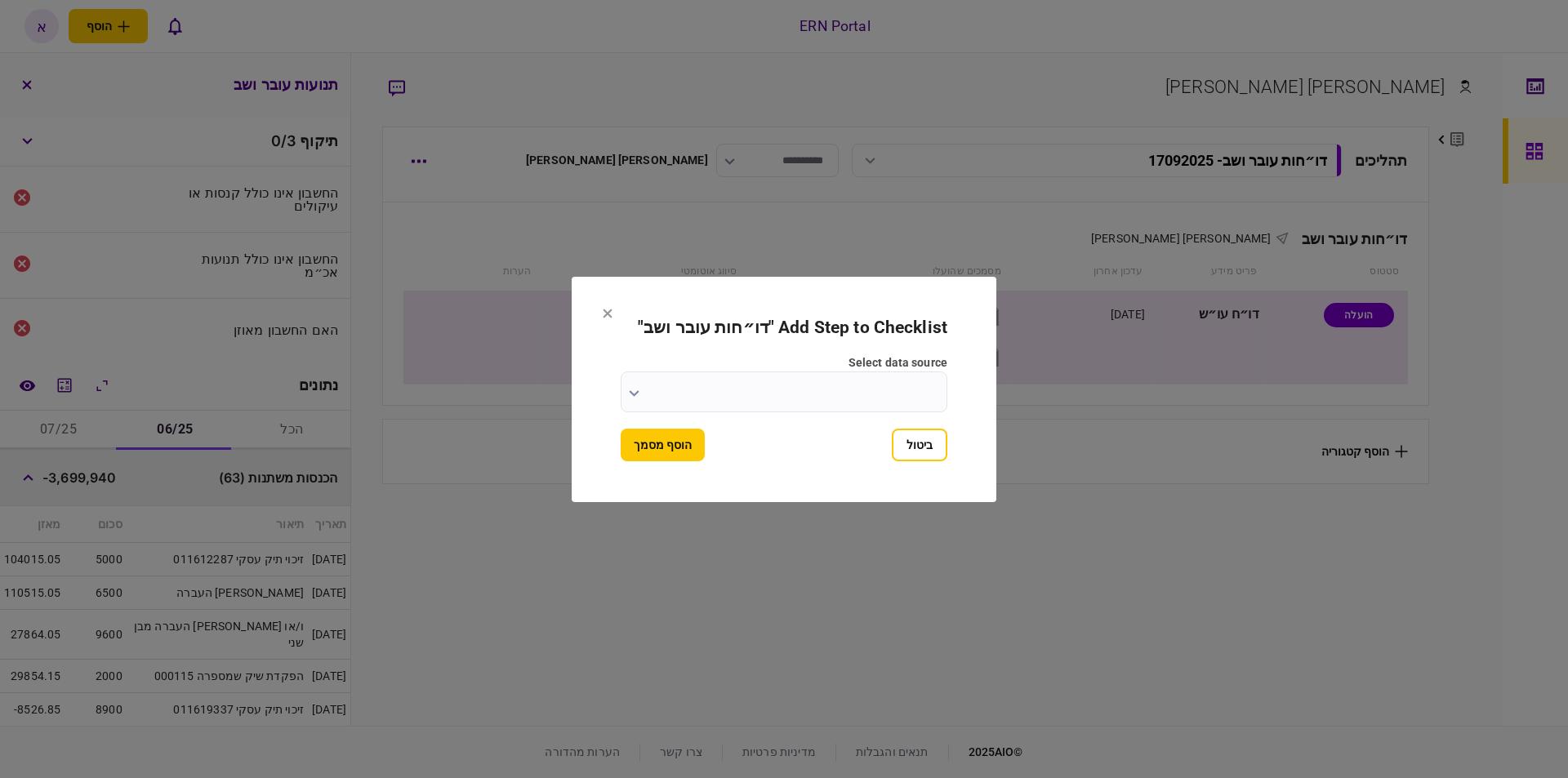
click at [823, 381] on input "select data source" at bounding box center [784, 392] width 326 height 41
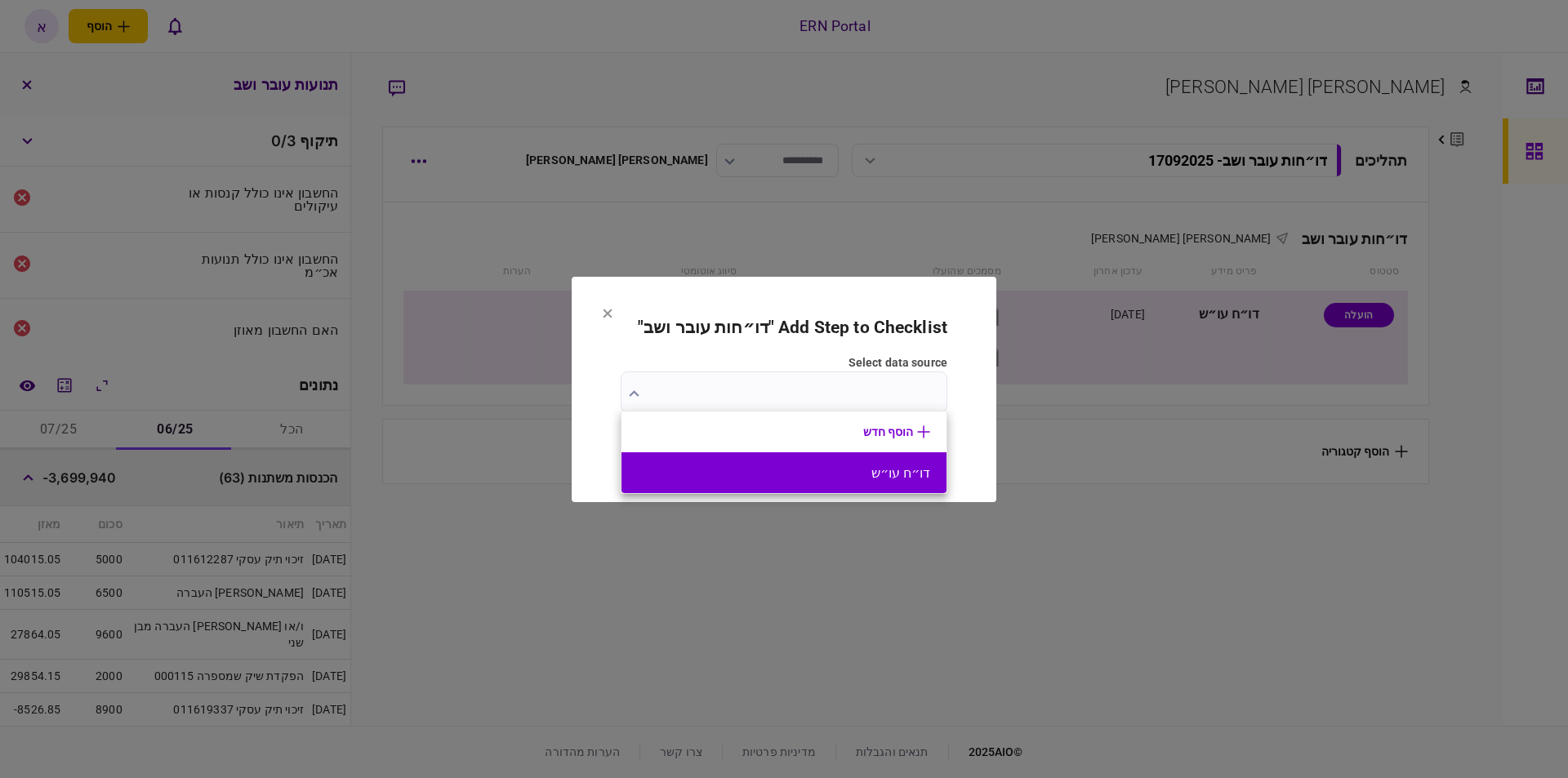
click at [866, 467] on button "דו״ח עו״ש" at bounding box center [784, 473] width 292 height 15
type input "*********"
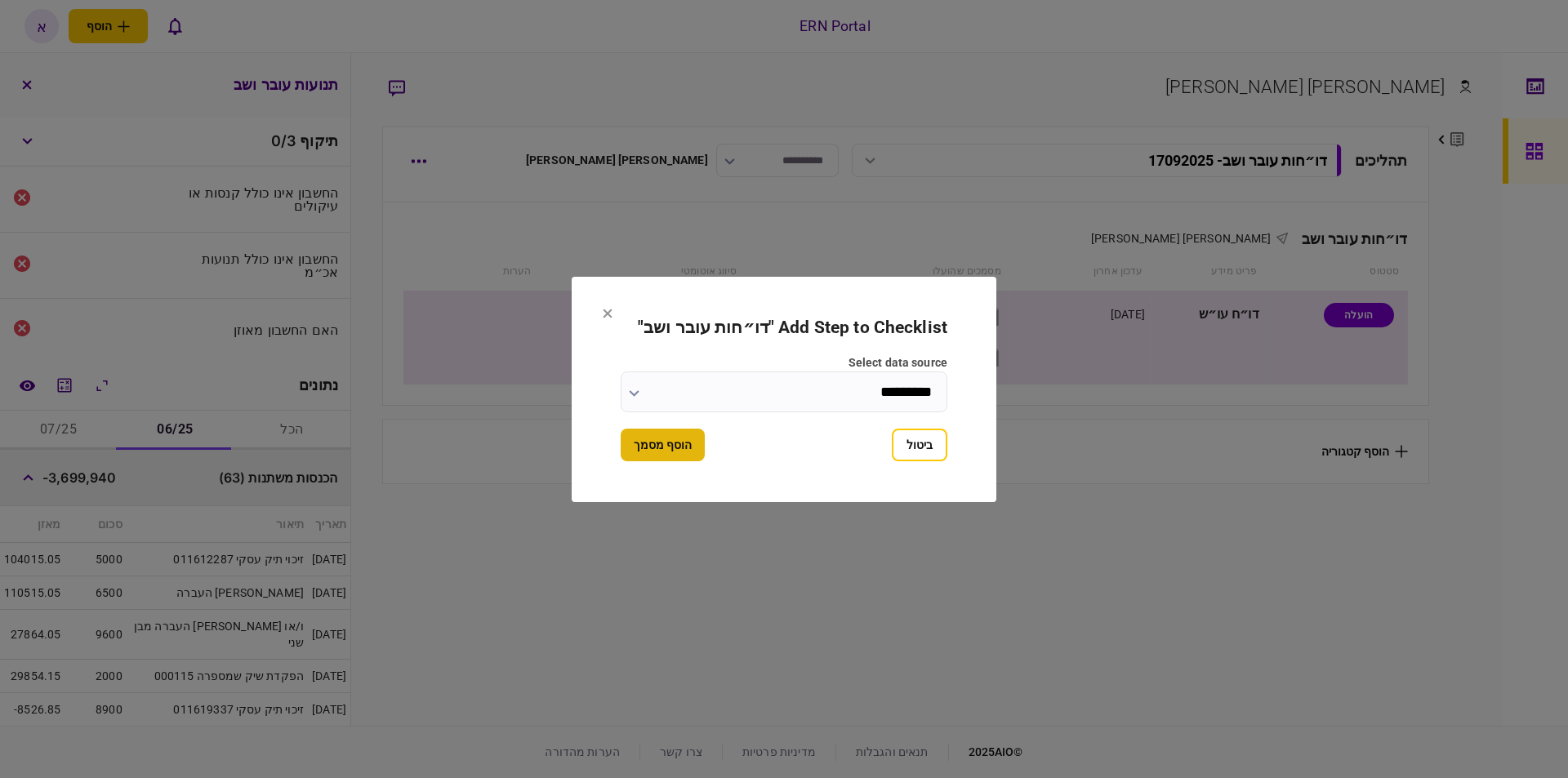
click at [668, 444] on button "הוסף מסמך" at bounding box center [663, 445] width 84 height 32
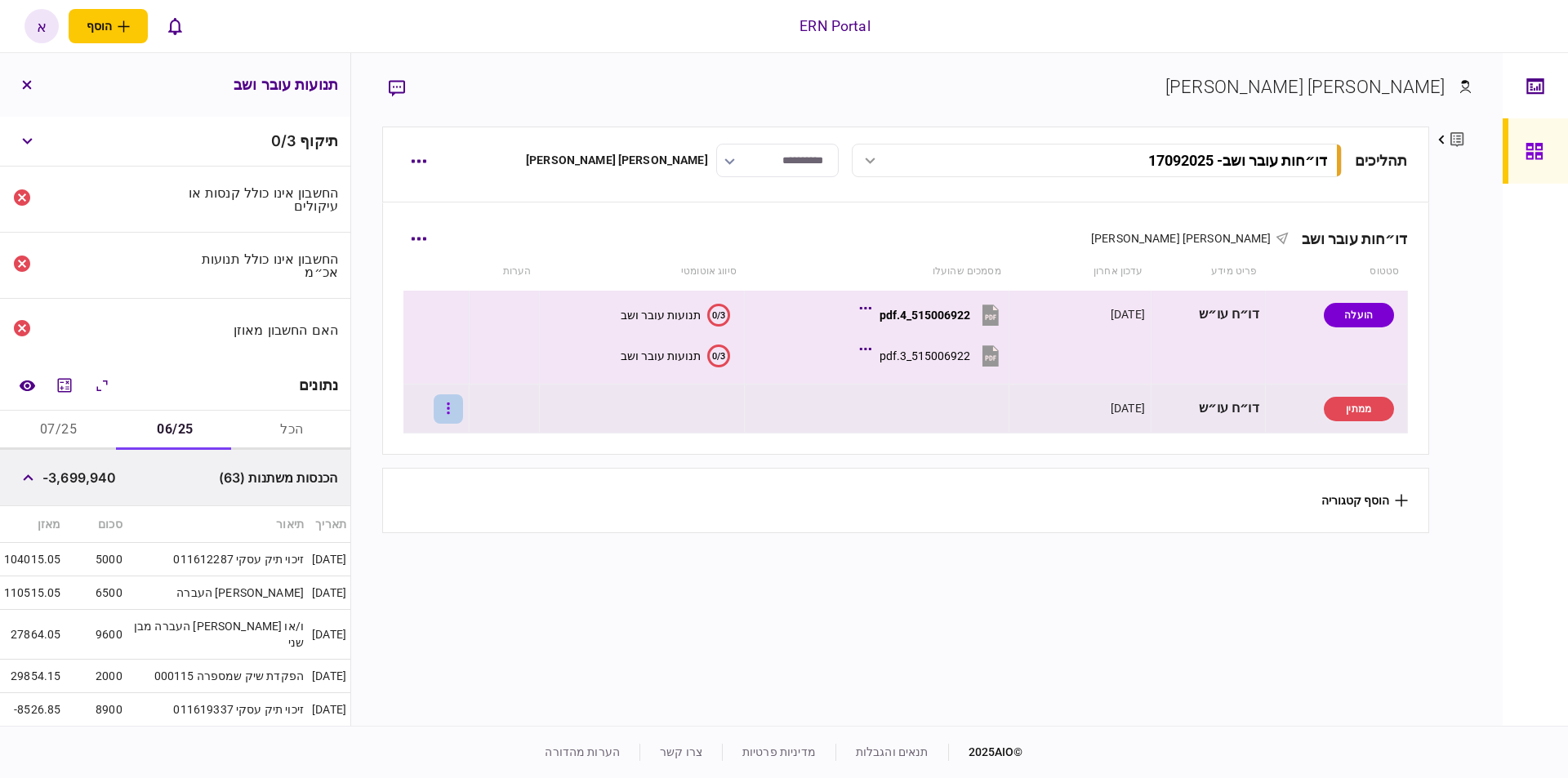
click at [450, 415] on icon "button" at bounding box center [448, 409] width 3 height 15
click at [382, 579] on span "העלה קובץ" at bounding box center [400, 585] width 63 height 20
click at [446, 412] on button "button" at bounding box center [448, 409] width 30 height 30
click at [416, 588] on span "העלה קובץ" at bounding box center [400, 585] width 63 height 20
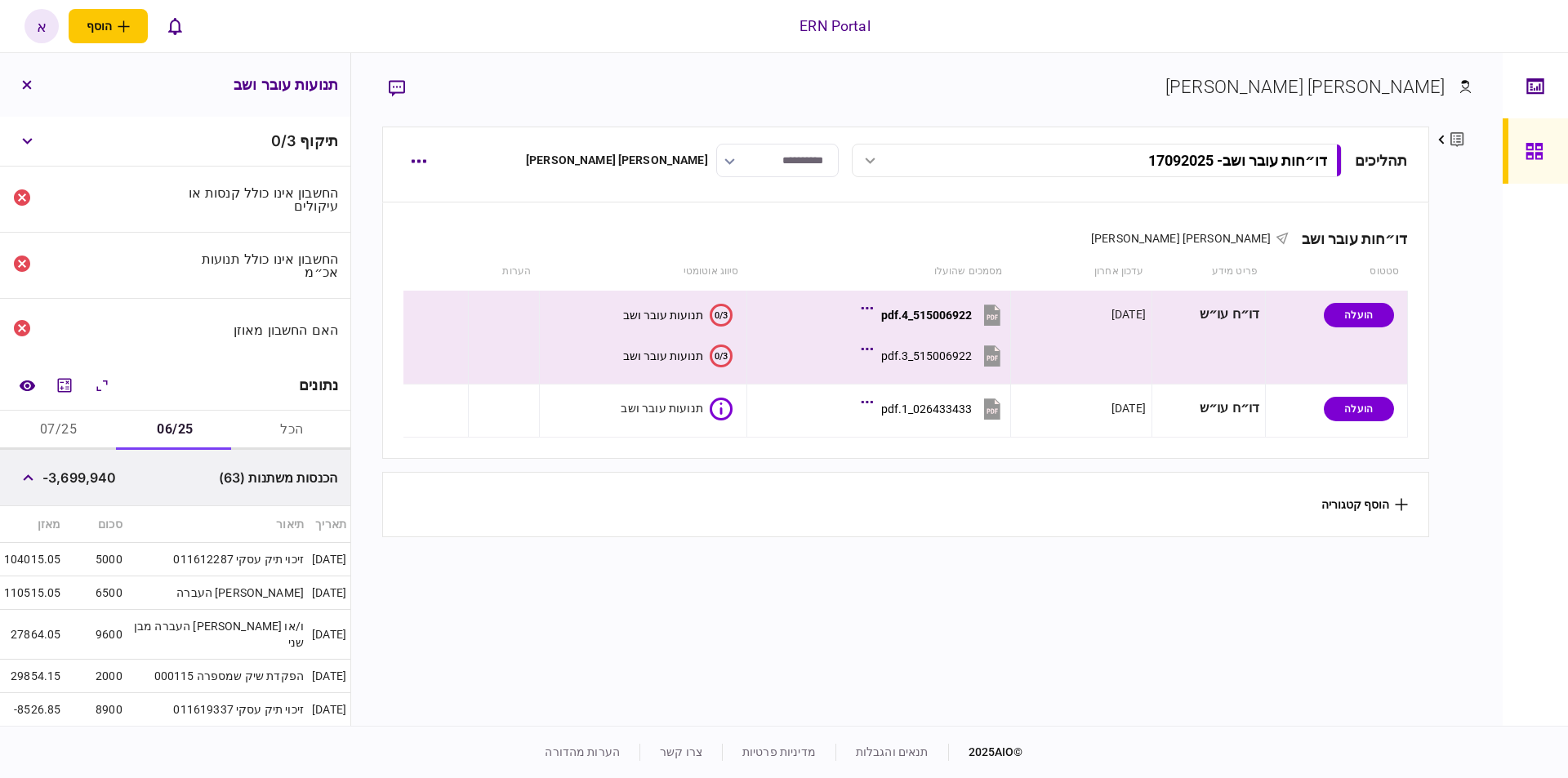
click at [697, 525] on section "הוסף קטגוריה" at bounding box center [905, 505] width 1046 height 65
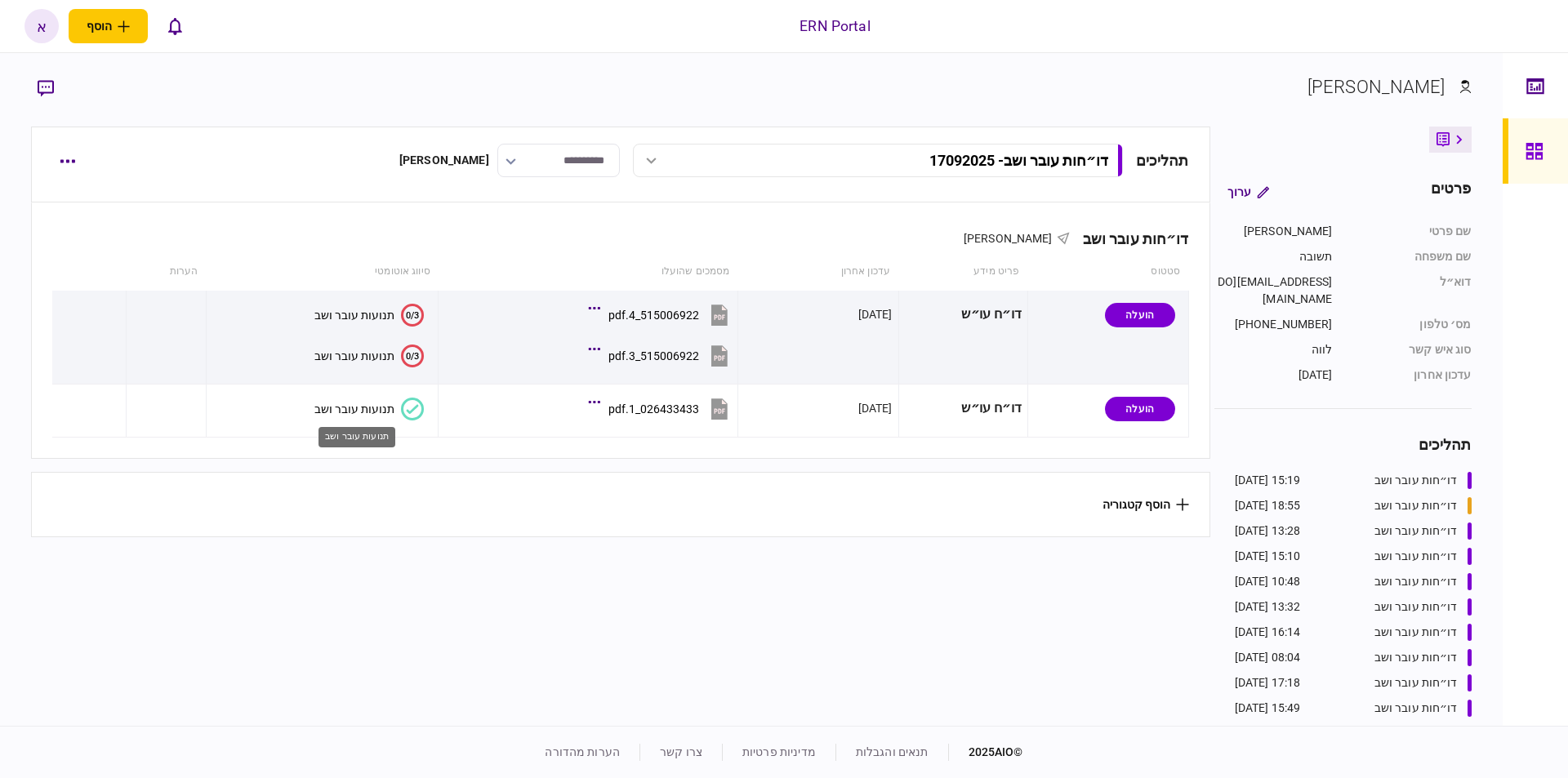
click at [368, 409] on div "תנועות עובר ושב" at bounding box center [354, 409] width 80 height 13
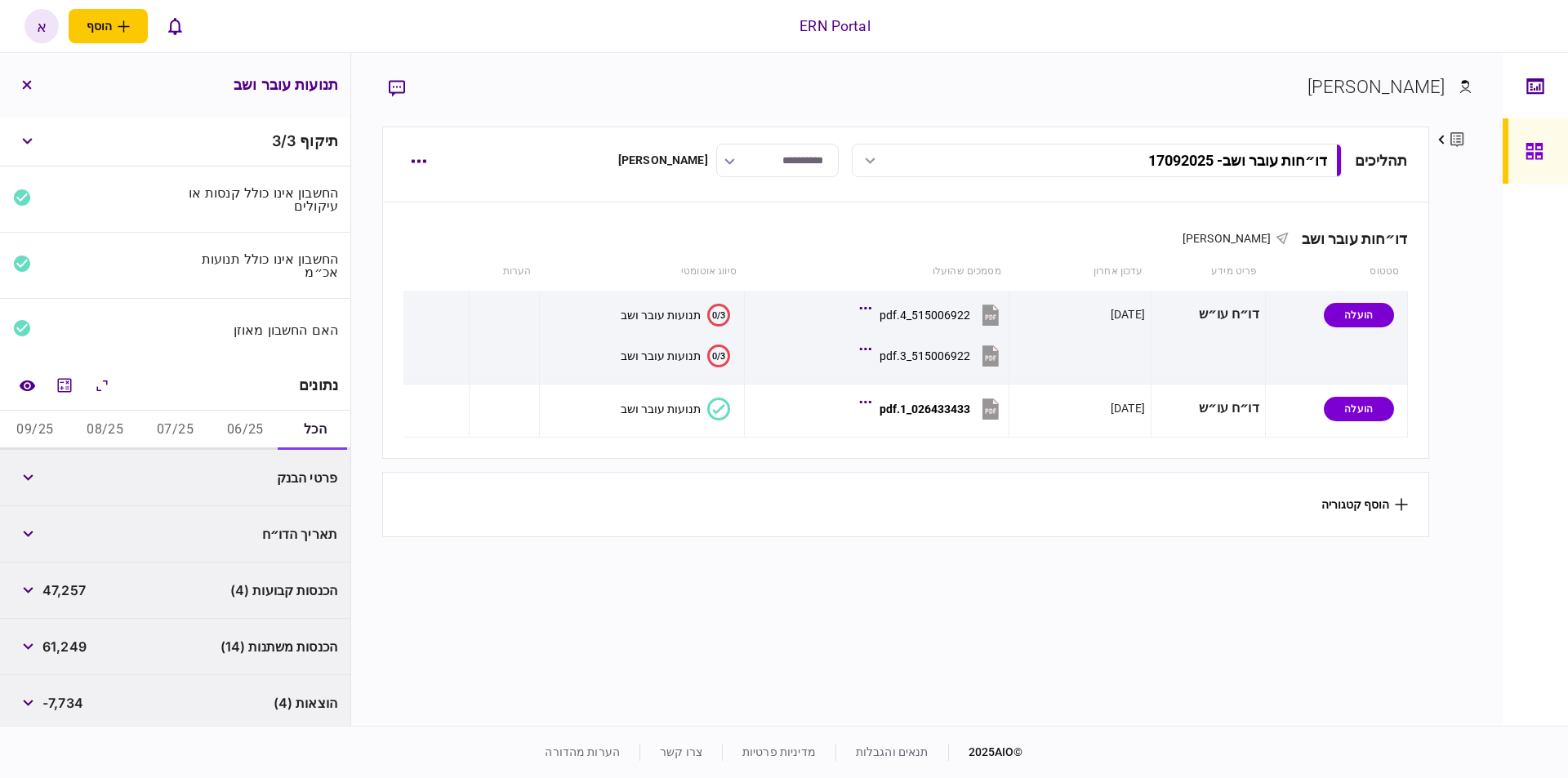
click at [245, 433] on button "06/25" at bounding box center [245, 431] width 71 height 39
click at [65, 383] on icon "מחשבון" at bounding box center [65, 385] width 14 height 14
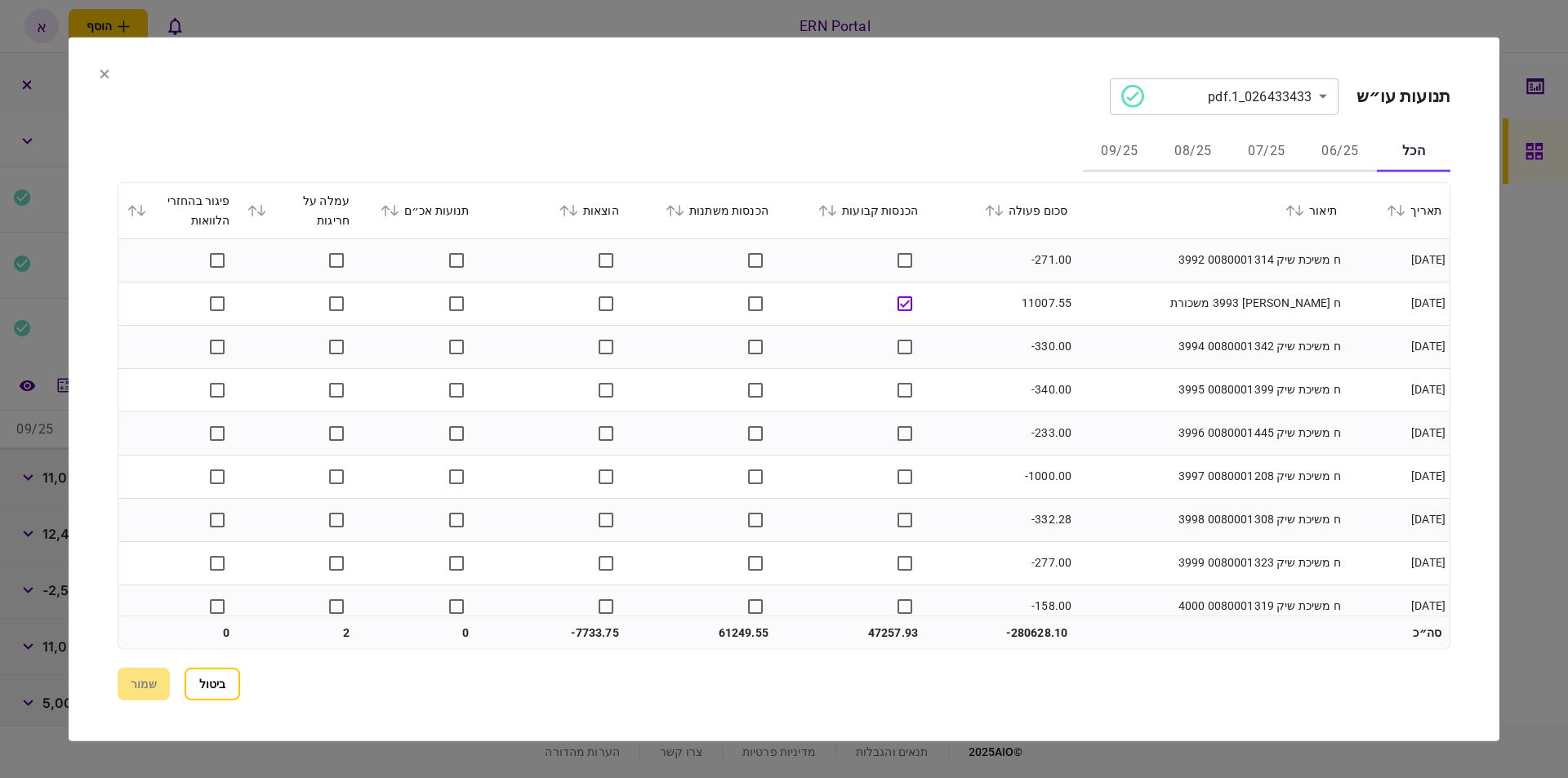
click at [1346, 155] on button "06/25" at bounding box center [1340, 152] width 74 height 39
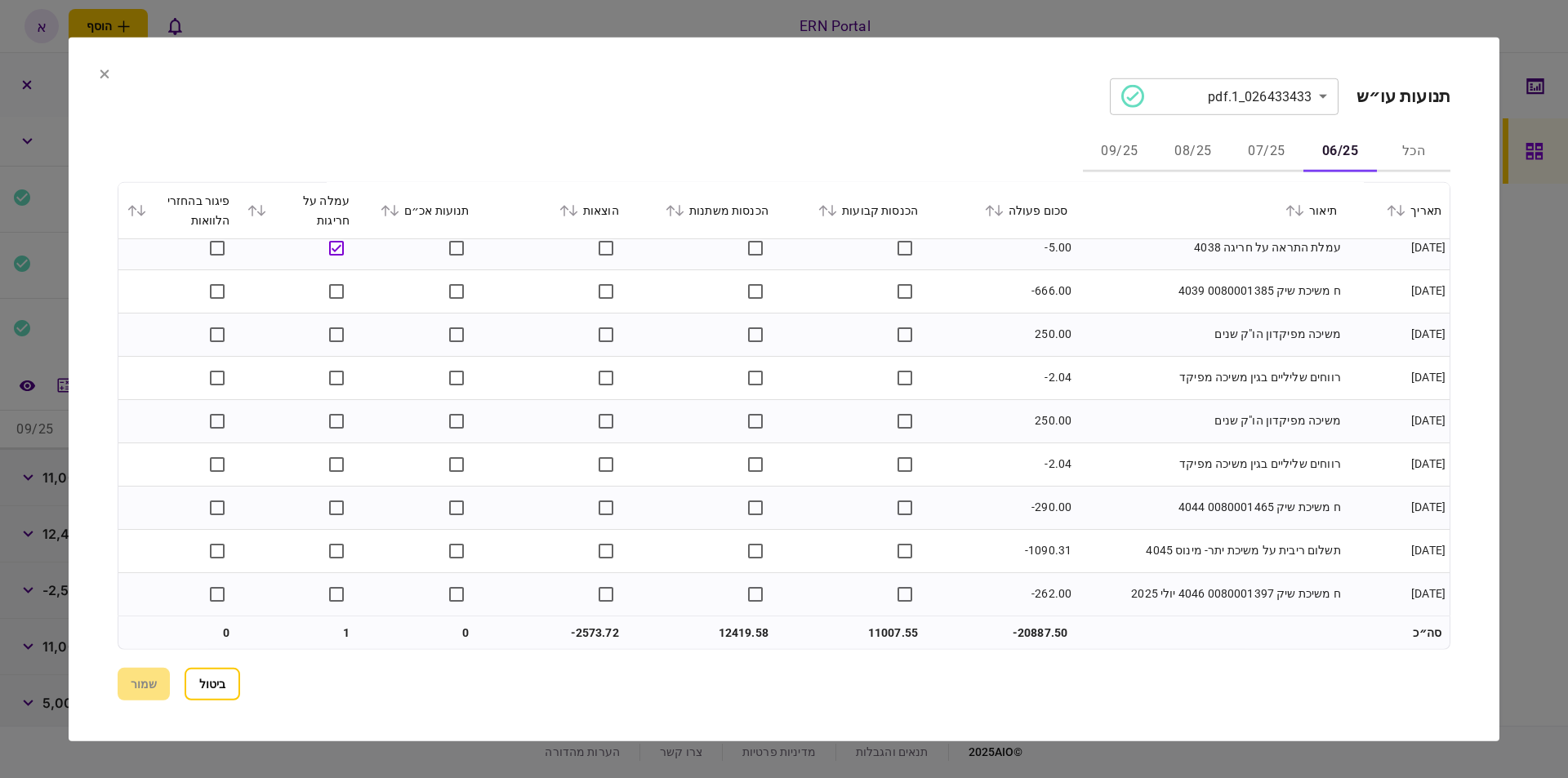
scroll to position [2005, 0]
click at [1276, 138] on button "07/25" at bounding box center [1266, 152] width 74 height 39
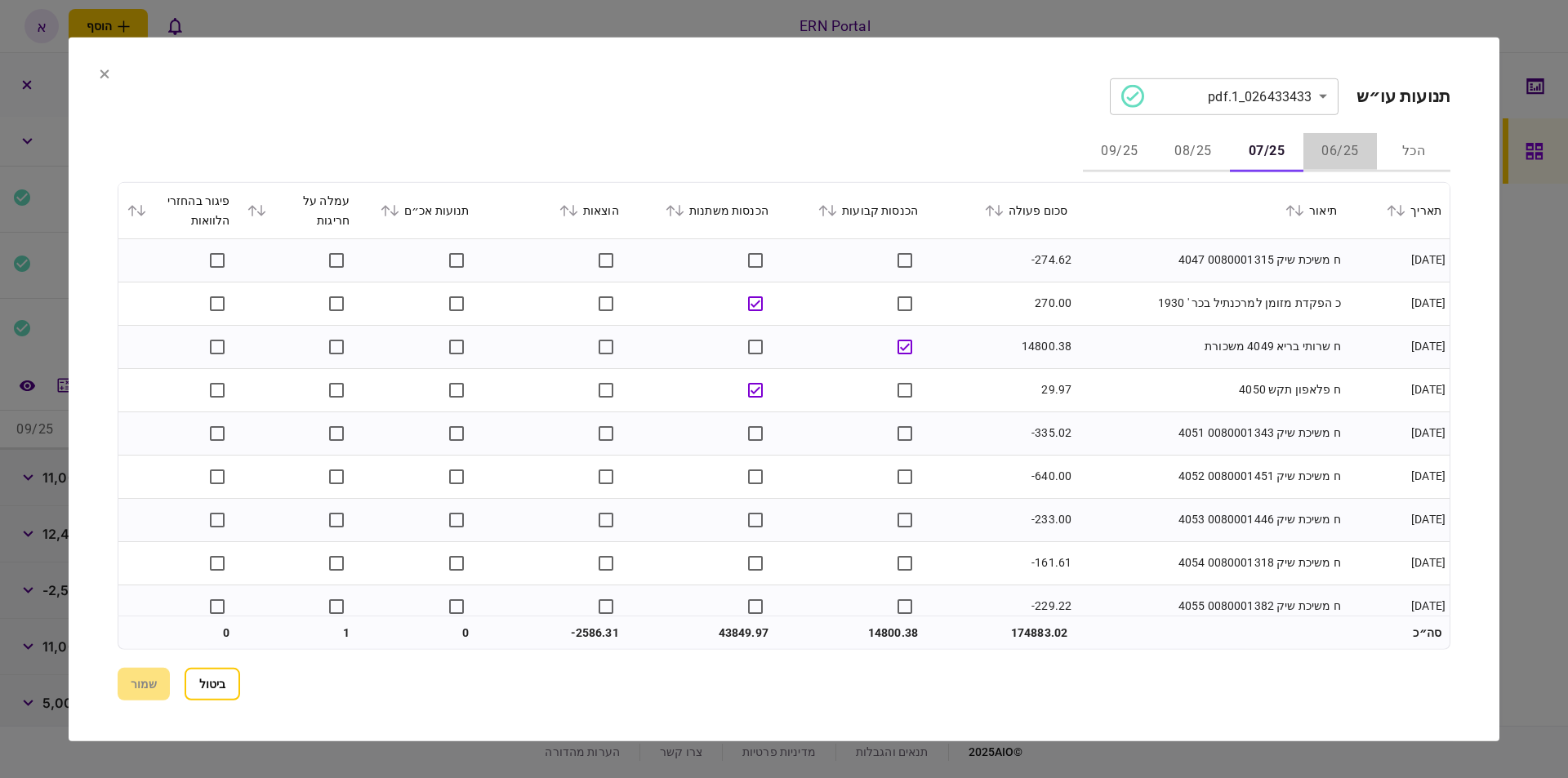
click at [1339, 149] on button "06/25" at bounding box center [1340, 152] width 74 height 39
click at [1272, 149] on button "07/25" at bounding box center [1266, 152] width 74 height 39
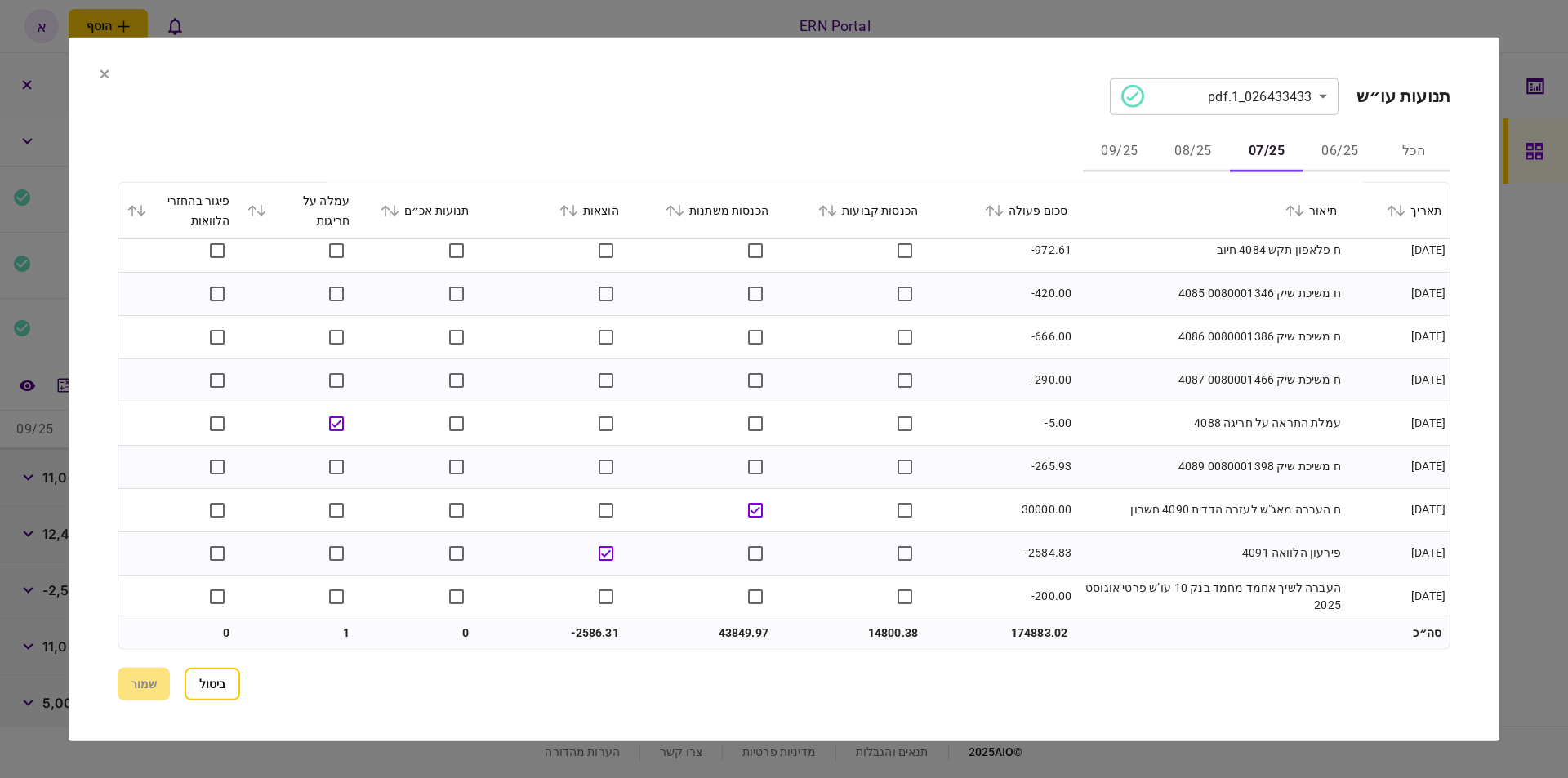
scroll to position [1615, 0]
click at [1198, 158] on button "08/25" at bounding box center [1193, 152] width 74 height 39
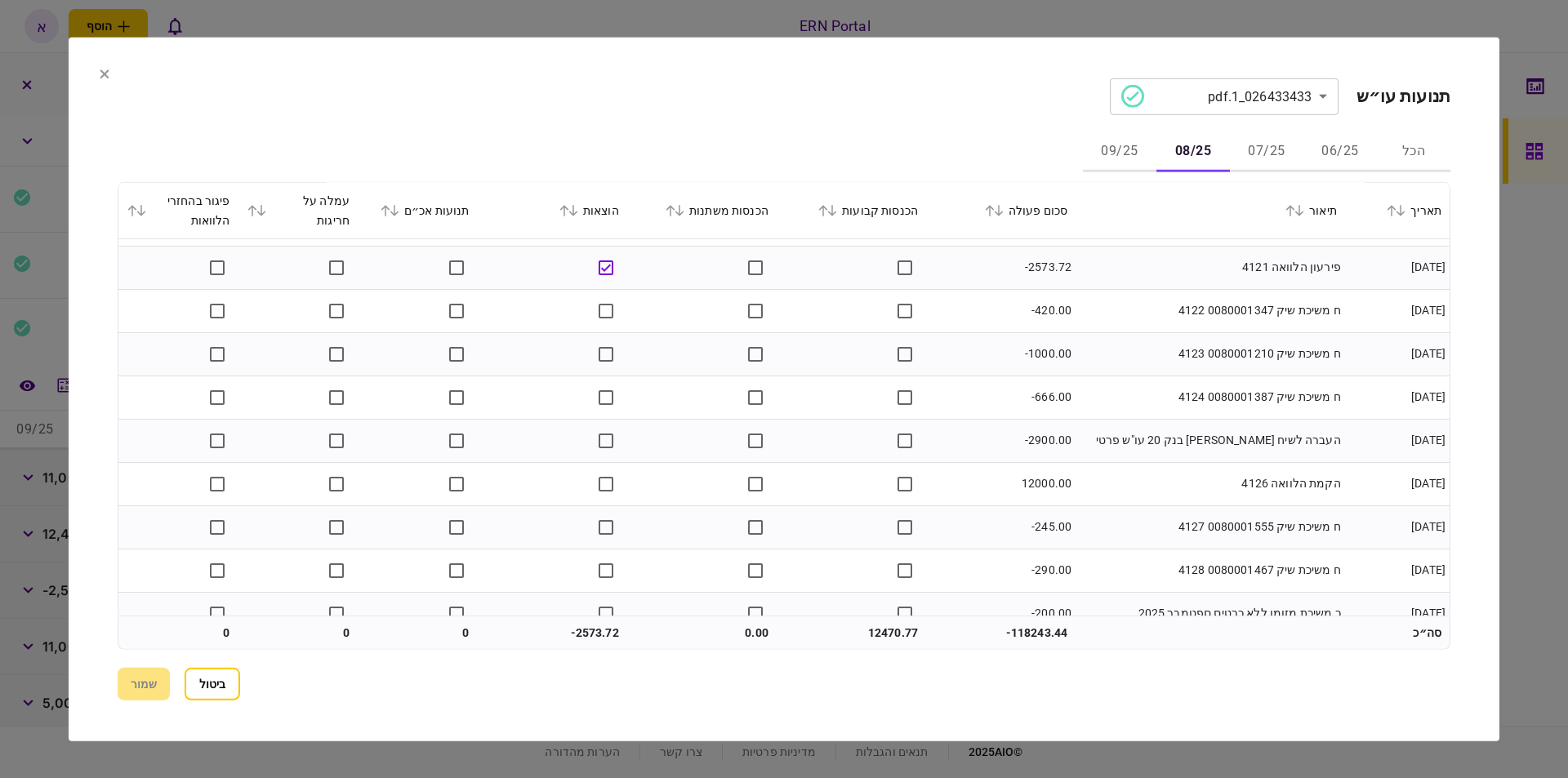
scroll to position [1226, 0]
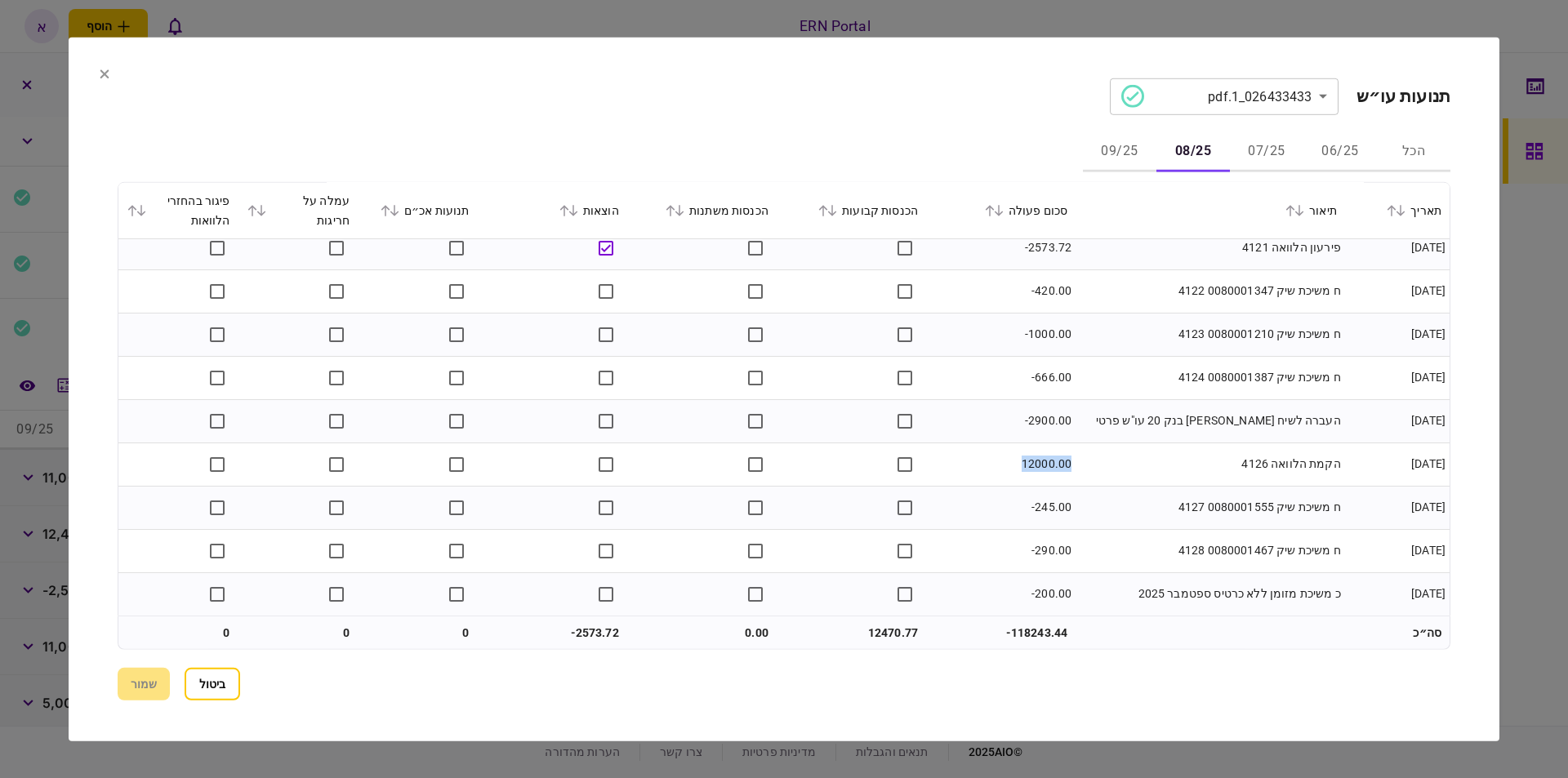
click at [917, 458] on tr "[DATE] הקמת הלוואה 4126 12000.00" at bounding box center [783, 464] width 1331 height 43
click at [1101, 149] on button "09/25" at bounding box center [1120, 152] width 74 height 39
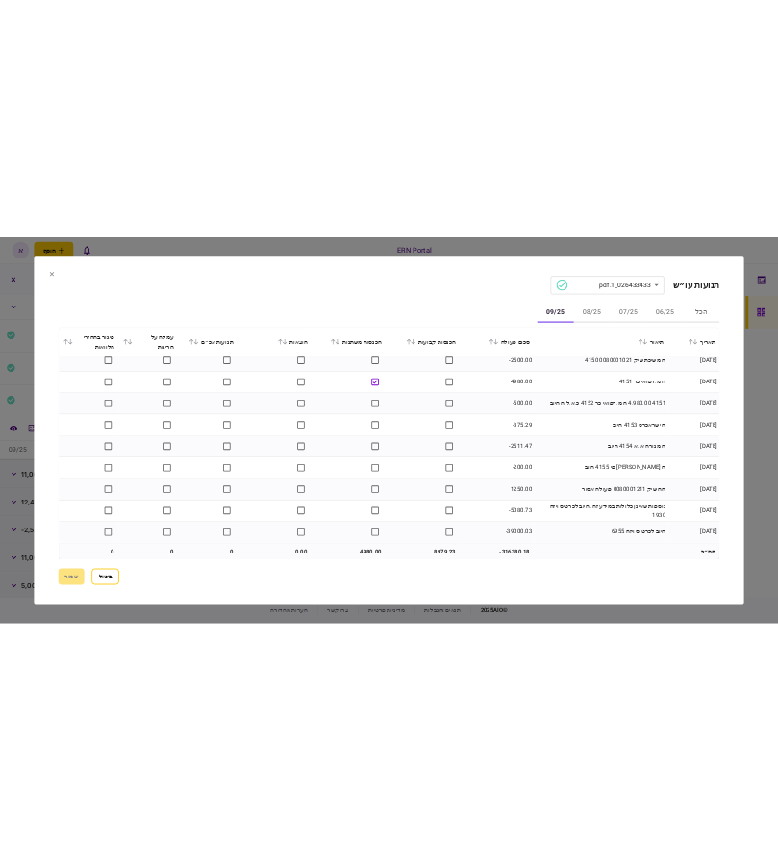
scroll to position [1036, 0]
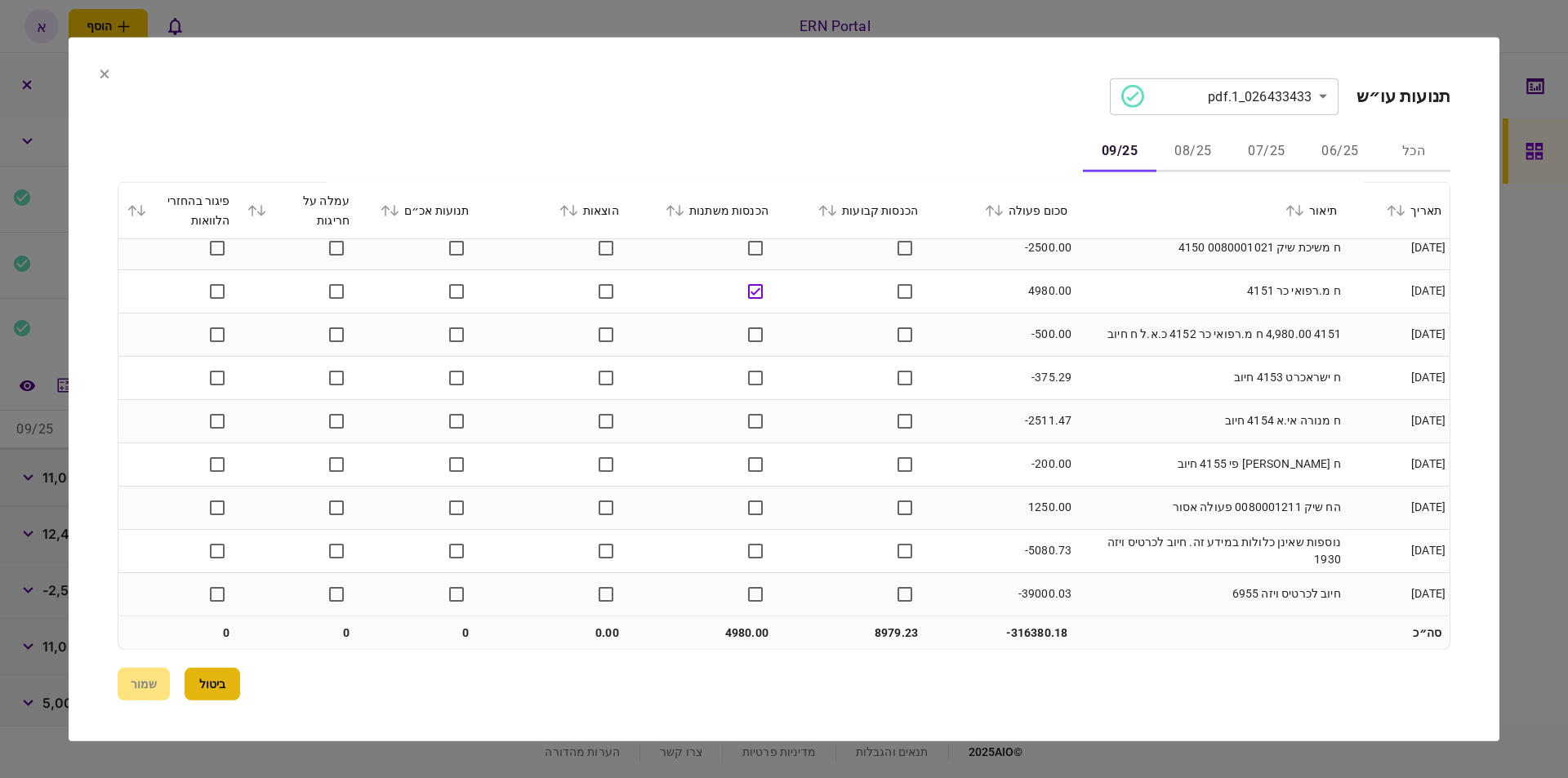
click at [240, 679] on button "ביטול" at bounding box center [212, 684] width 55 height 32
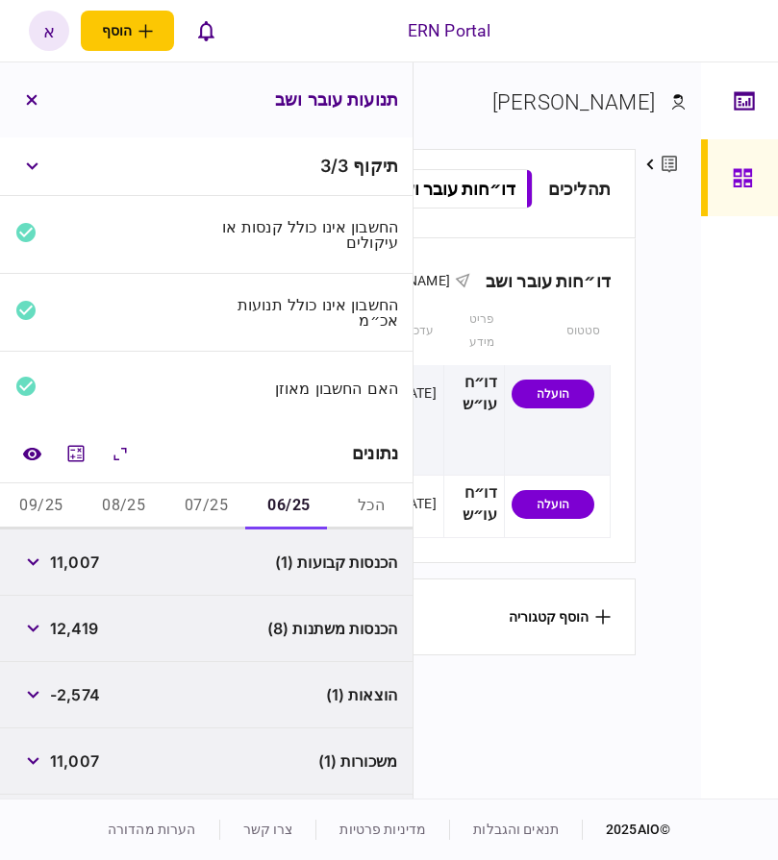
click at [75, 559] on span "11,007" at bounding box center [74, 562] width 49 height 23
click at [74, 560] on span "11,007" at bounding box center [74, 562] width 49 height 23
copy span "11,007"
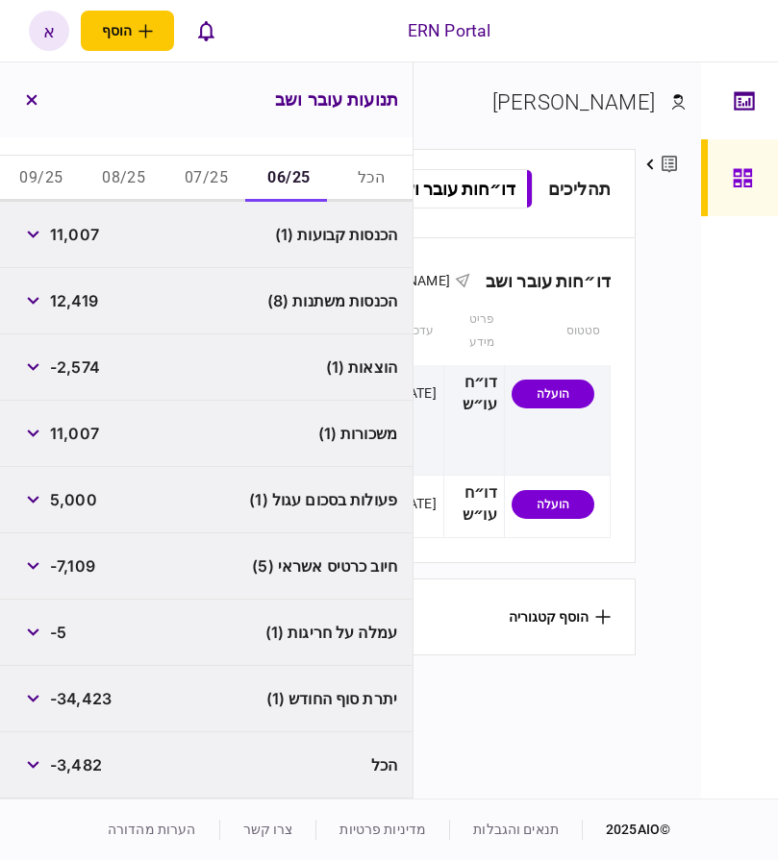
click at [83, 696] on span "-34,423" at bounding box center [81, 698] width 62 height 23
copy span "34,423"
click at [221, 183] on button "07/25" at bounding box center [206, 179] width 83 height 46
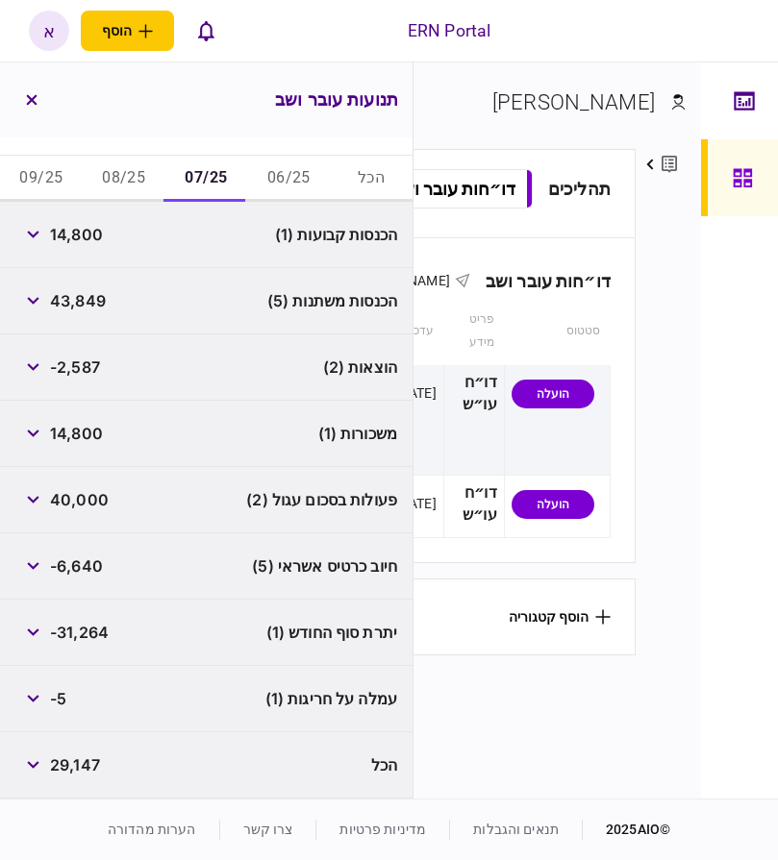
click at [72, 227] on span "14,800" at bounding box center [76, 234] width 53 height 23
copy span "14,800"
click at [87, 630] on span "-31,264" at bounding box center [79, 632] width 59 height 23
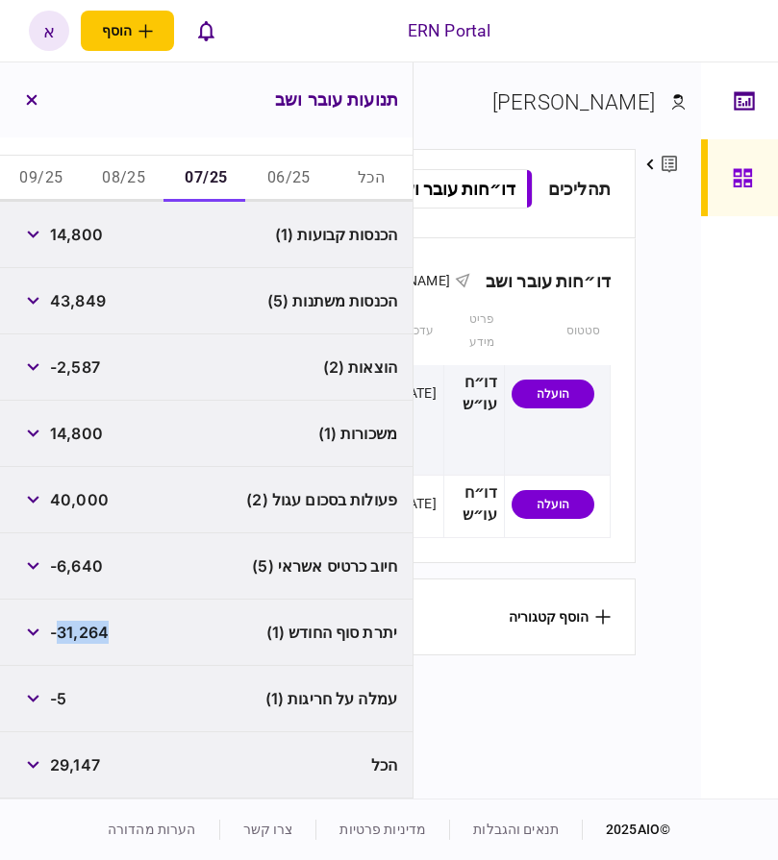
copy span "31,264"
click at [66, 370] on span "-2,587" at bounding box center [75, 367] width 50 height 23
copy span "2,587"
click at [136, 185] on button "08/25" at bounding box center [124, 179] width 83 height 46
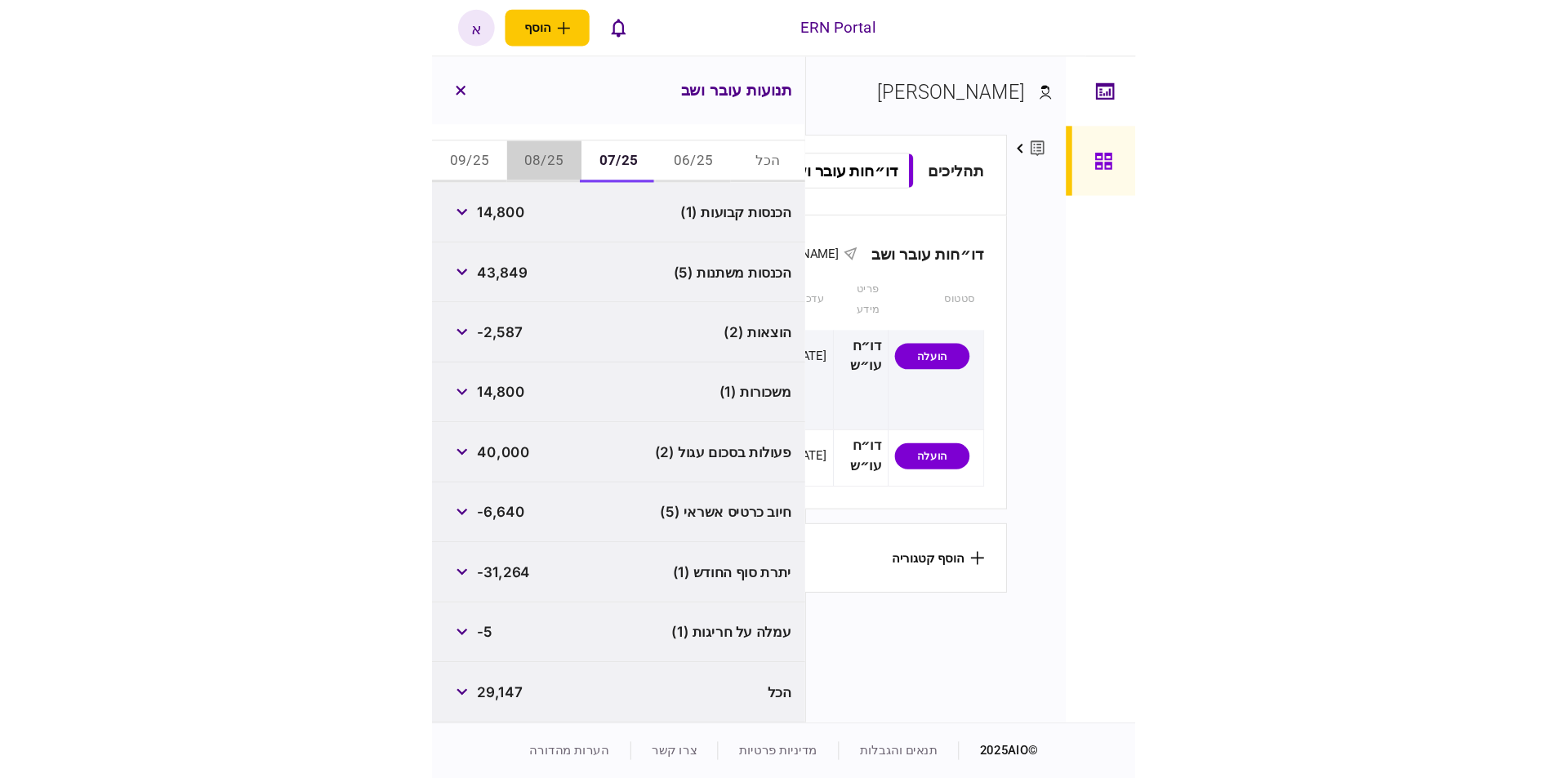
scroll to position [110, 0]
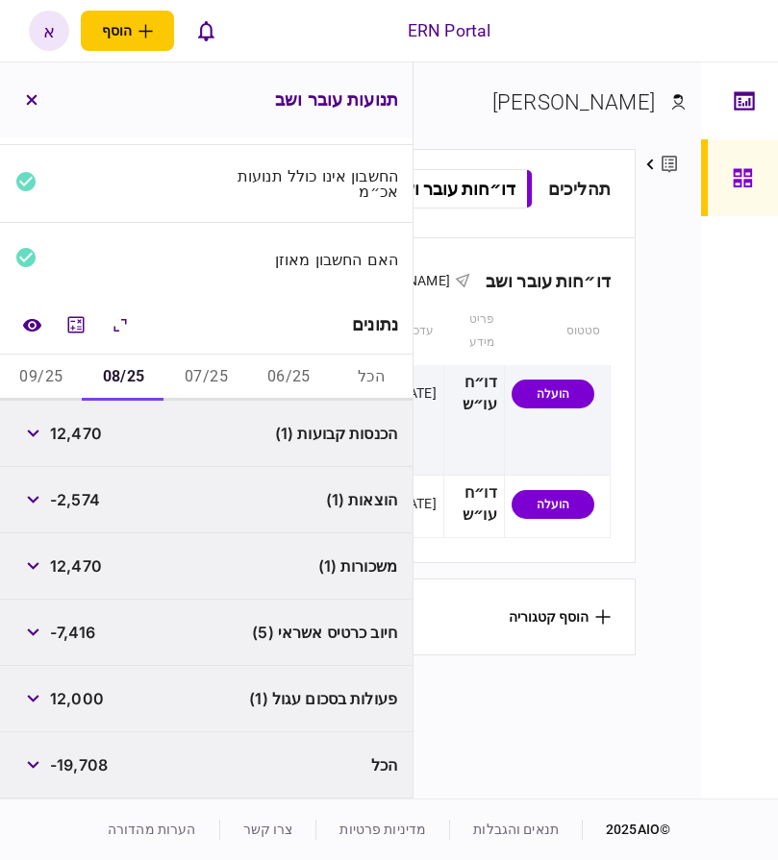
click at [74, 437] on span "12,470" at bounding box center [76, 433] width 52 height 23
copy span "12,470"
click at [87, 768] on span "-19,708" at bounding box center [79, 765] width 58 height 23
click at [88, 768] on span "-19,708" at bounding box center [79, 765] width 58 height 23
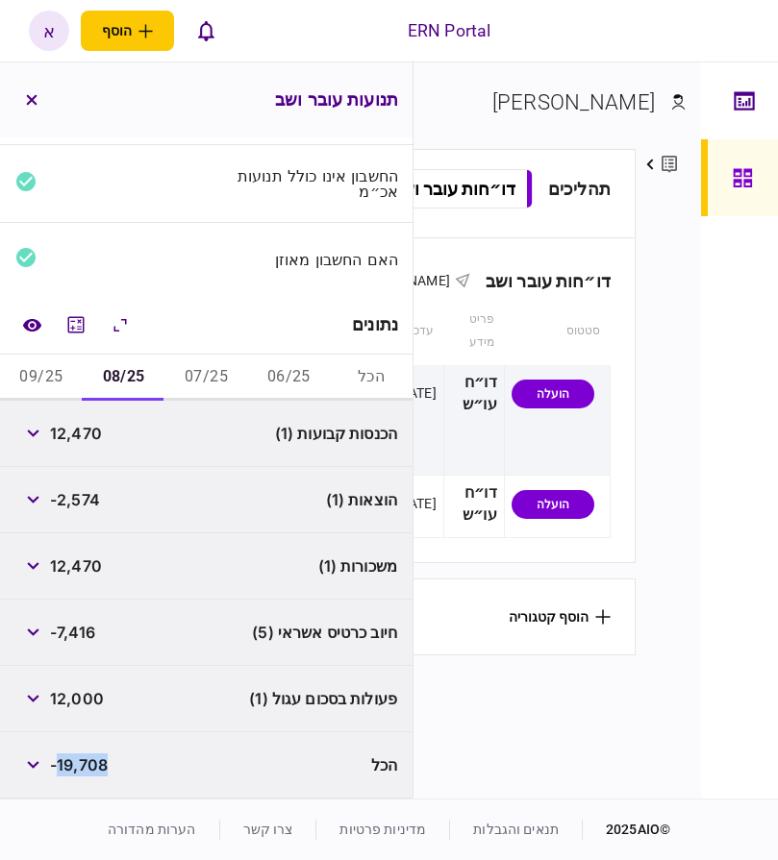
scroll to position [73, 0]
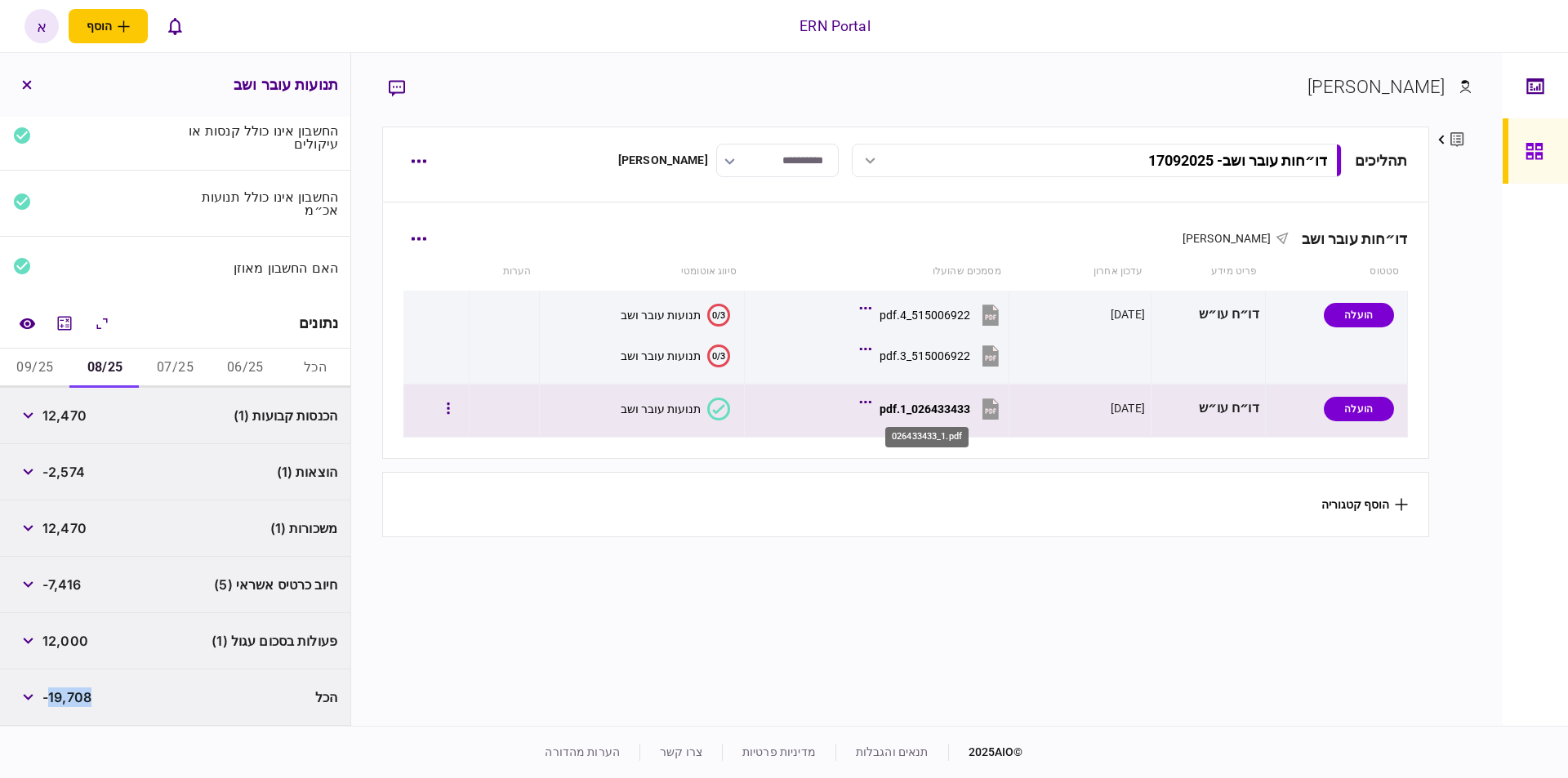
click at [938, 410] on div "026433433_1.pdf" at bounding box center [924, 409] width 91 height 13
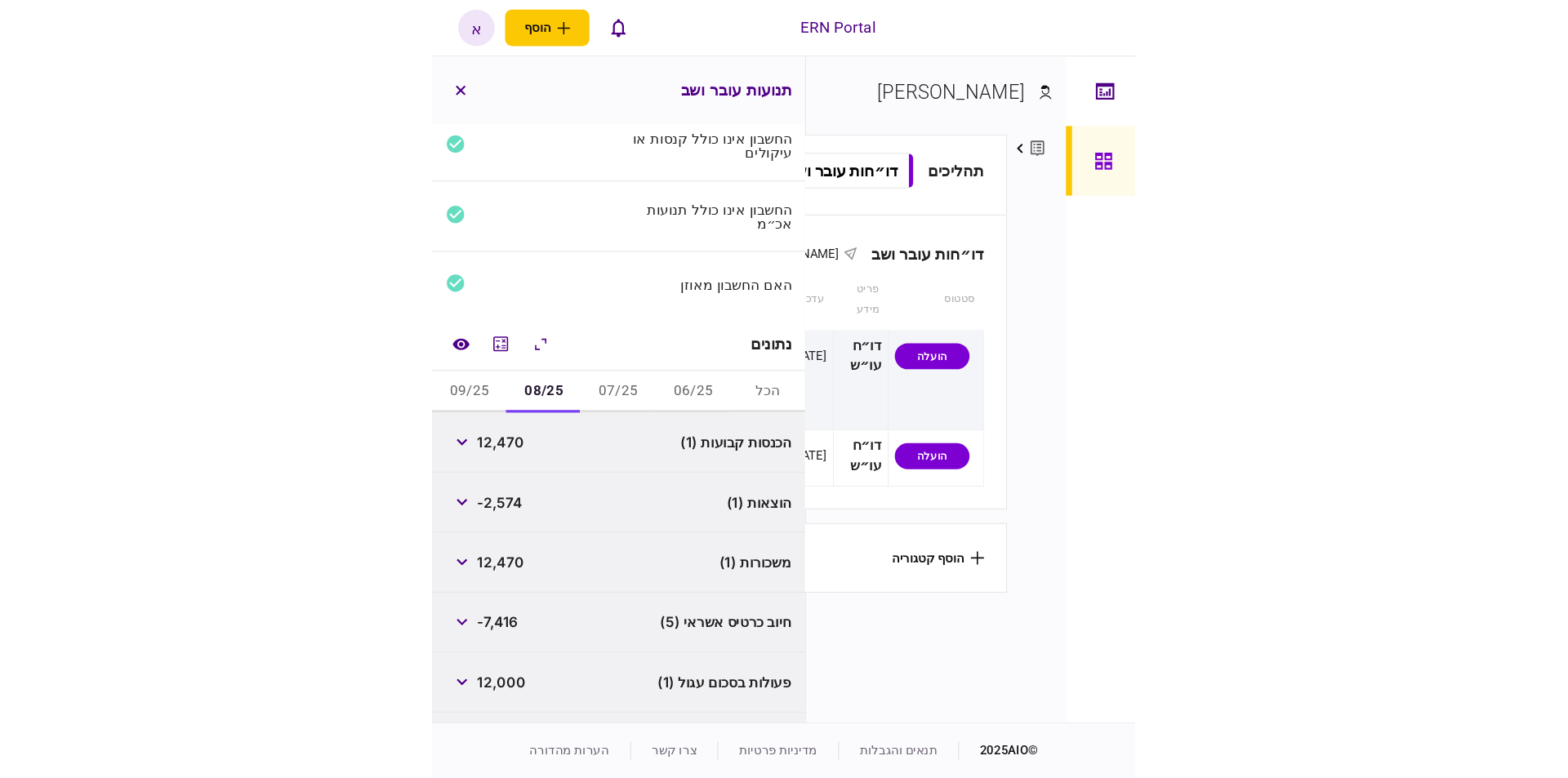
scroll to position [110, 0]
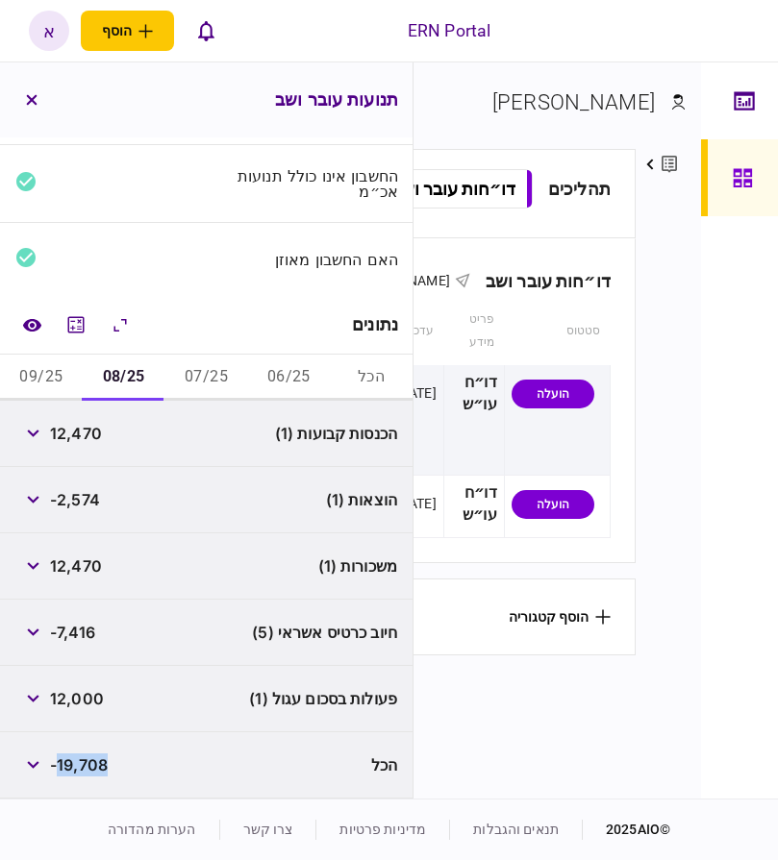
click at [43, 368] on button "09/25" at bounding box center [41, 378] width 83 height 46
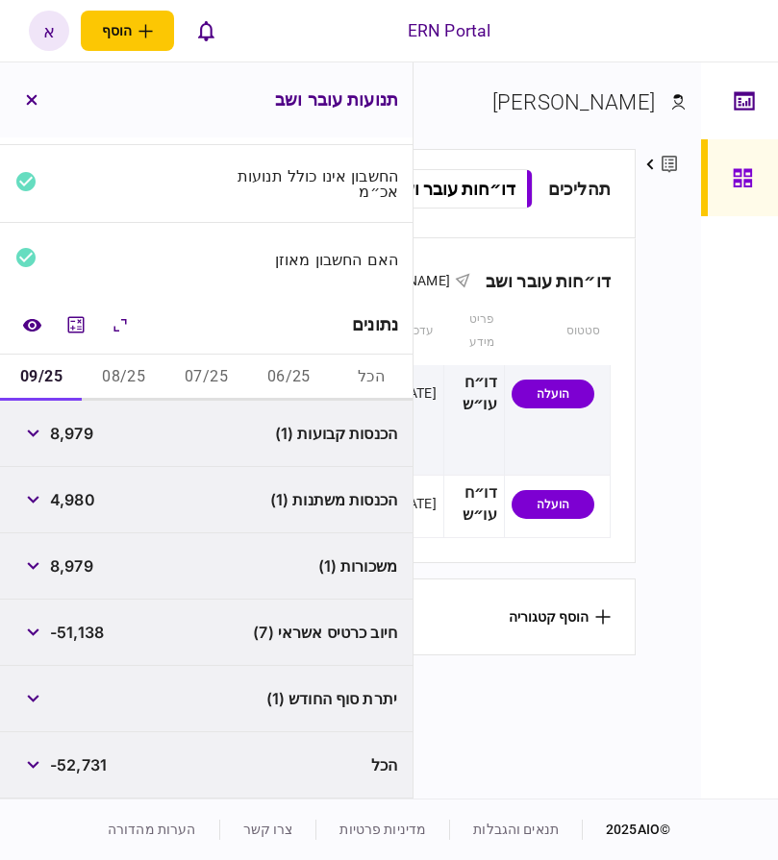
click at [62, 428] on span "8,979" at bounding box center [71, 433] width 43 height 23
copy span "8,979"
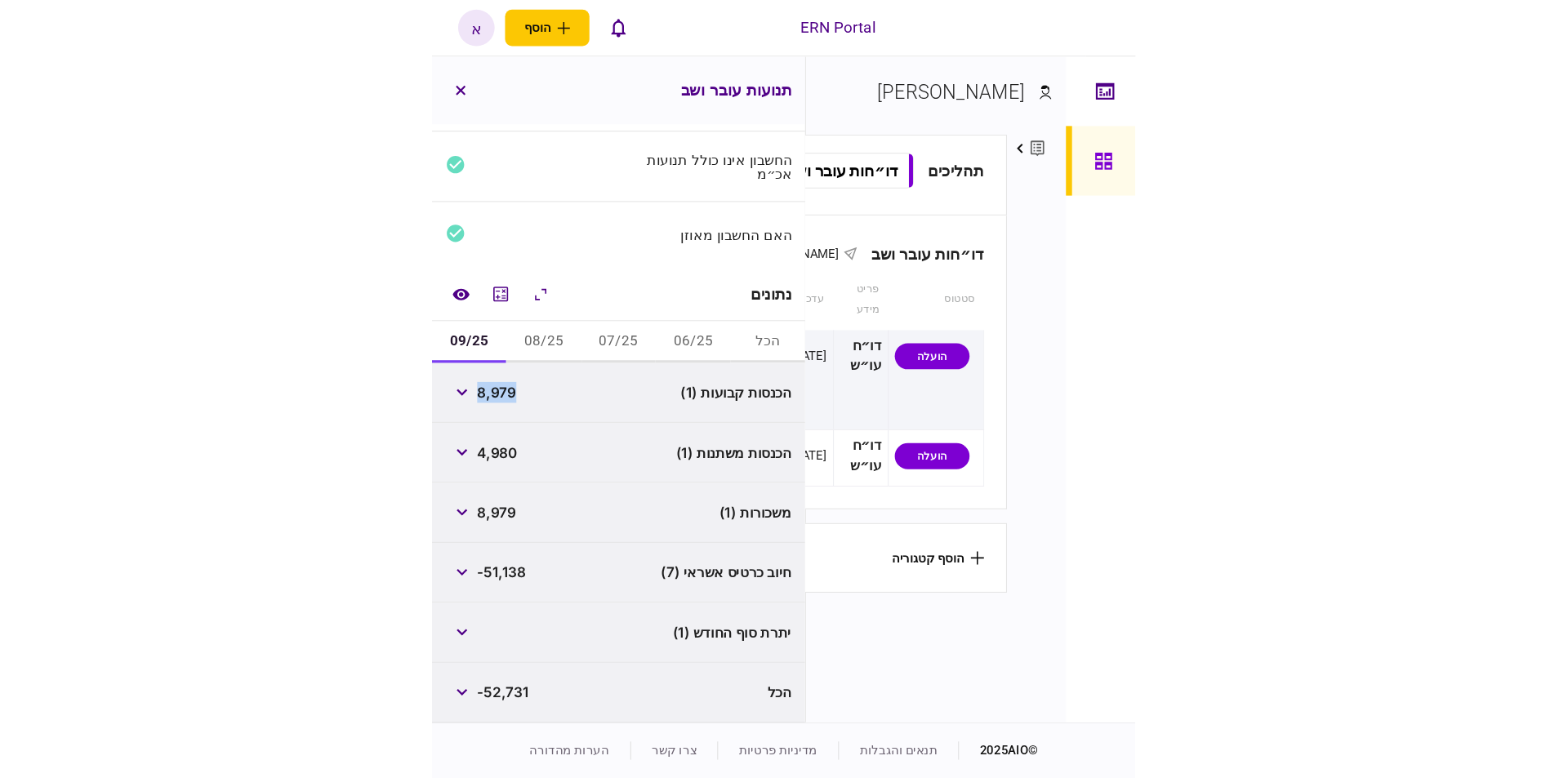
scroll to position [62, 0]
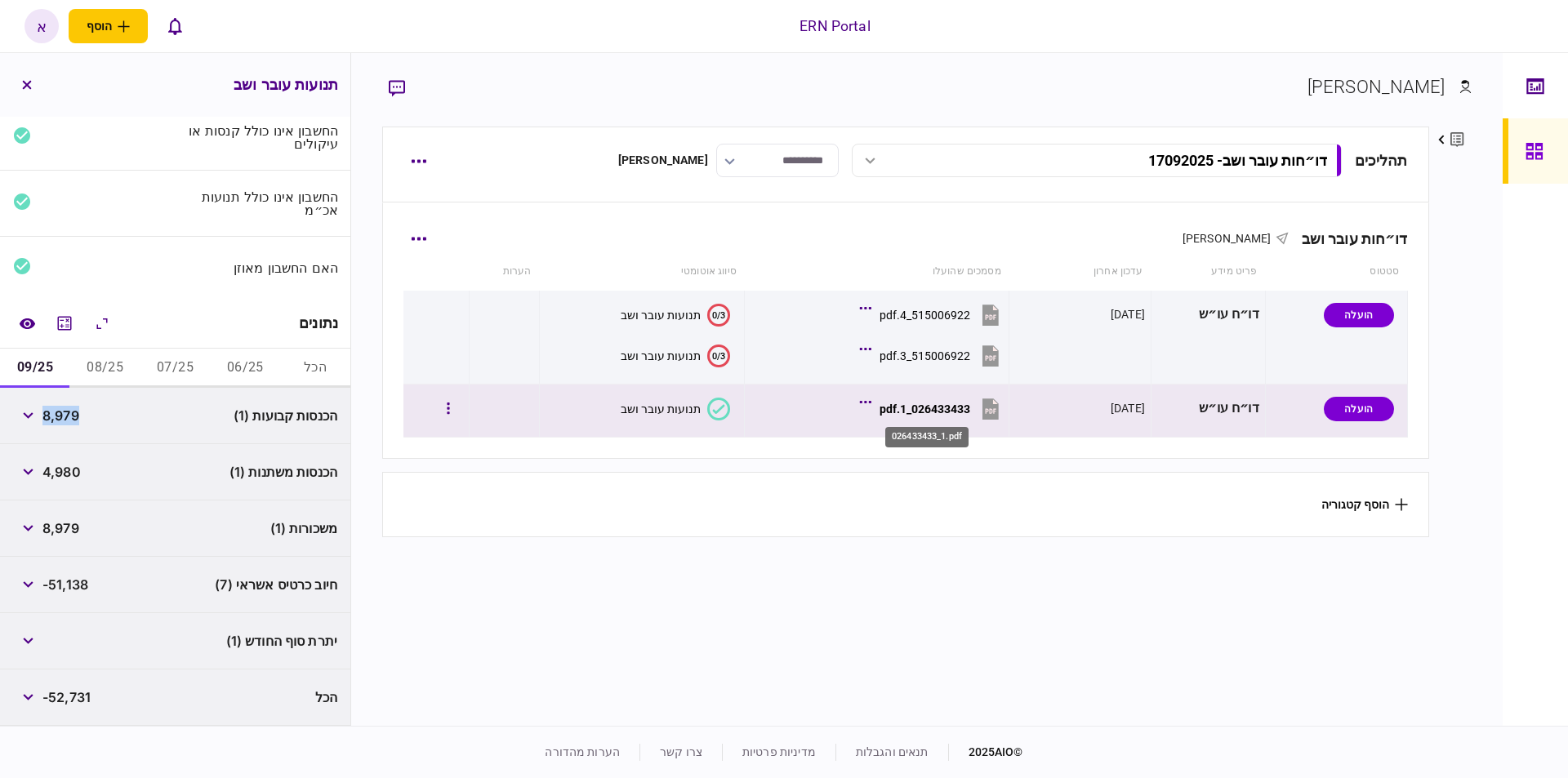
click at [909, 408] on div "026433433_1.pdf" at bounding box center [924, 409] width 91 height 13
click at [905, 412] on div "026433433_1.pdf" at bounding box center [924, 409] width 91 height 13
click at [974, 409] on button "026433433_1.pdf" at bounding box center [933, 408] width 139 height 37
